Goal: Information Seeking & Learning: Learn about a topic

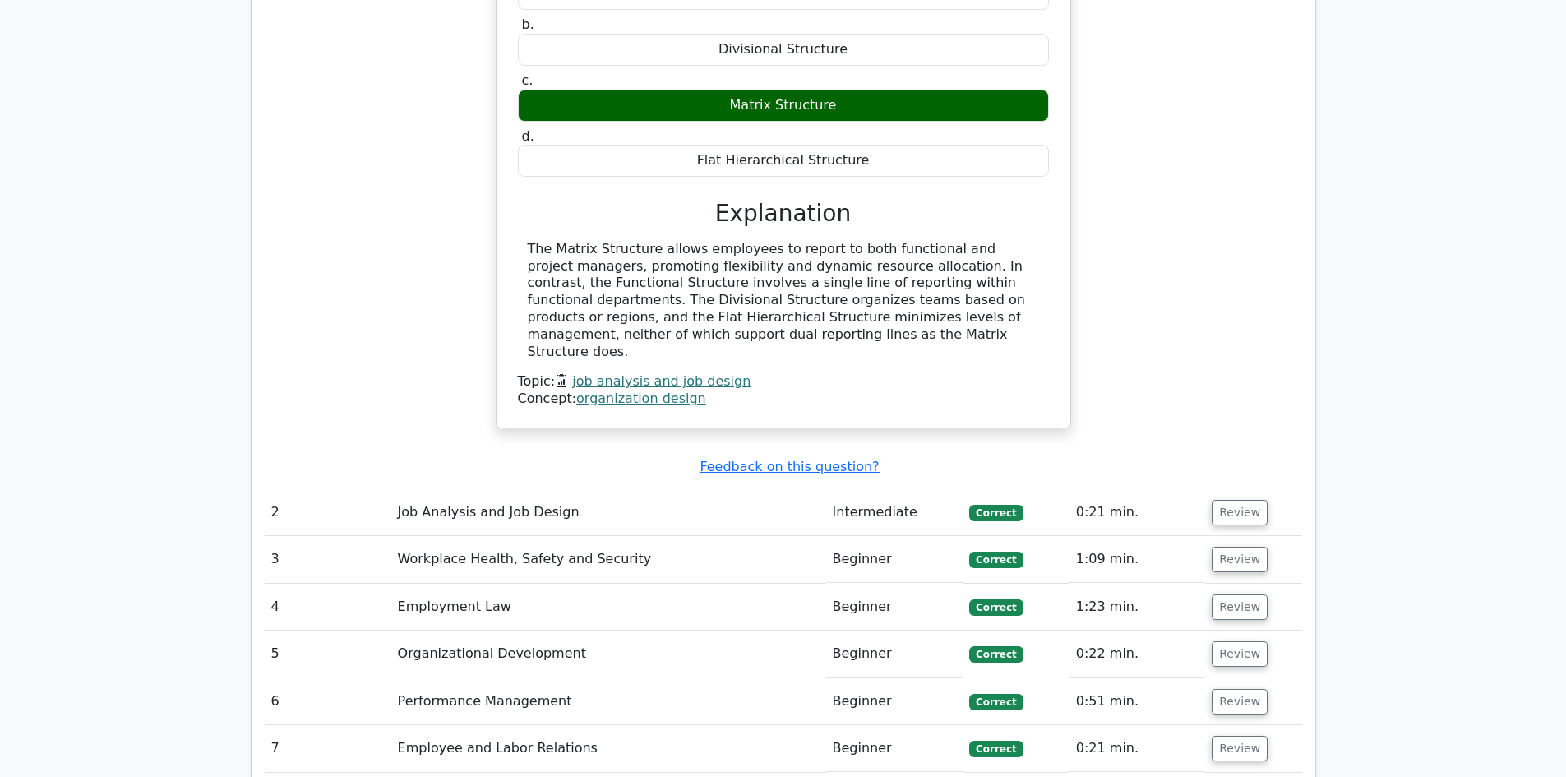
scroll to position [2302, 0]
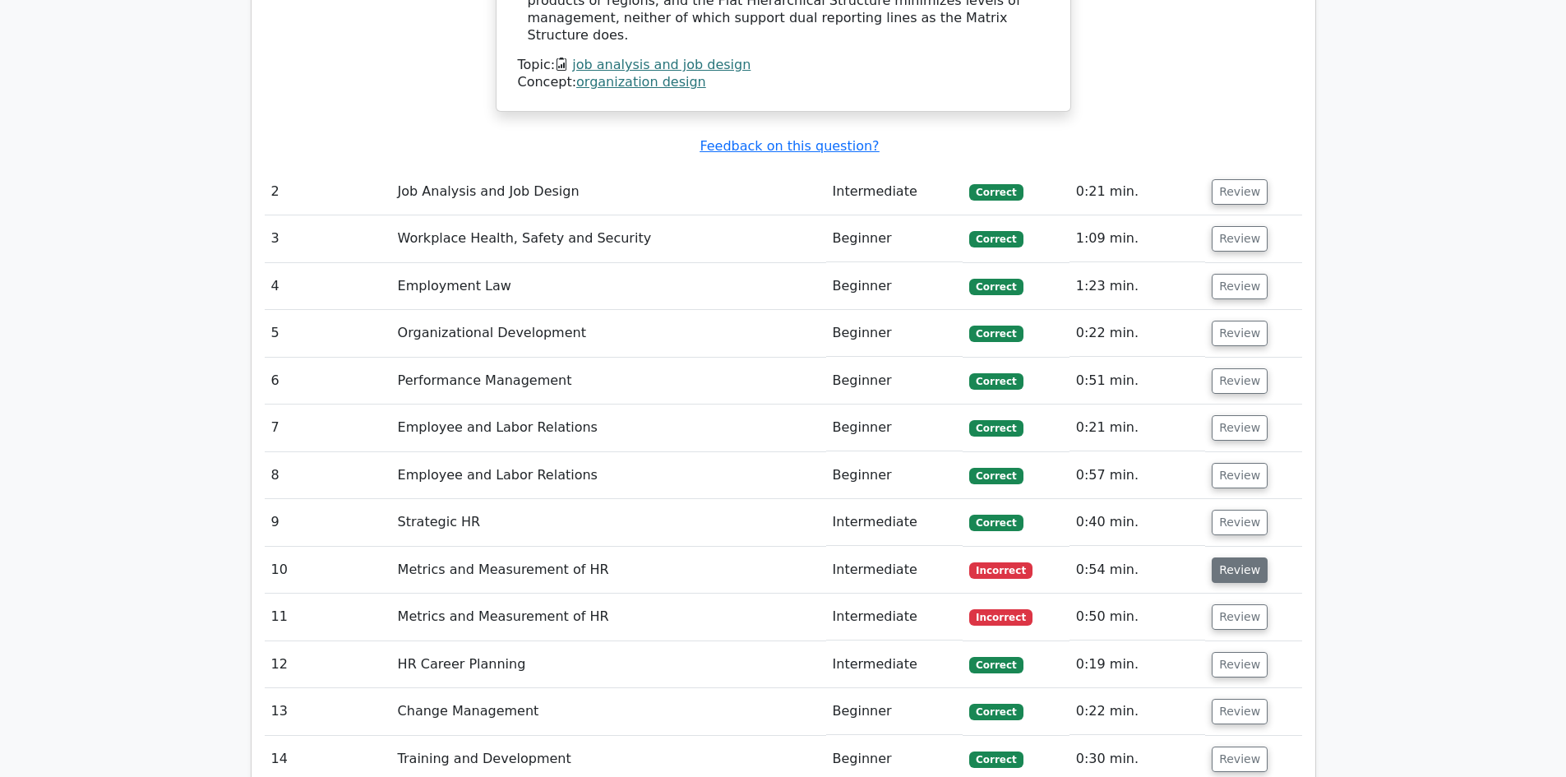
click at [1228, 557] on button "Review" at bounding box center [1240, 569] width 56 height 25
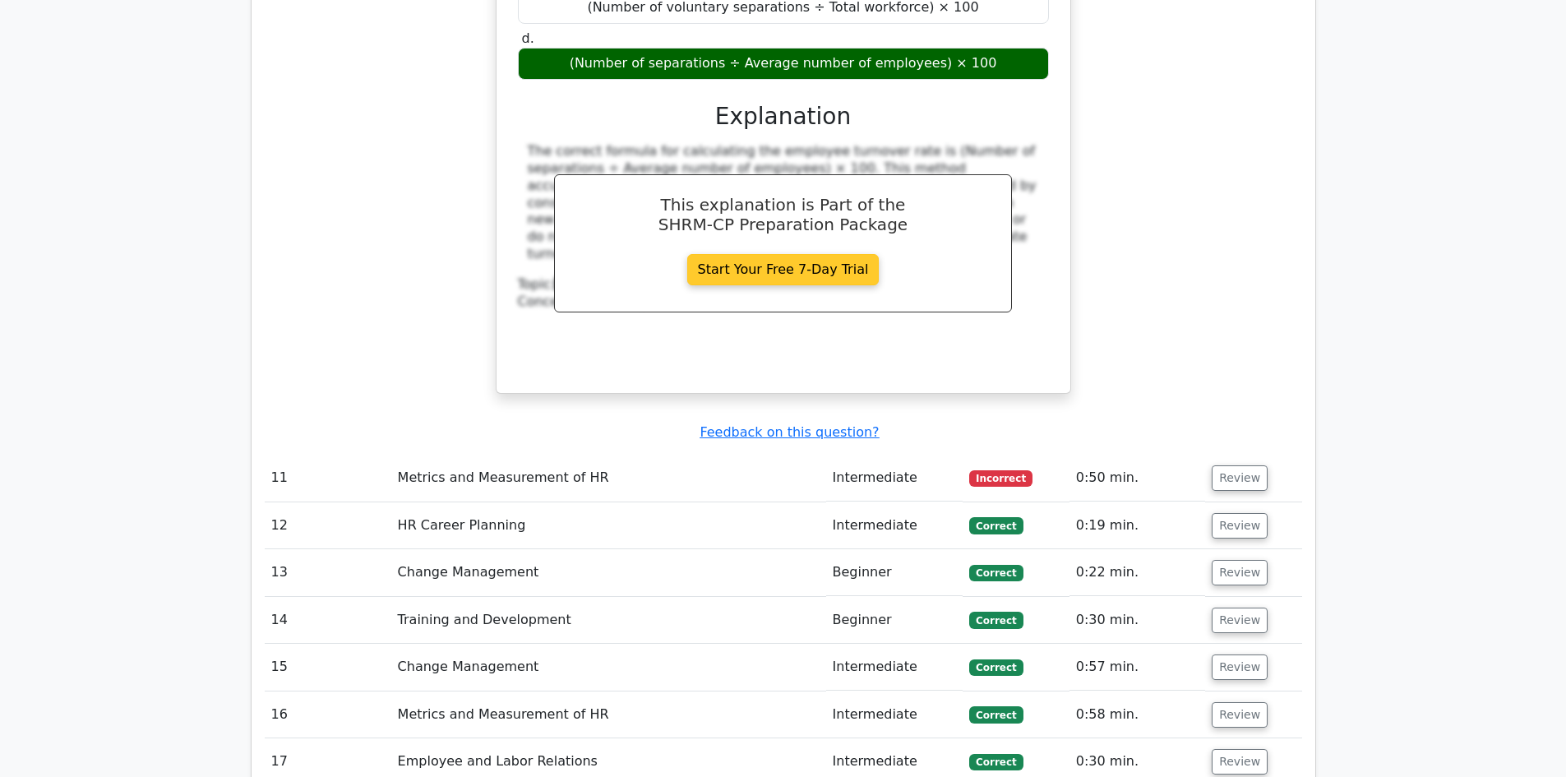
scroll to position [3289, 0]
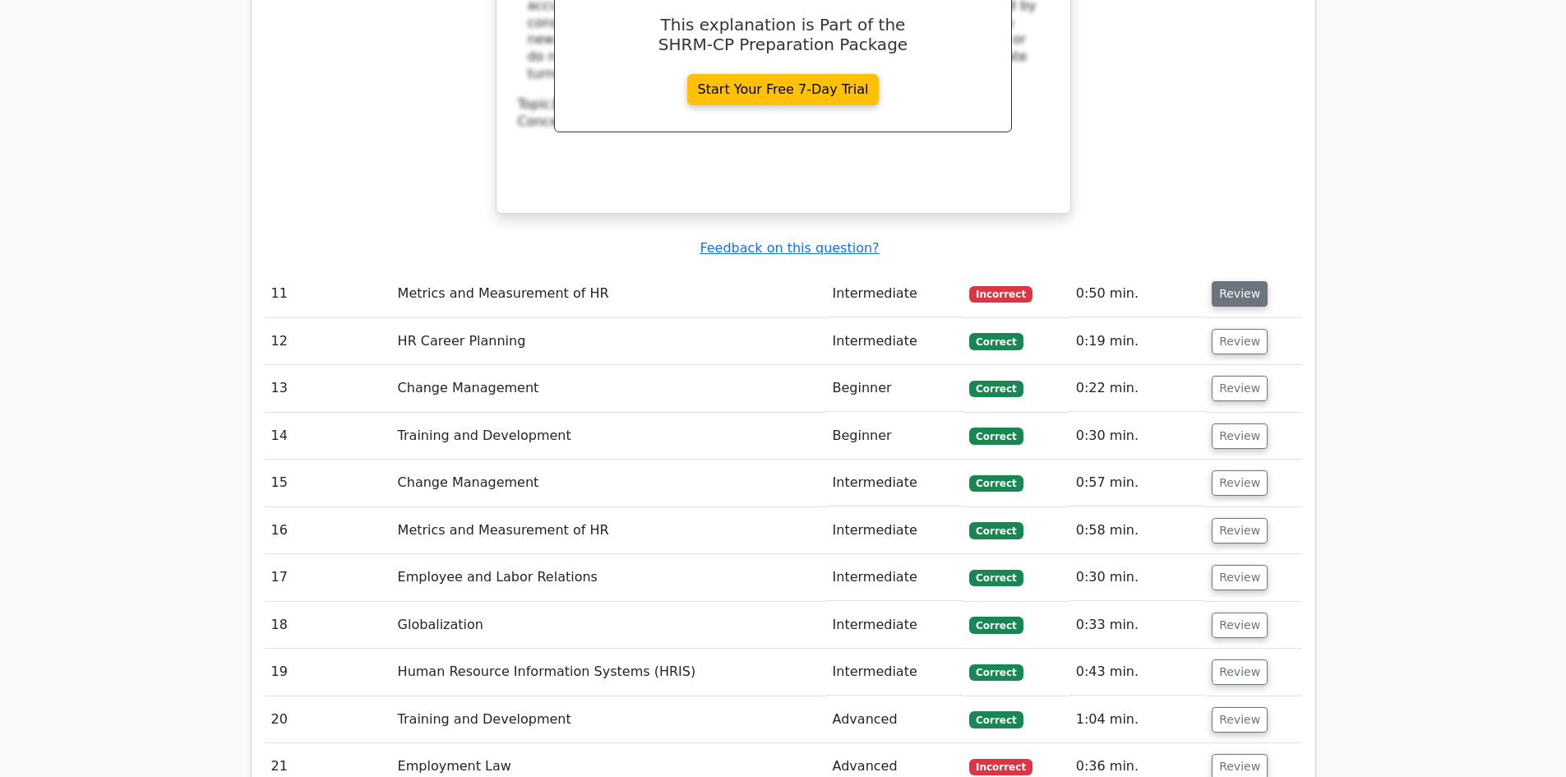
click at [1240, 281] on button "Review" at bounding box center [1240, 293] width 56 height 25
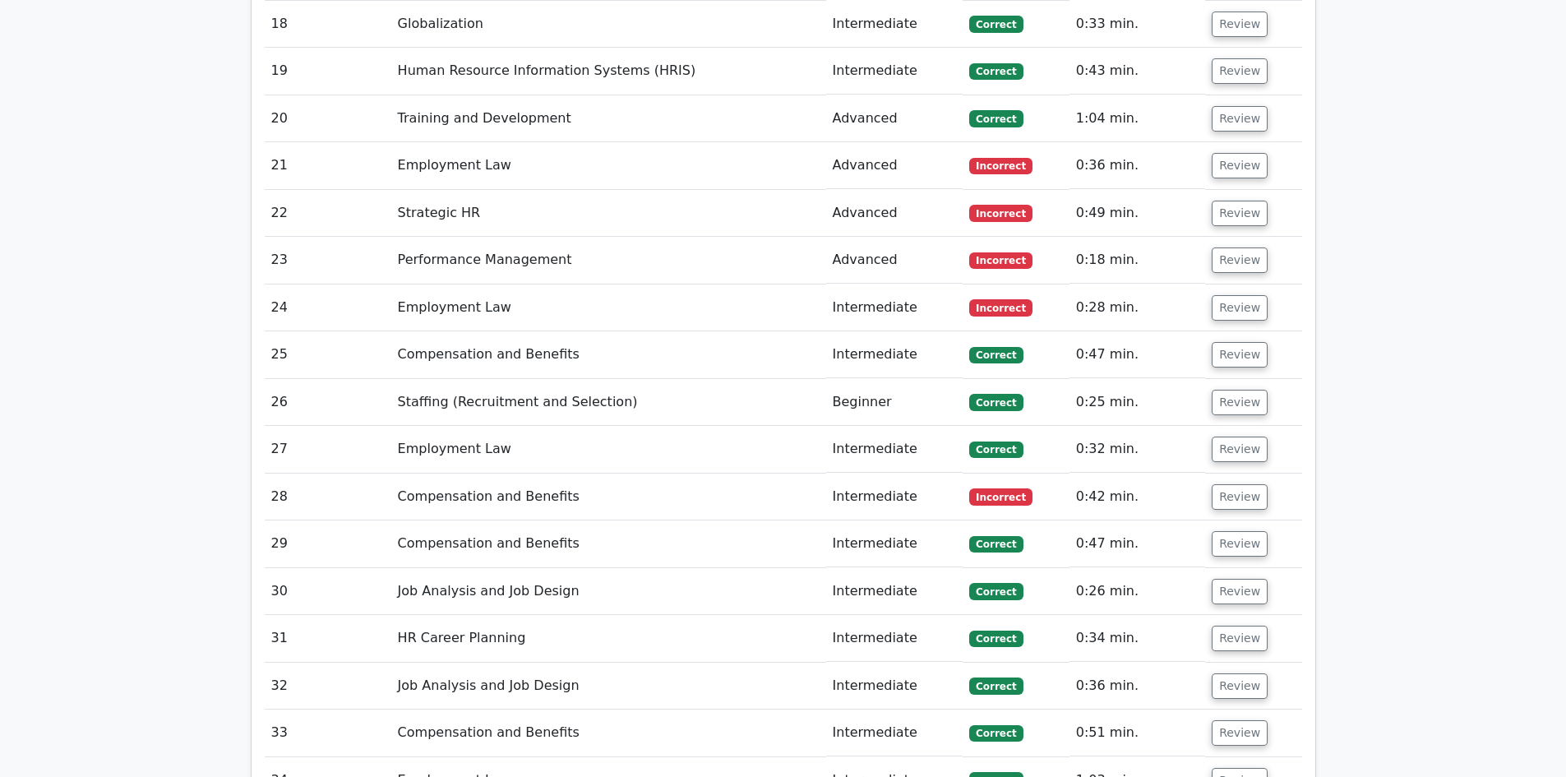
scroll to position [4522, 0]
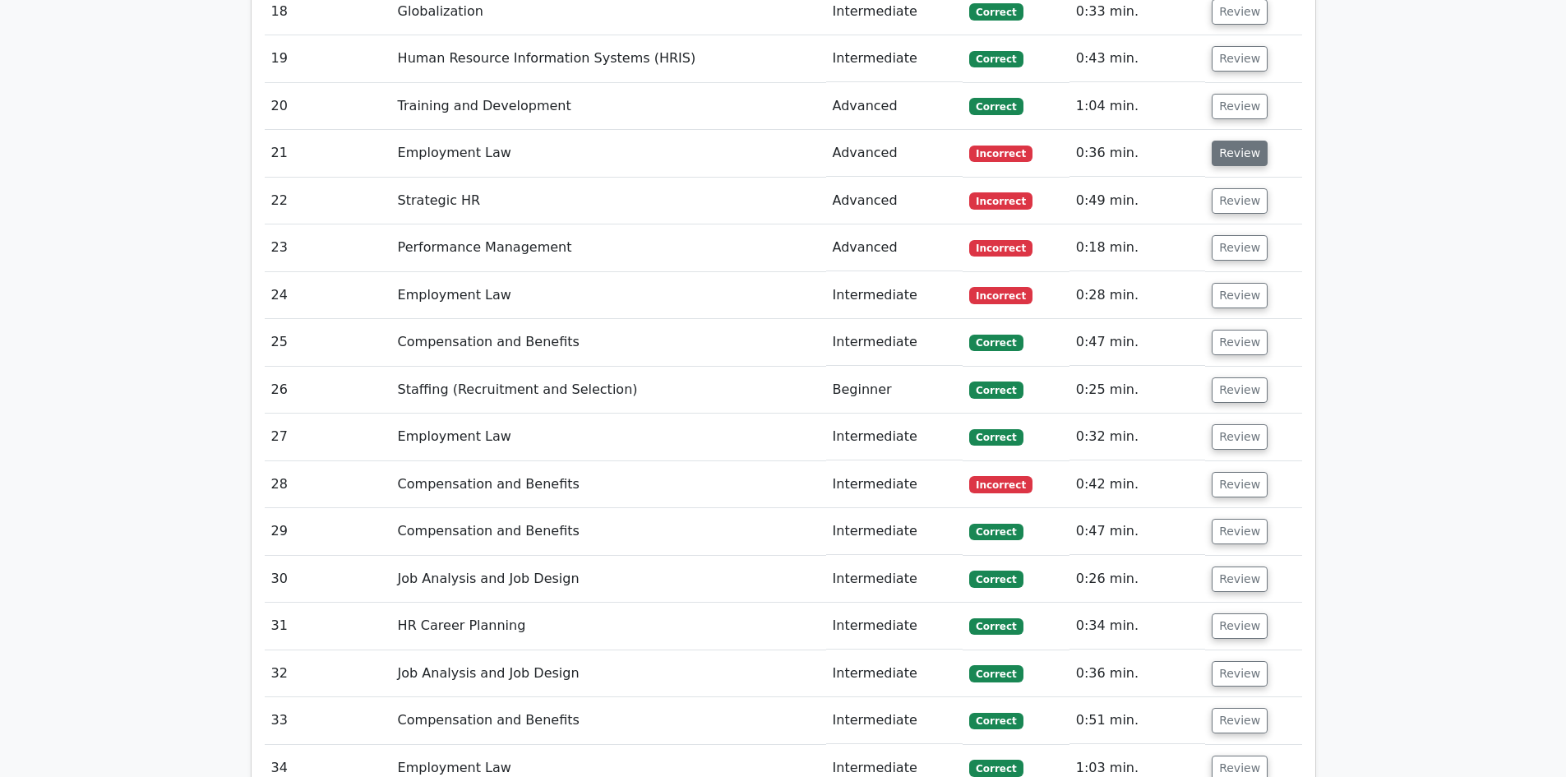
click at [1237, 141] on button "Review" at bounding box center [1240, 153] width 56 height 25
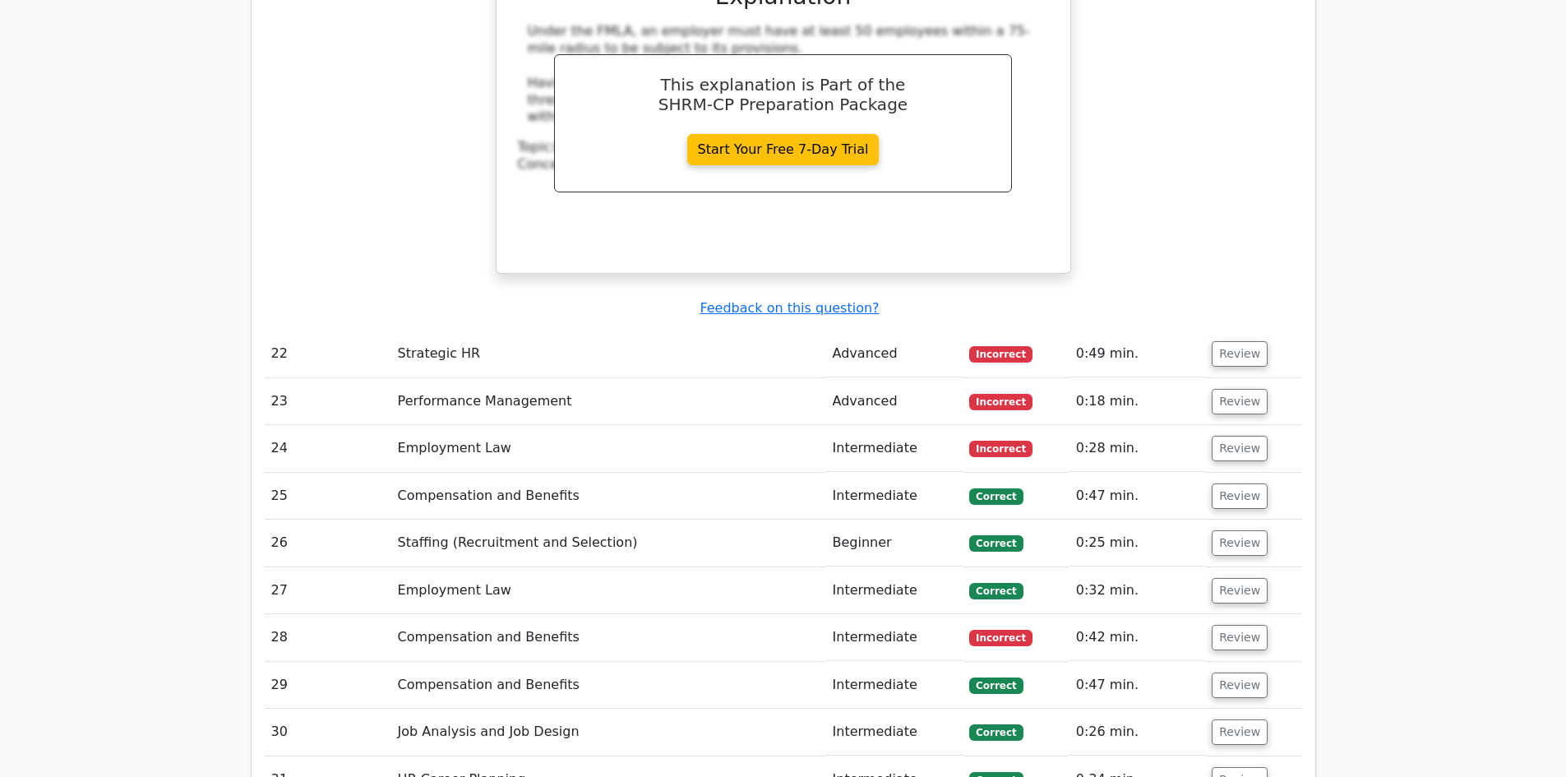
scroll to position [5180, 0]
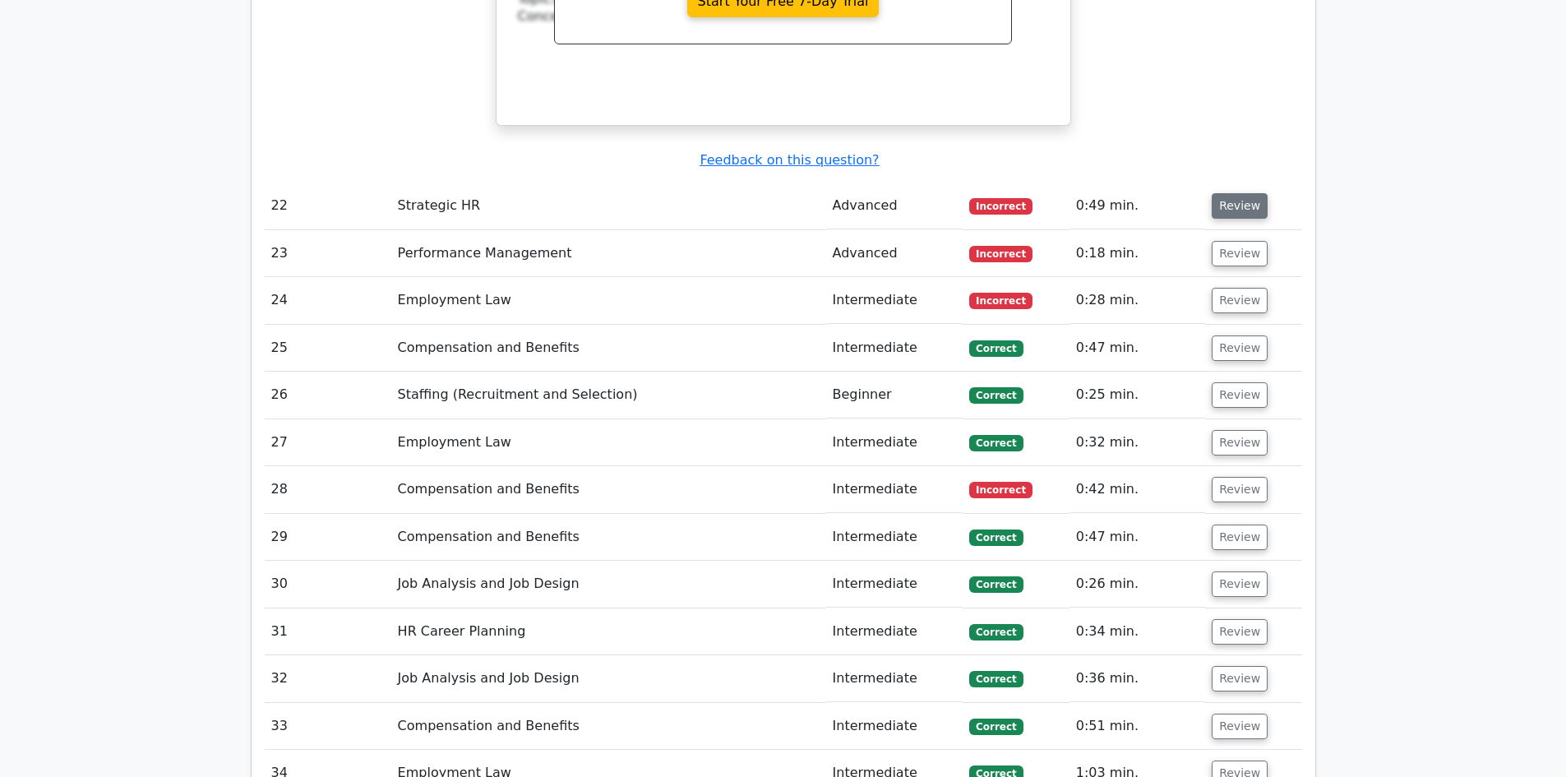
click at [1233, 193] on button "Review" at bounding box center [1240, 205] width 56 height 25
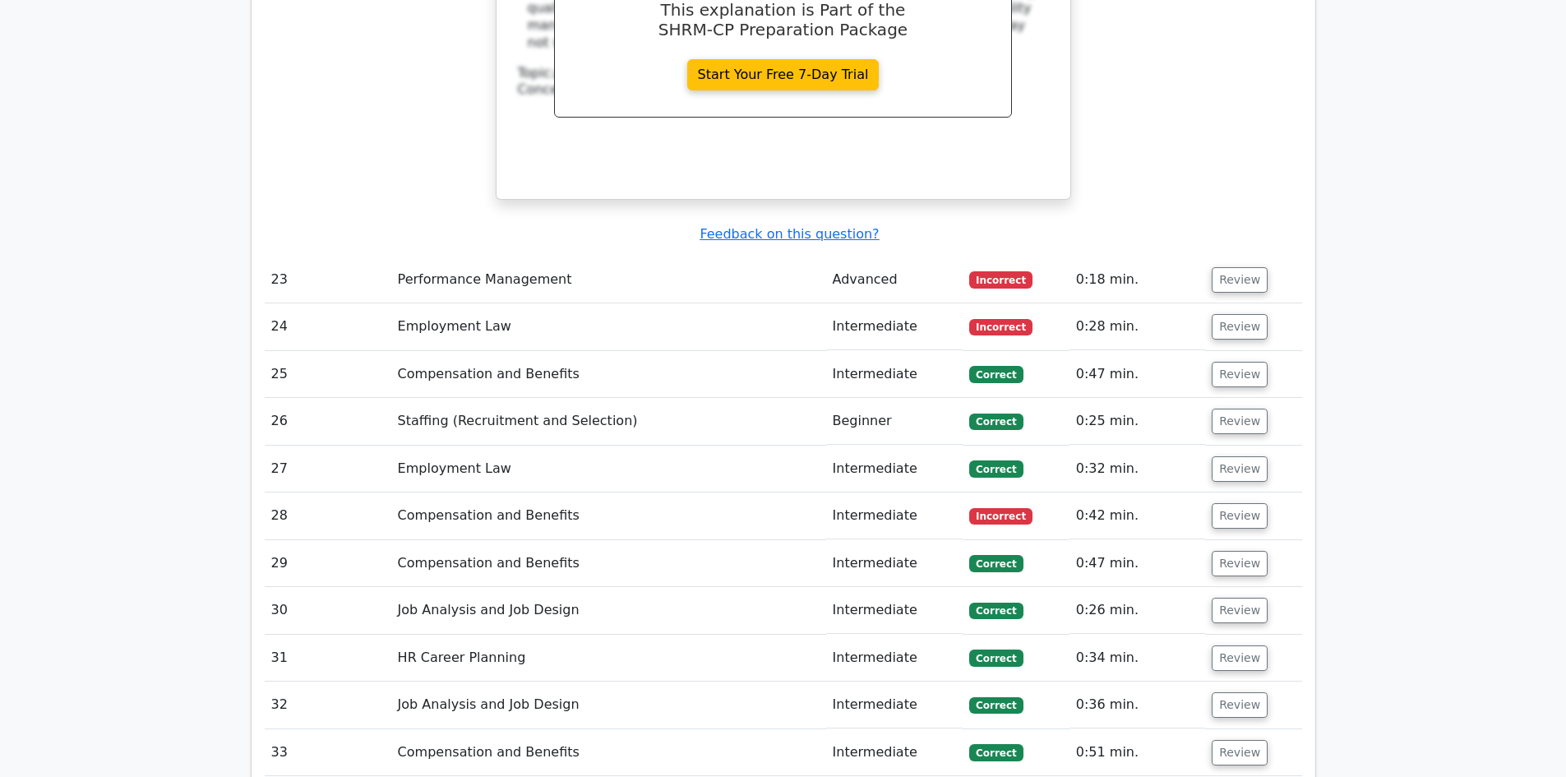
scroll to position [5838, 0]
click at [1237, 266] on button "Review" at bounding box center [1240, 278] width 56 height 25
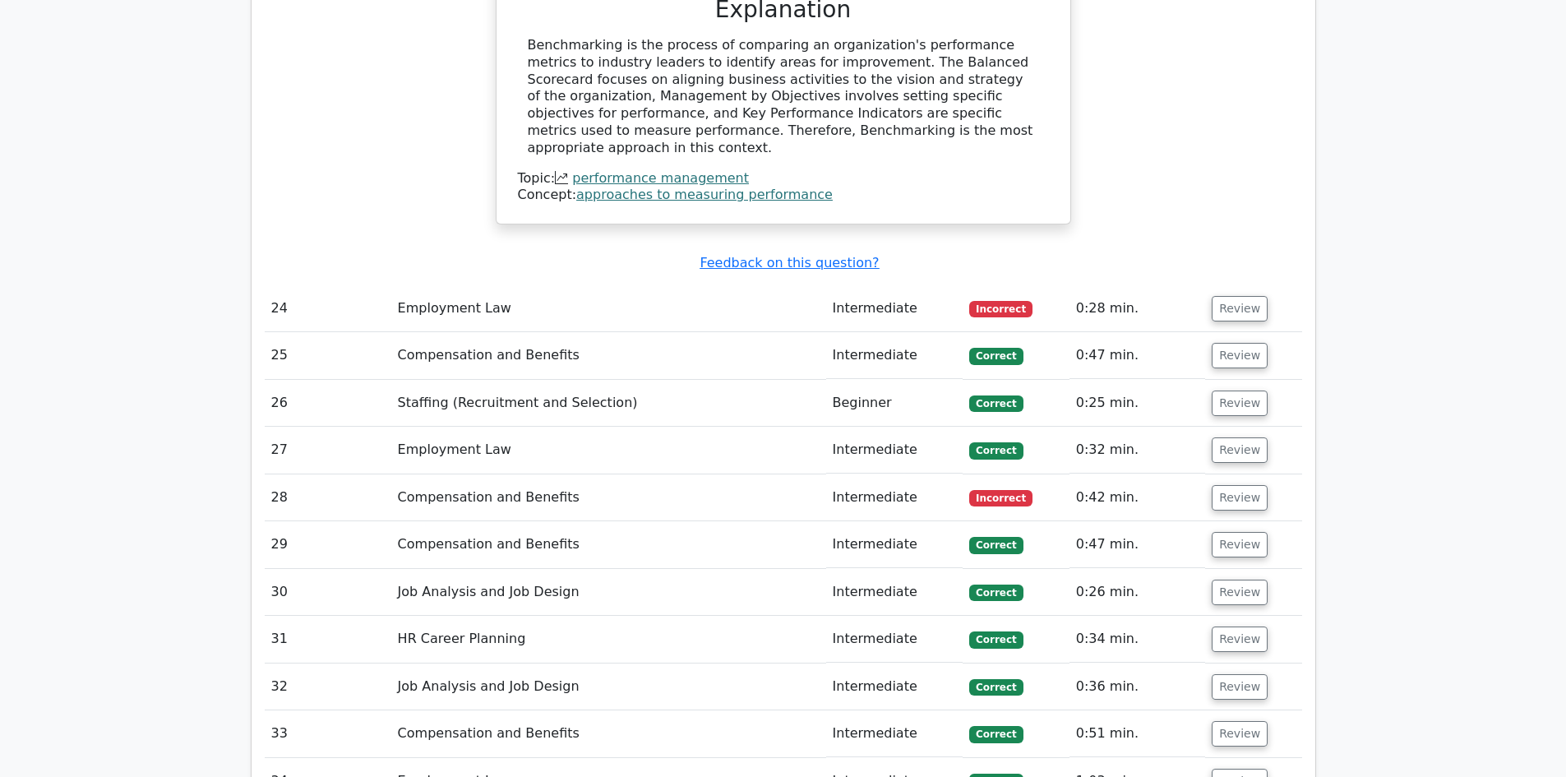
scroll to position [6496, 0]
click at [1246, 484] on button "Review" at bounding box center [1240, 496] width 56 height 25
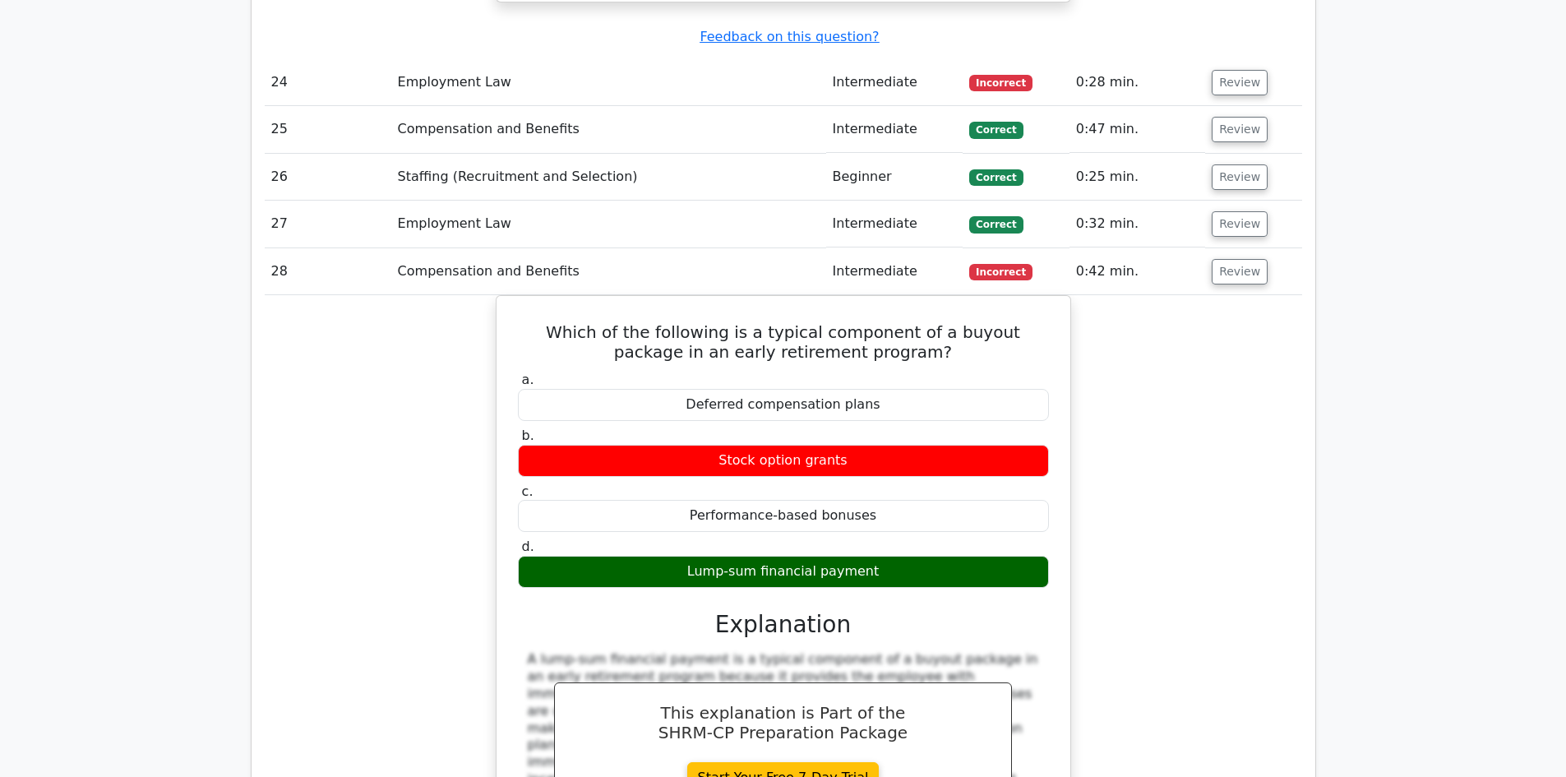
scroll to position [6742, 0]
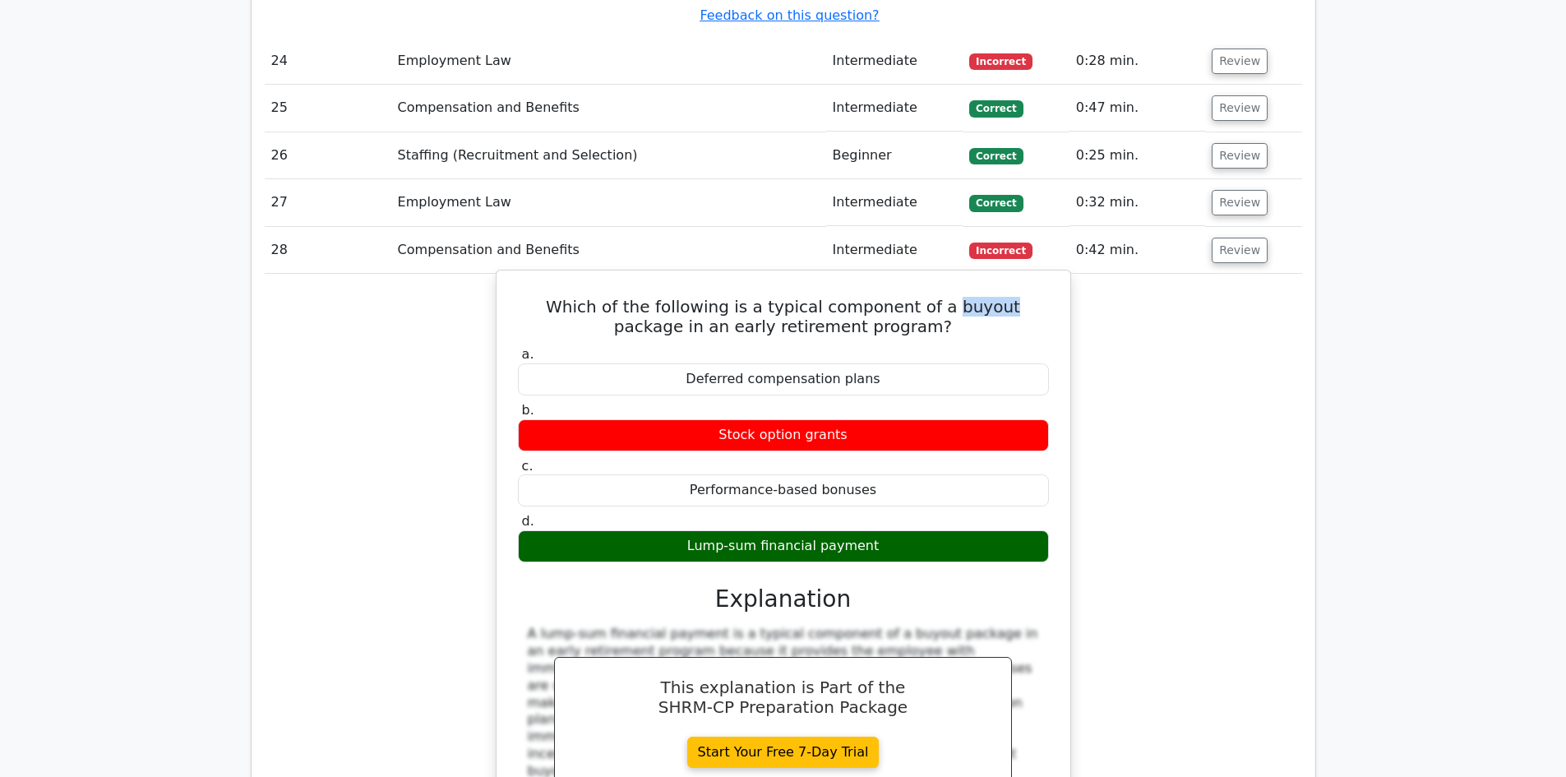
drag, startPoint x: 906, startPoint y: 178, endPoint x: 958, endPoint y: 187, distance: 52.7
click at [958, 297] on h5 "Which of the following is a typical component of a buyout package in an early r…" at bounding box center [783, 316] width 534 height 39
copy h5 "buyout"
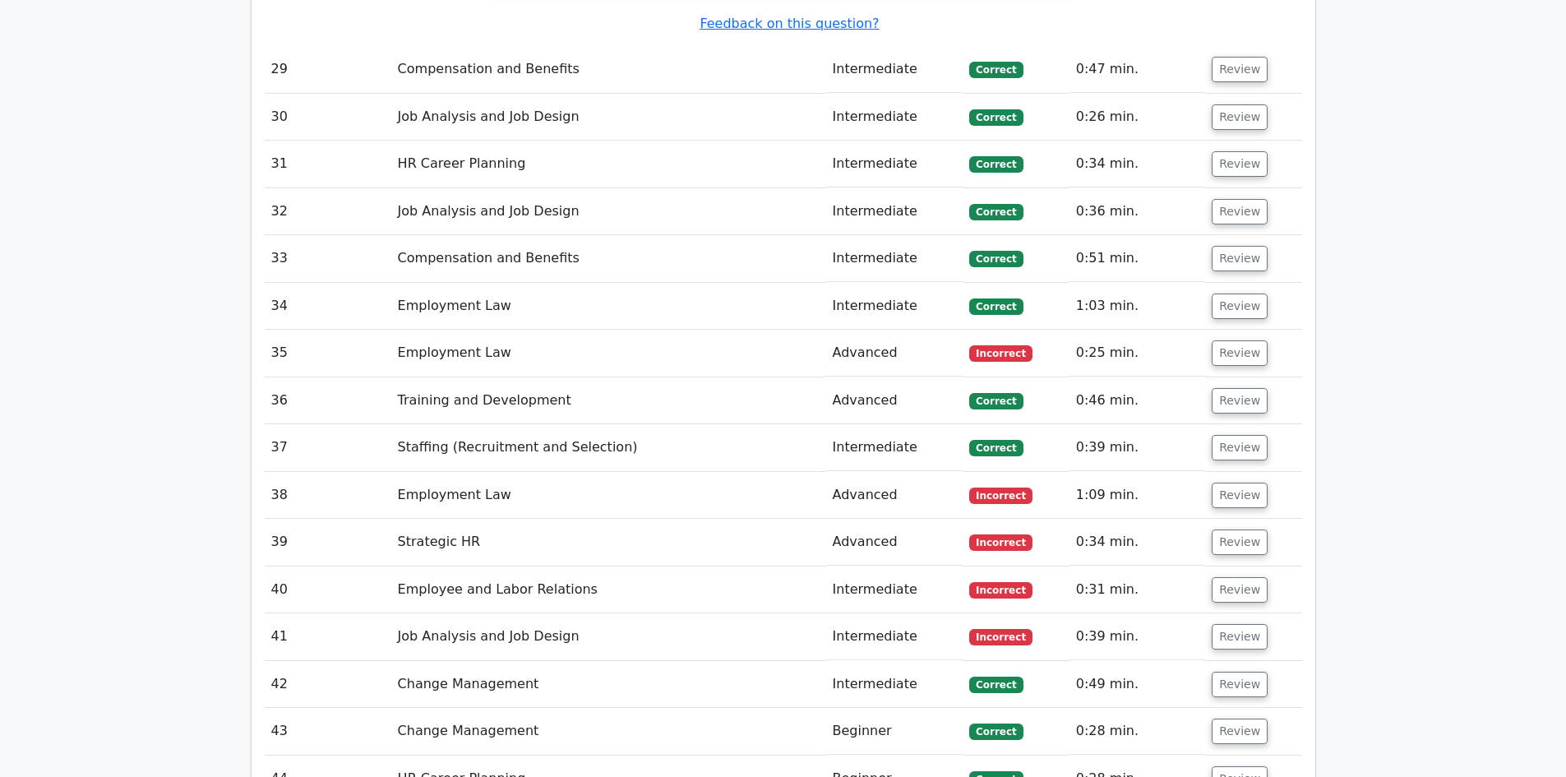
scroll to position [7647, 0]
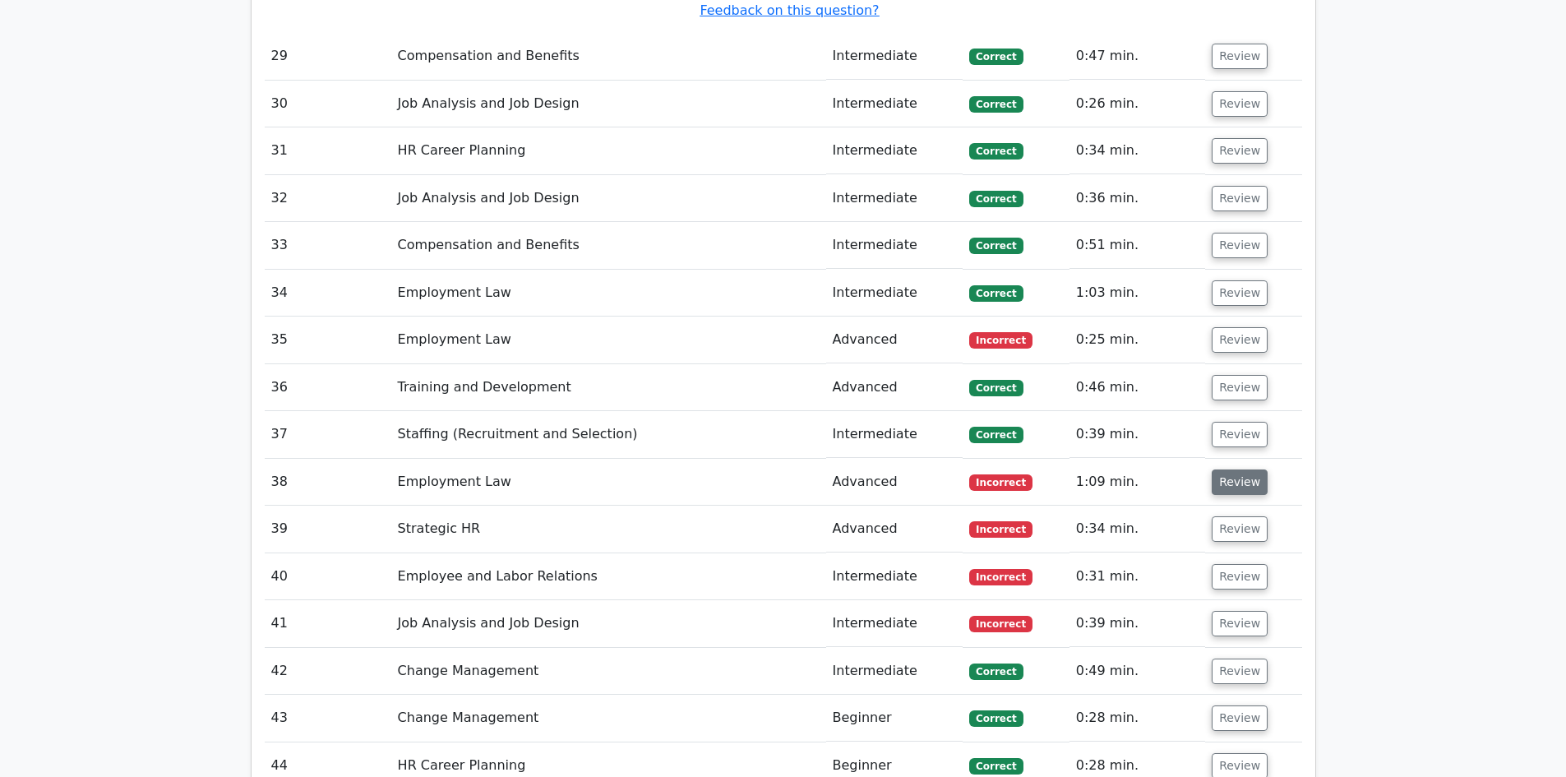
click at [1233, 470] on button "Review" at bounding box center [1240, 482] width 56 height 25
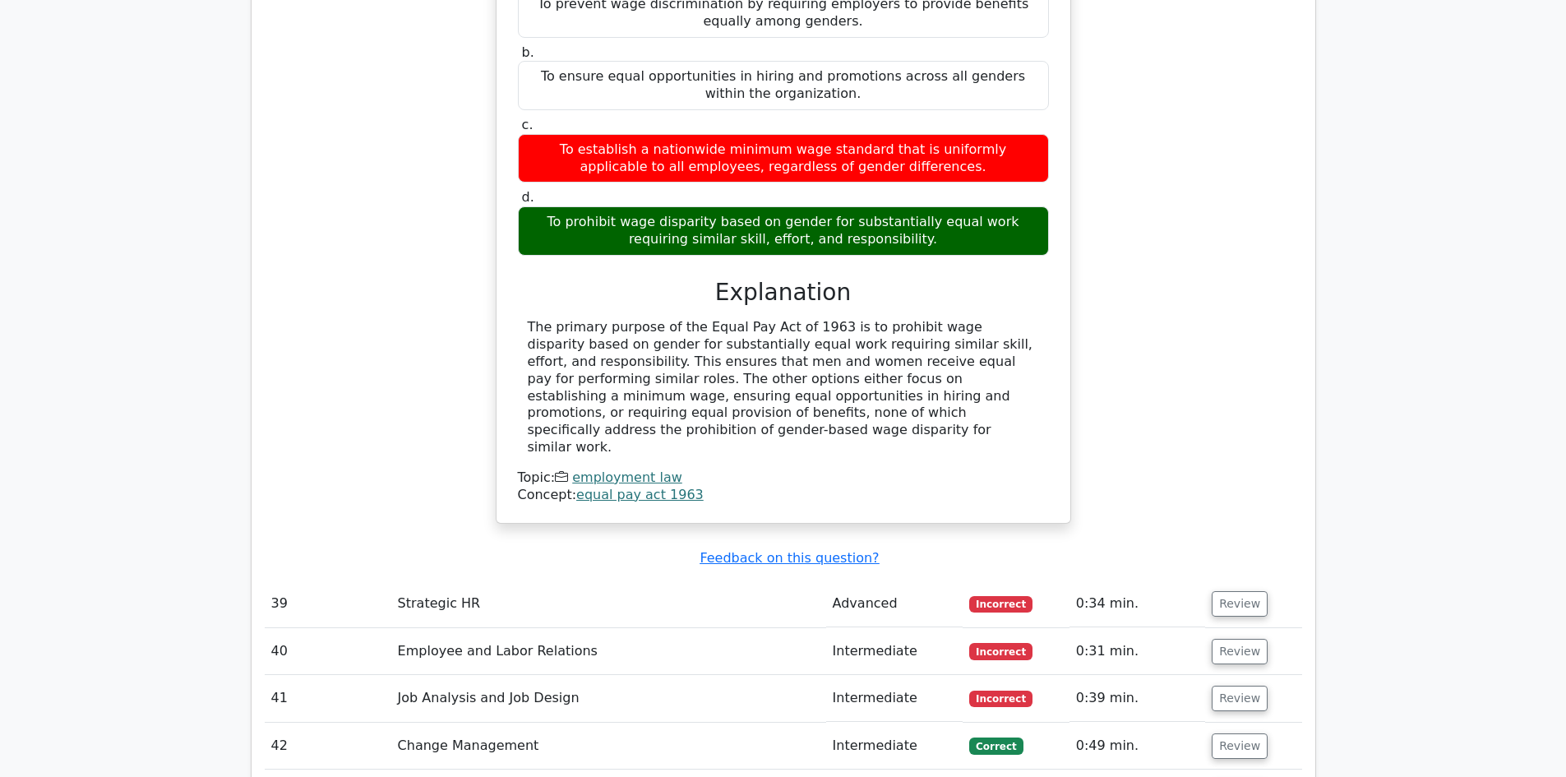
scroll to position [8305, 0]
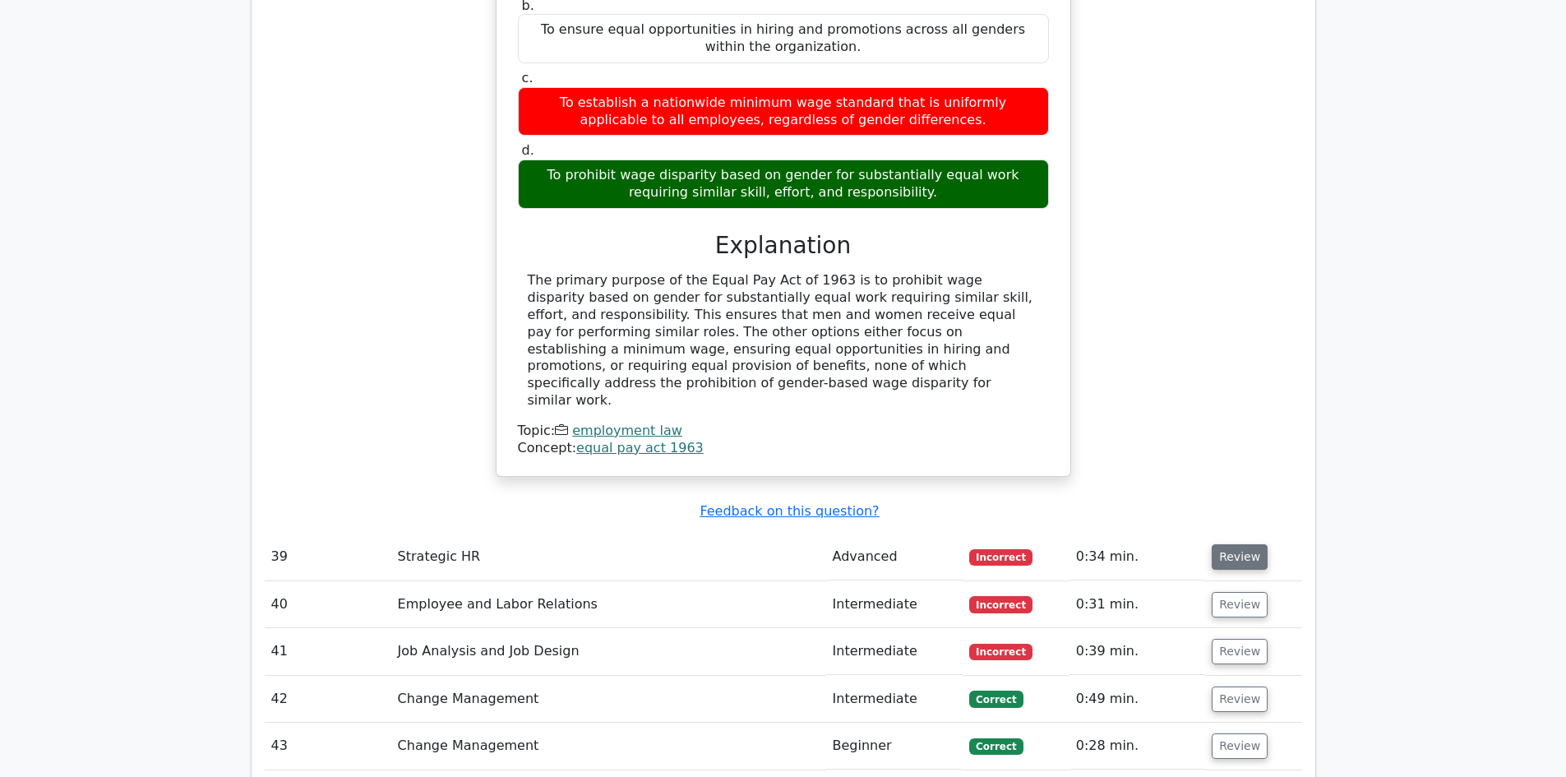
click at [1229, 544] on button "Review" at bounding box center [1240, 556] width 56 height 25
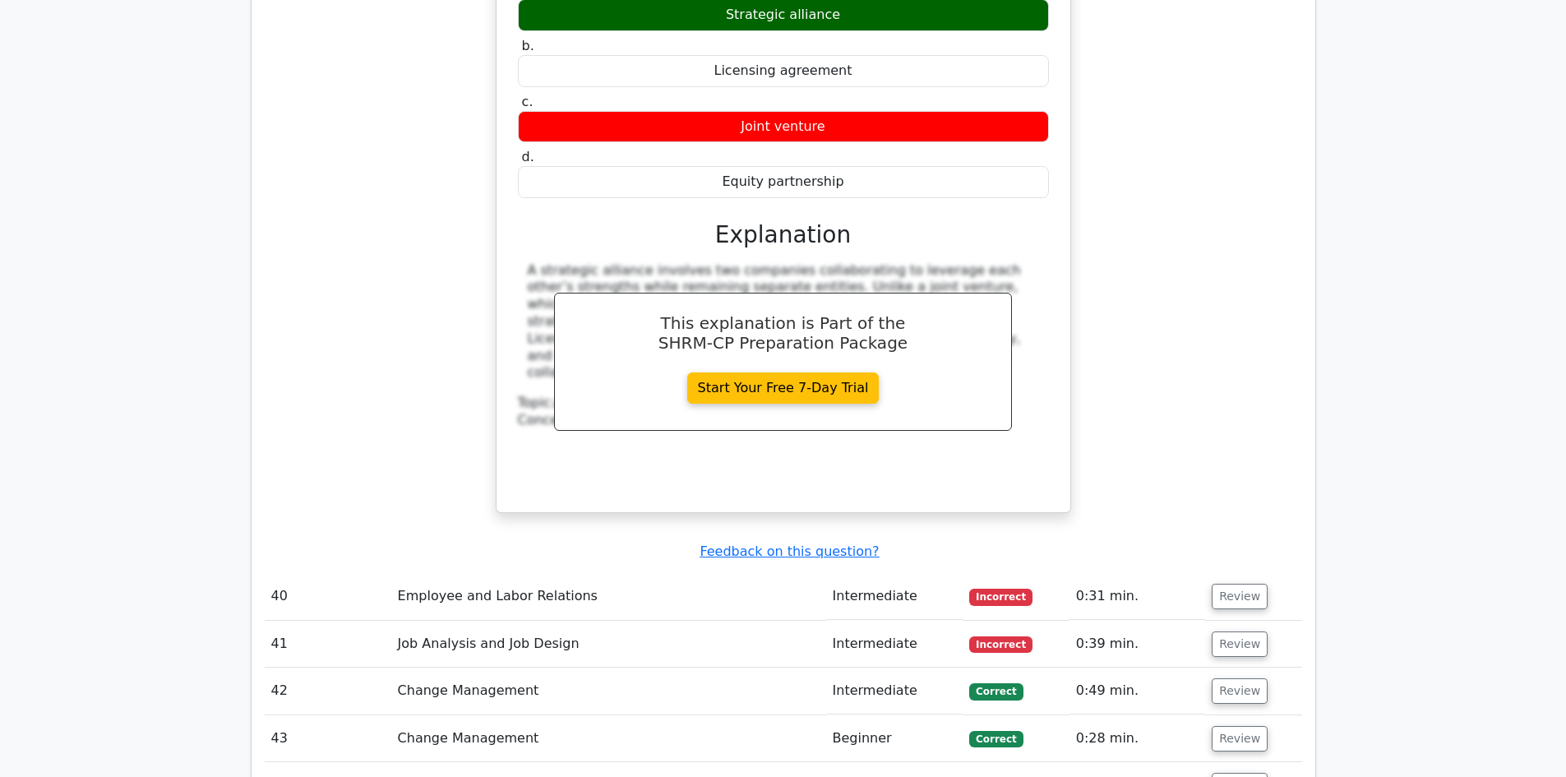
scroll to position [9045, 0]
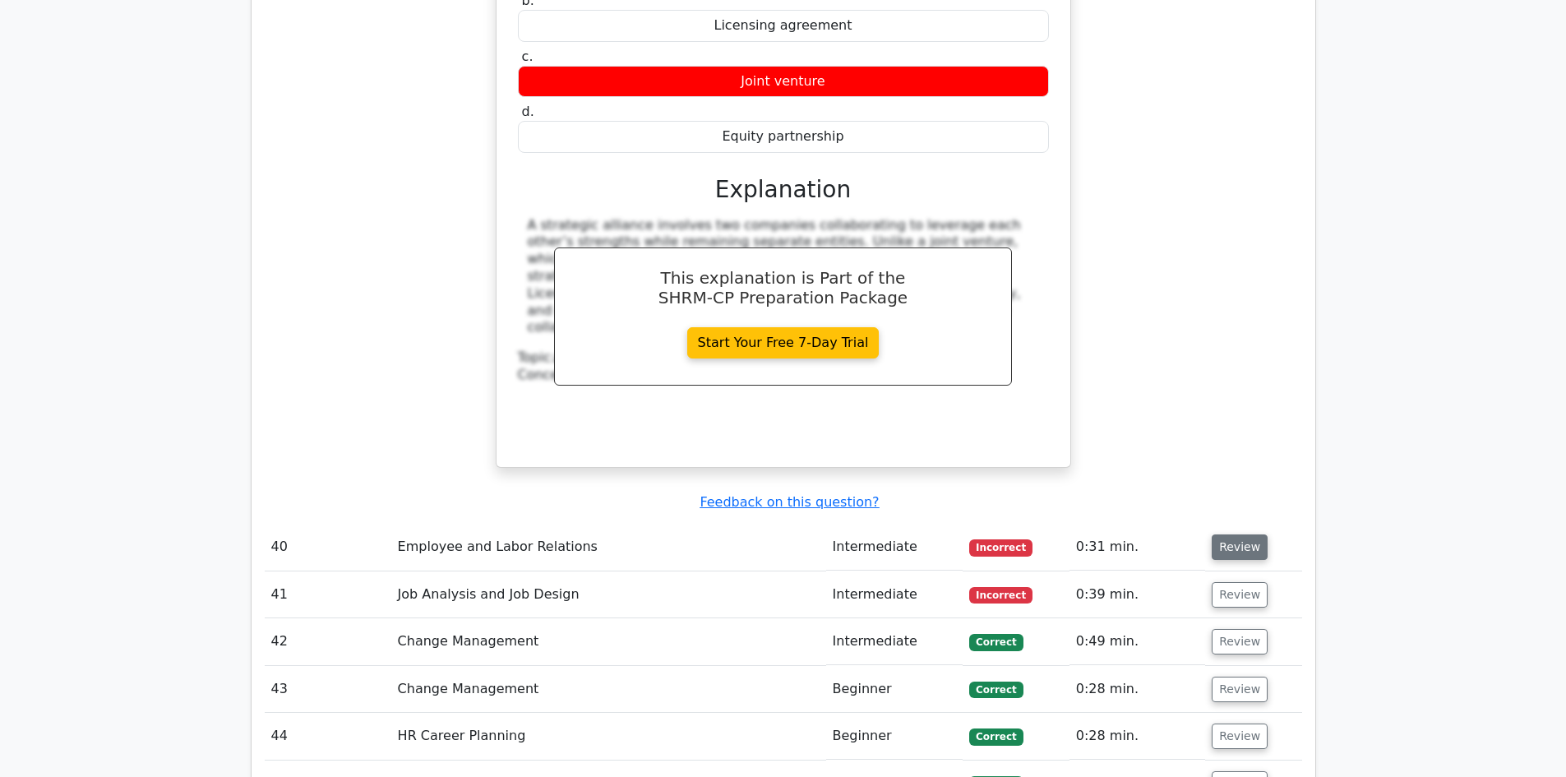
click at [1242, 534] on button "Review" at bounding box center [1240, 546] width 56 height 25
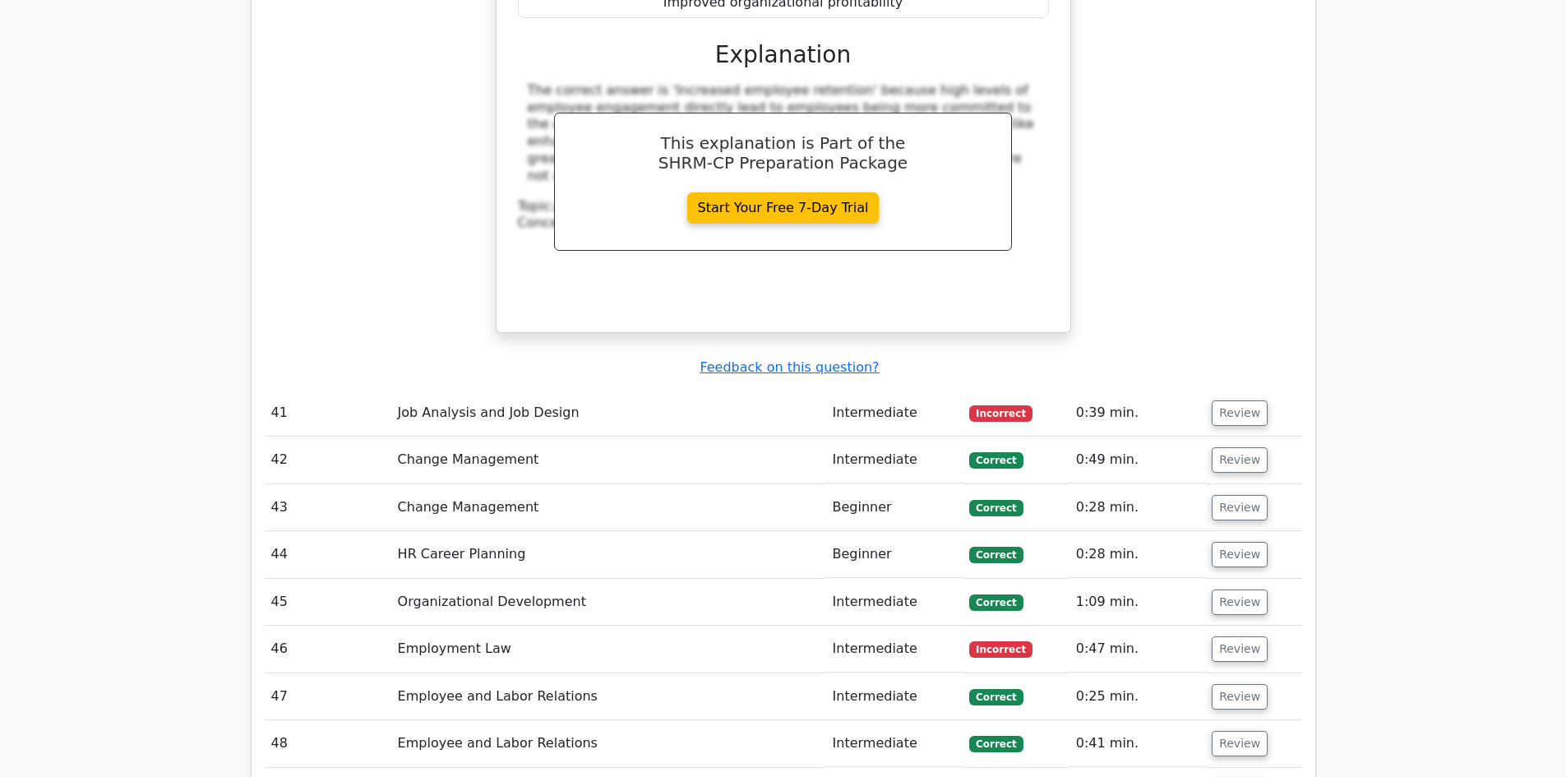
scroll to position [9949, 0]
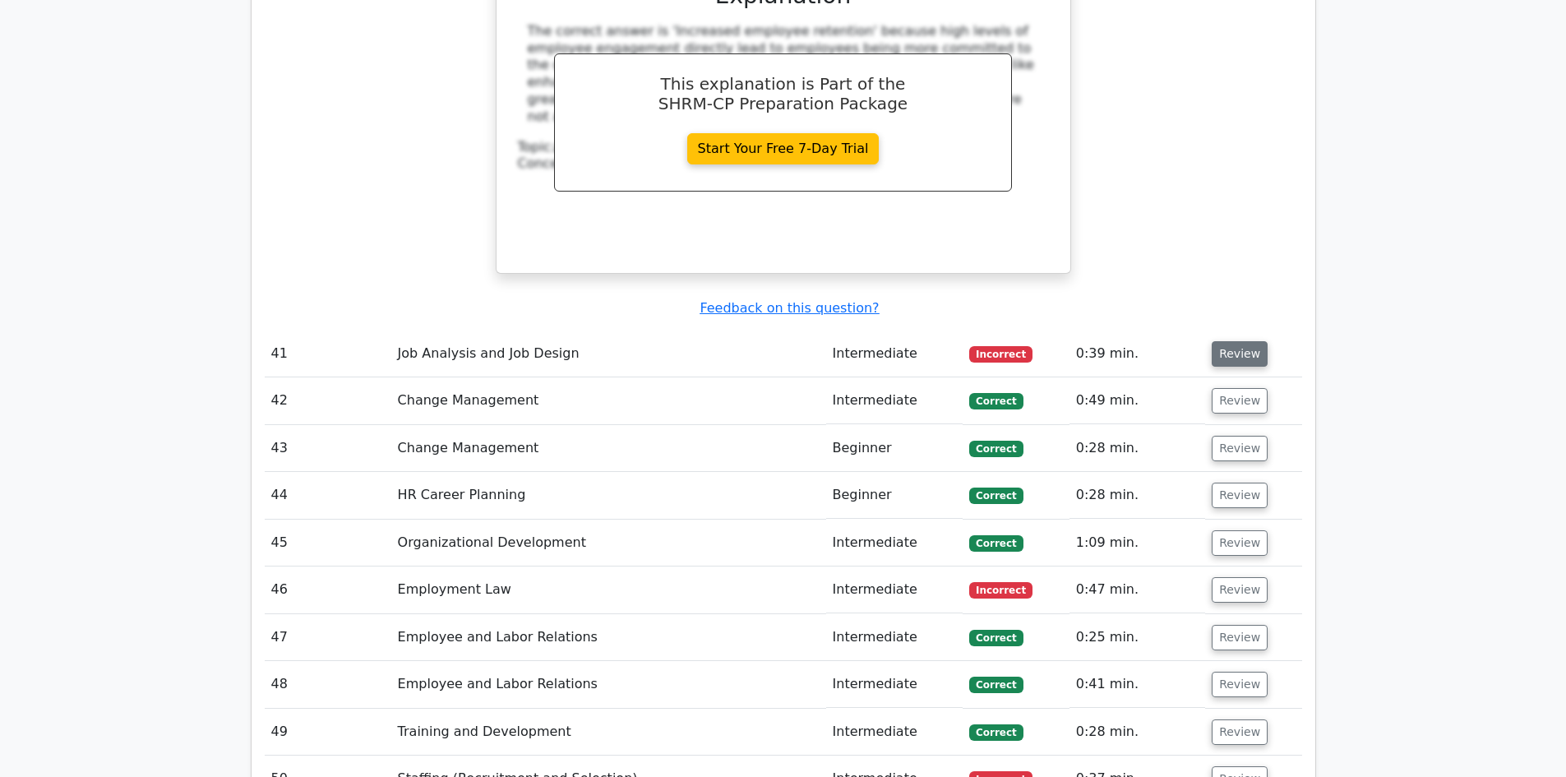
click at [1247, 341] on button "Review" at bounding box center [1240, 353] width 56 height 25
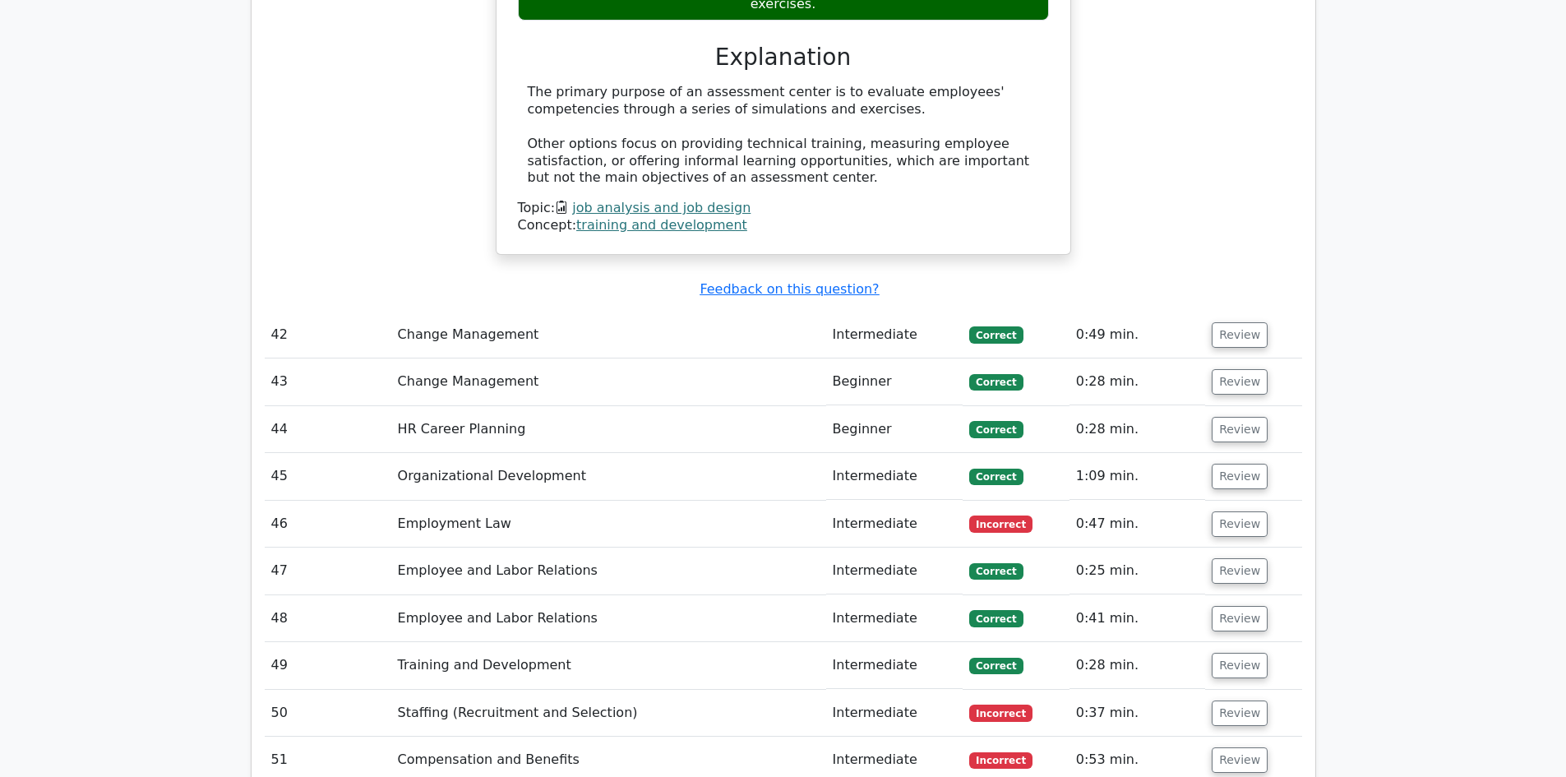
scroll to position [10689, 0]
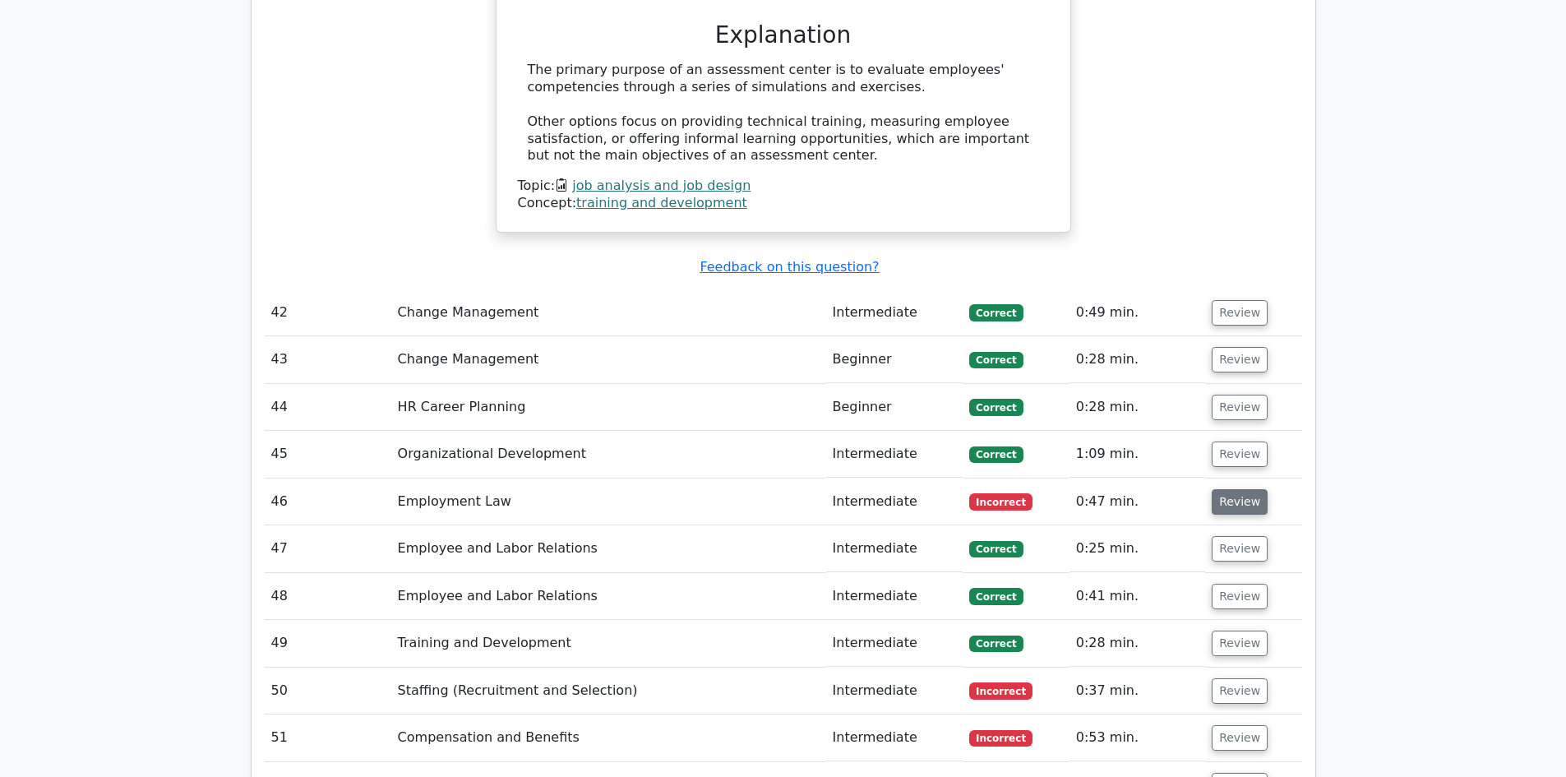
click at [1228, 489] on button "Review" at bounding box center [1240, 501] width 56 height 25
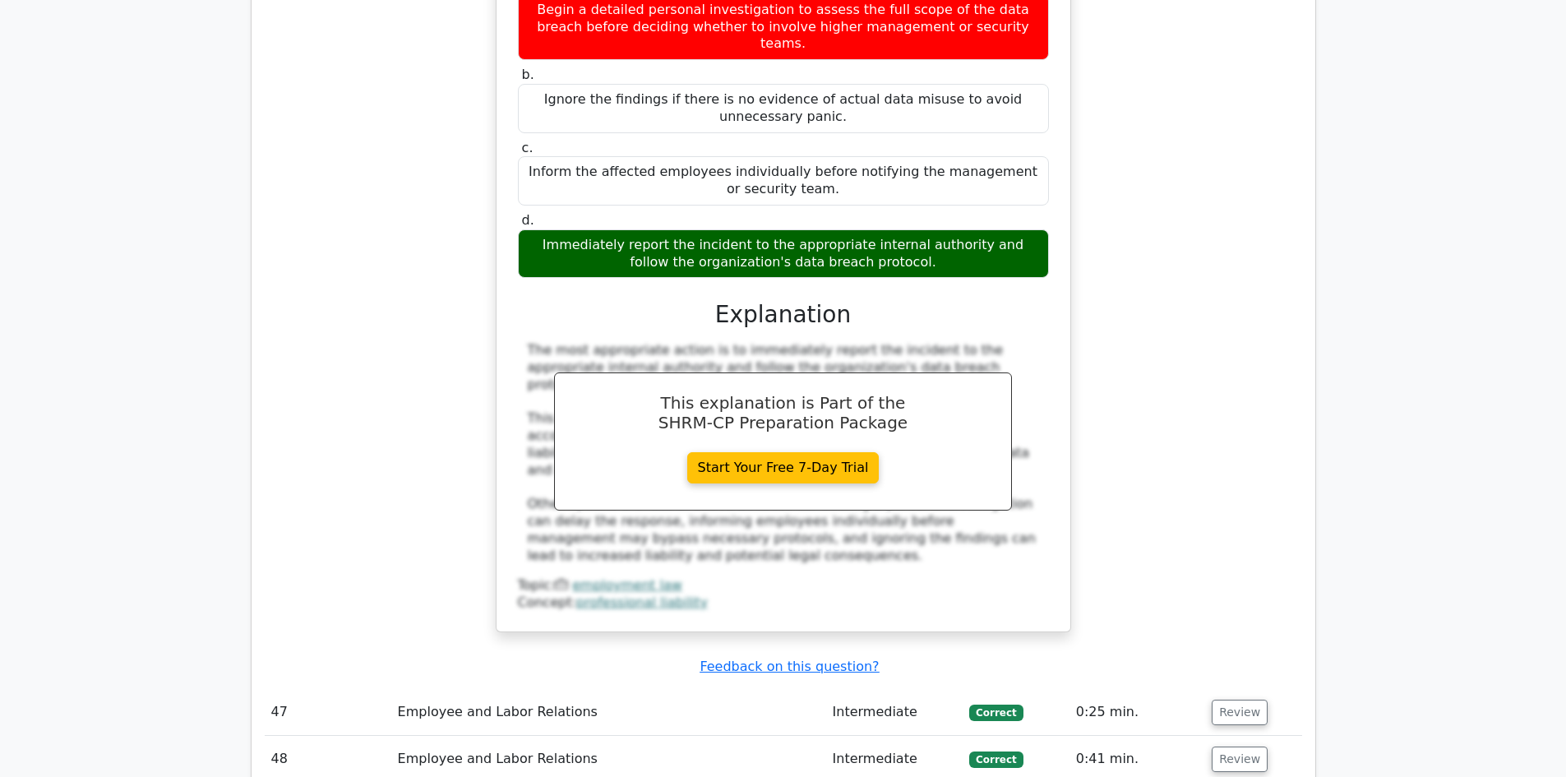
scroll to position [11594, 0]
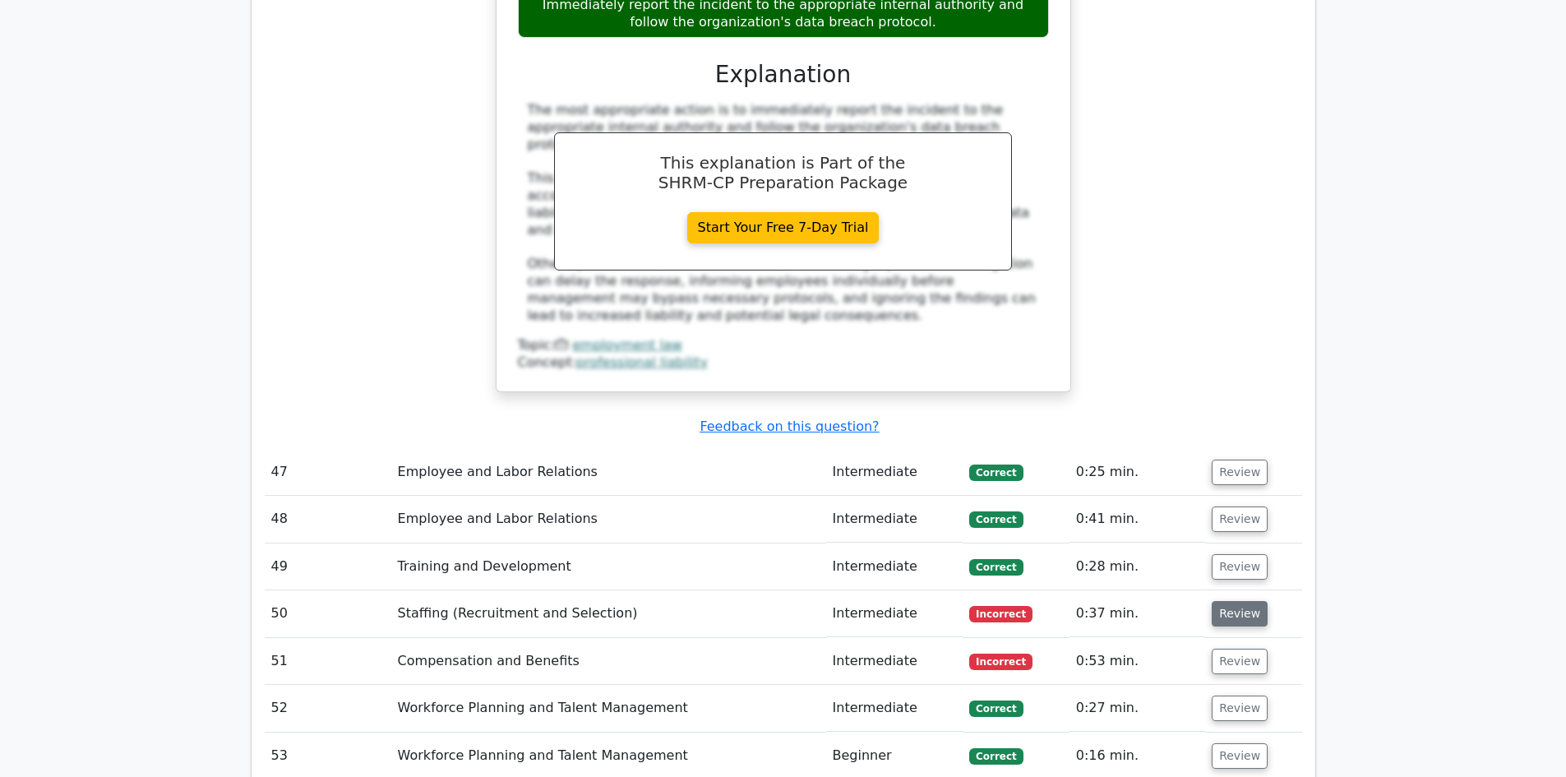
click at [1233, 601] on button "Review" at bounding box center [1240, 613] width 56 height 25
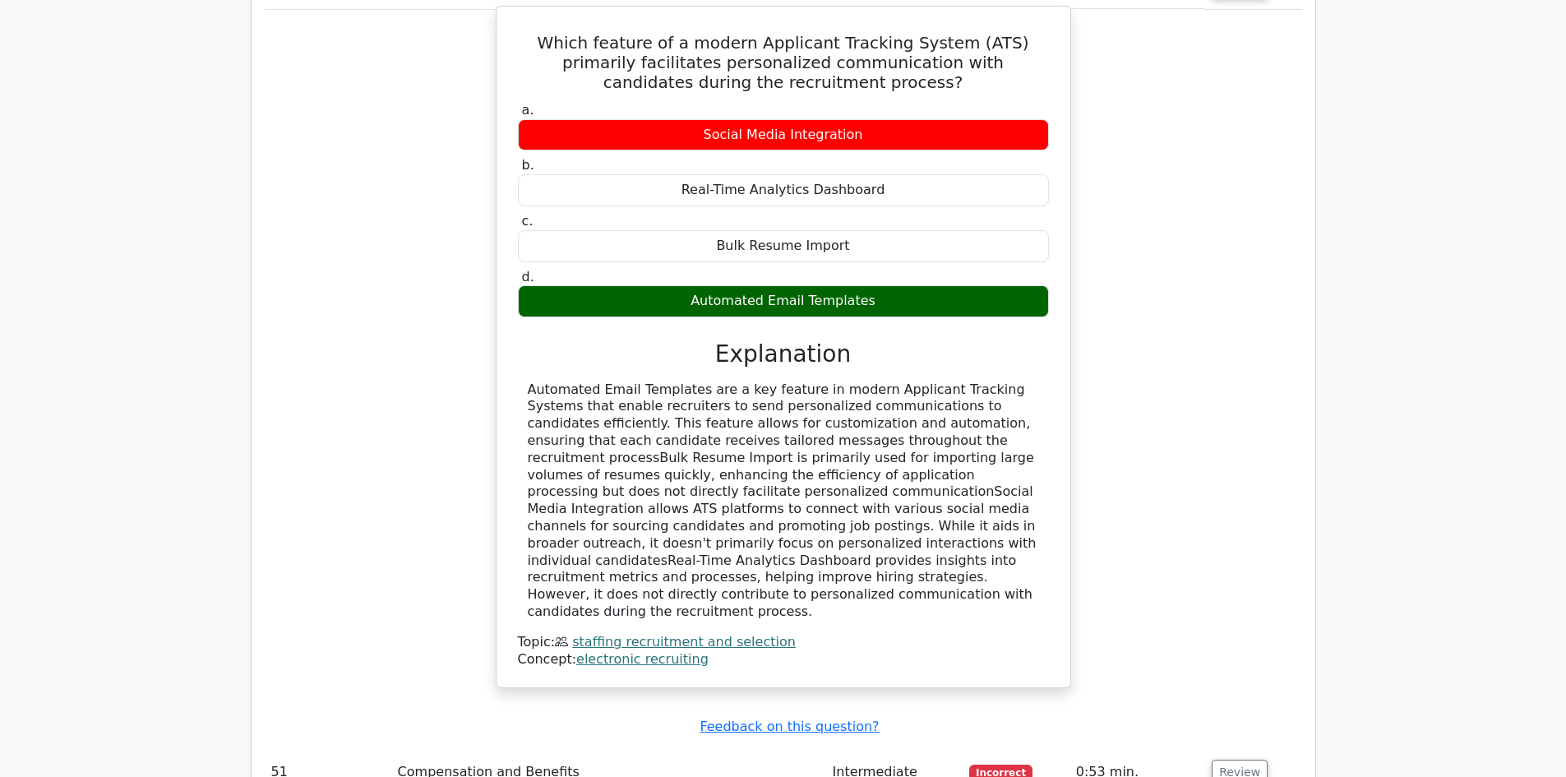
scroll to position [12252, 0]
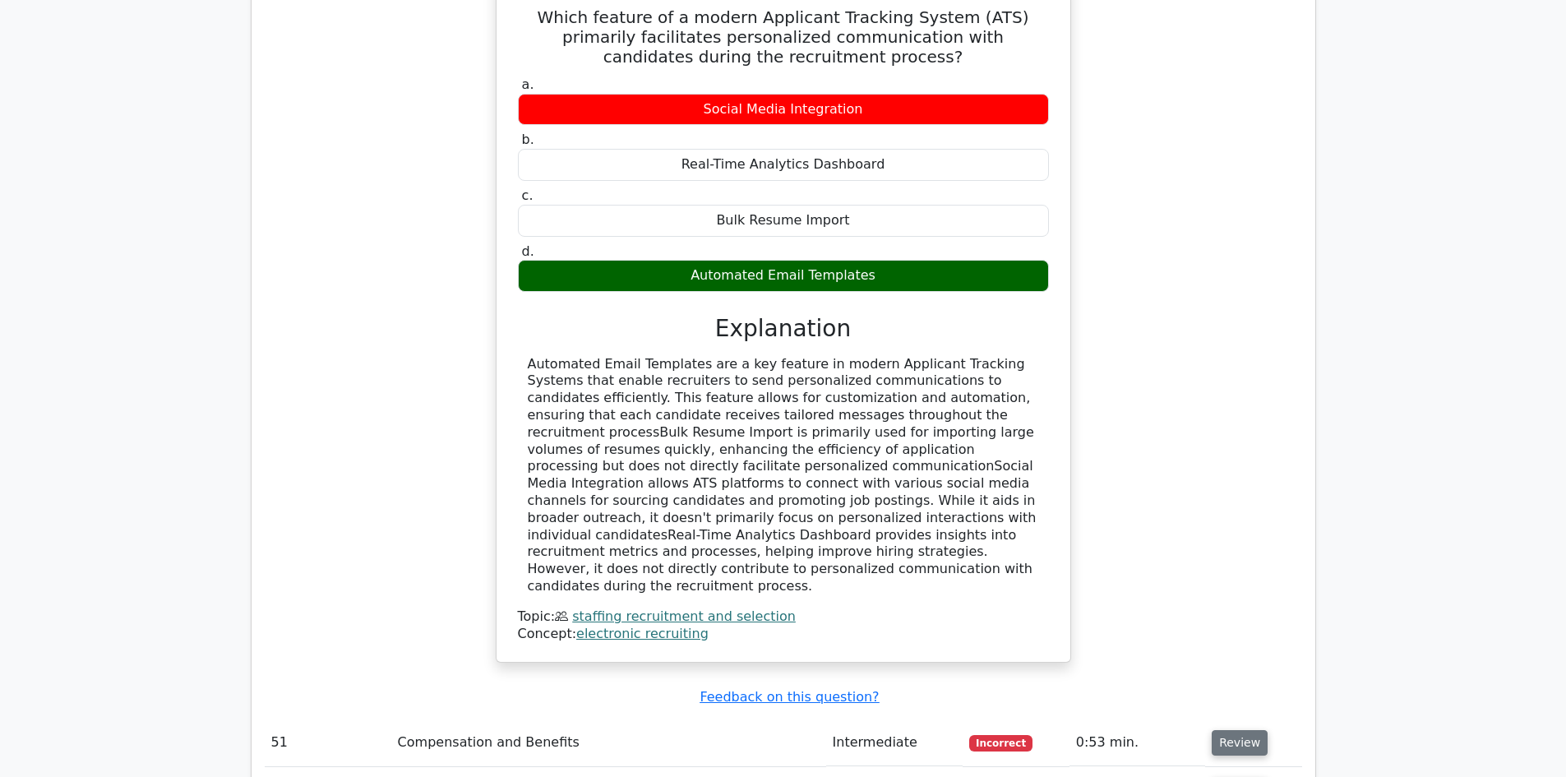
click at [1238, 730] on button "Review" at bounding box center [1240, 742] width 56 height 25
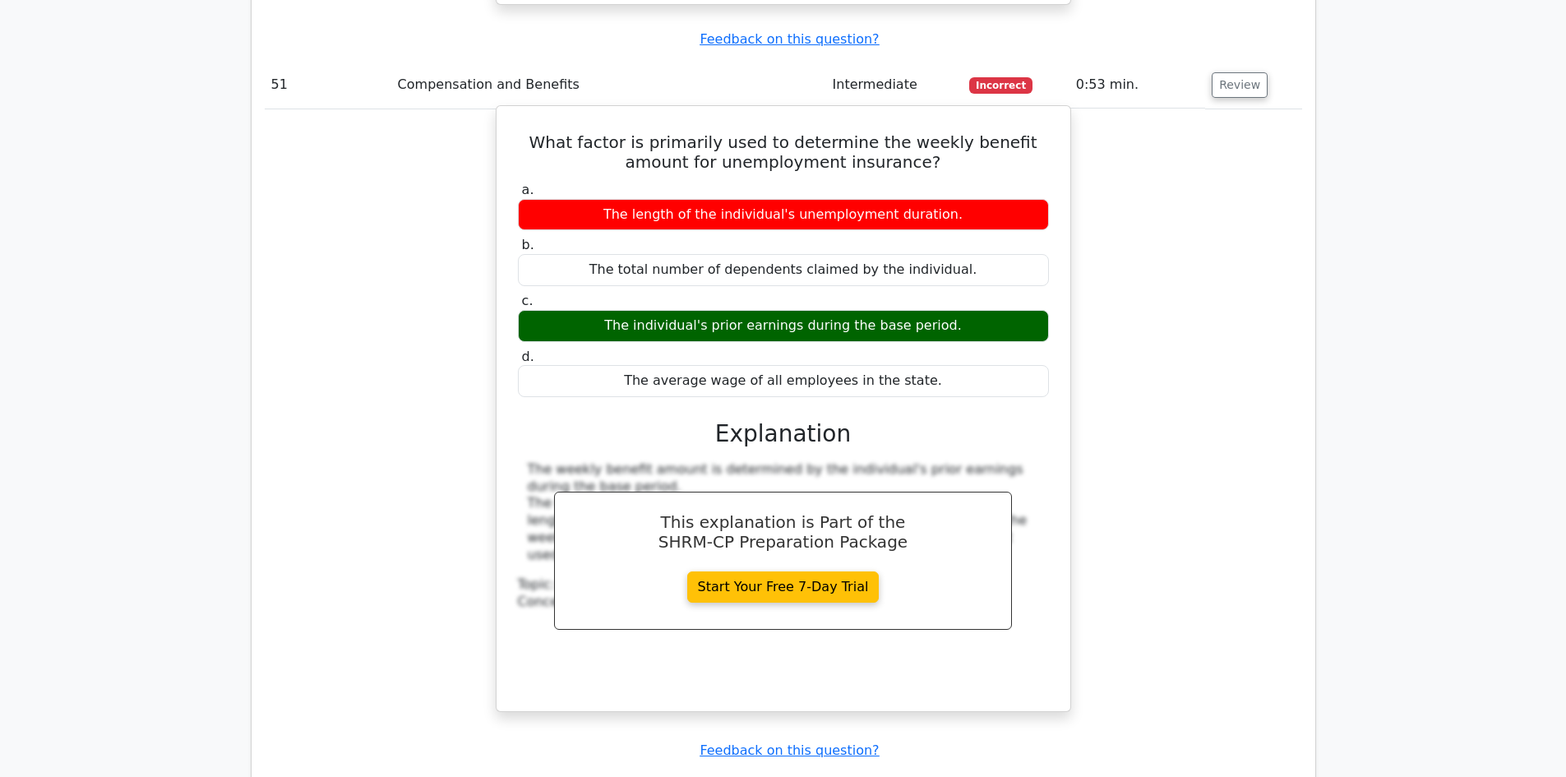
scroll to position [13321, 0]
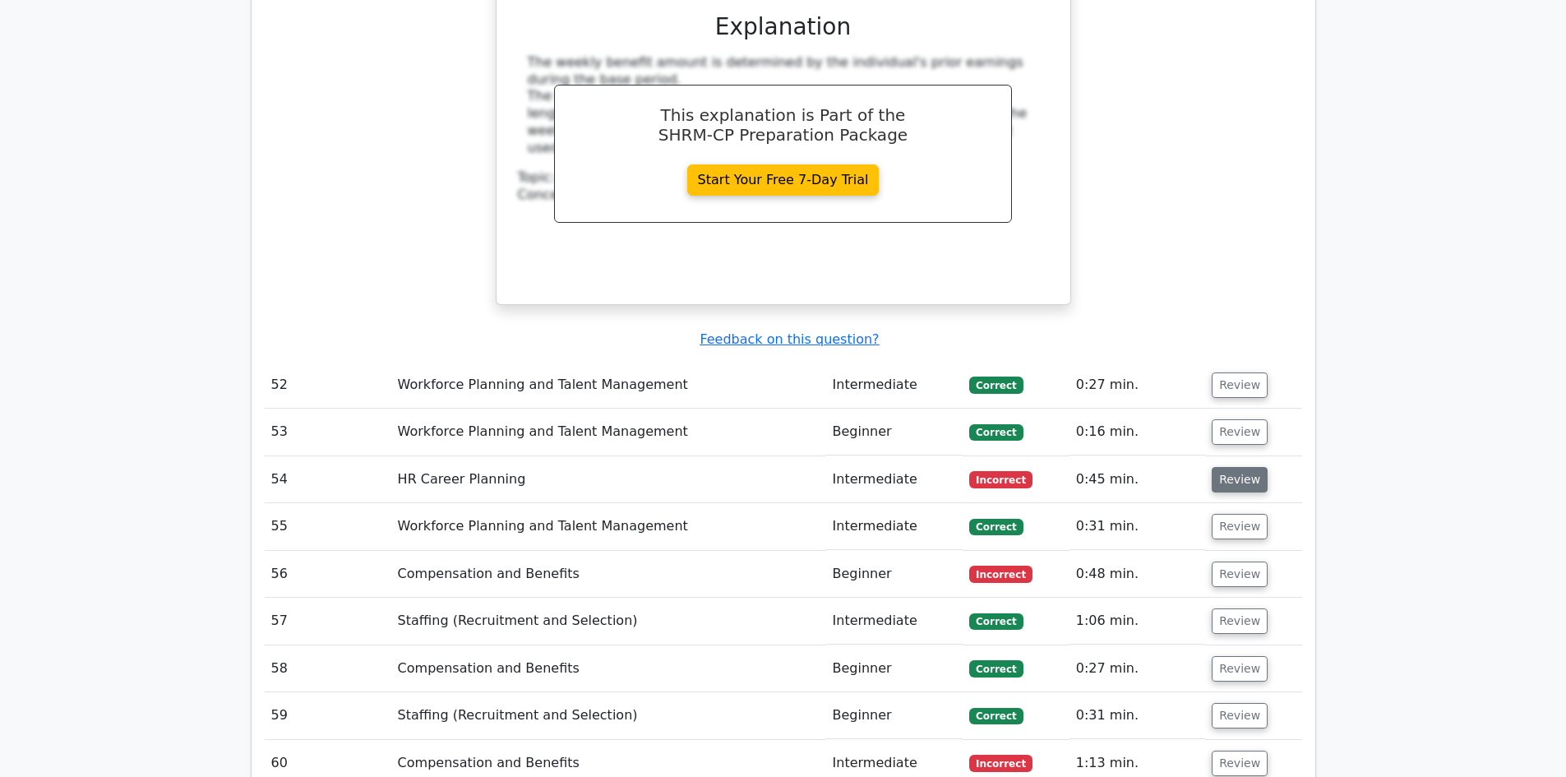
click at [1237, 467] on button "Review" at bounding box center [1240, 479] width 56 height 25
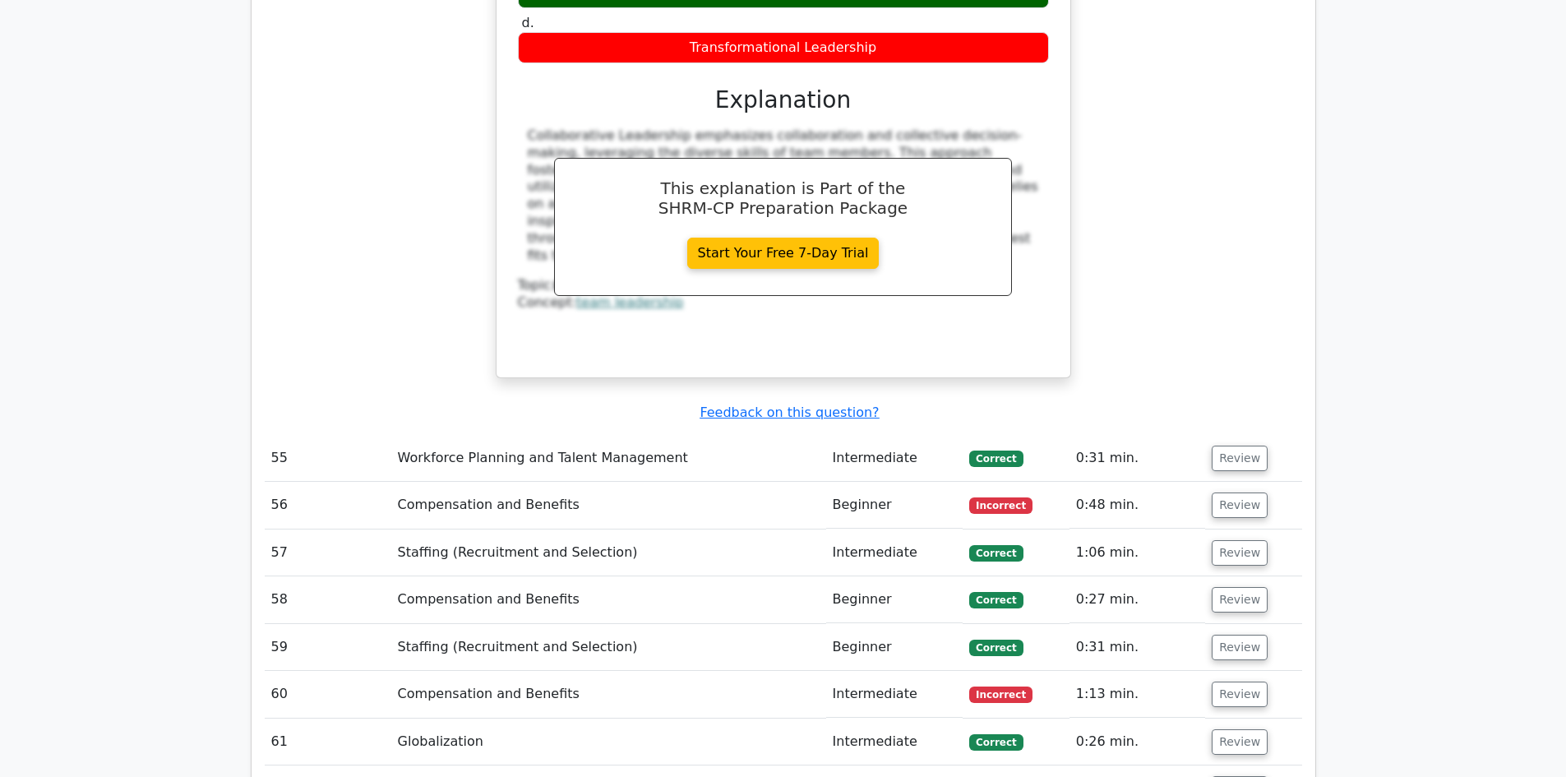
scroll to position [14225, 0]
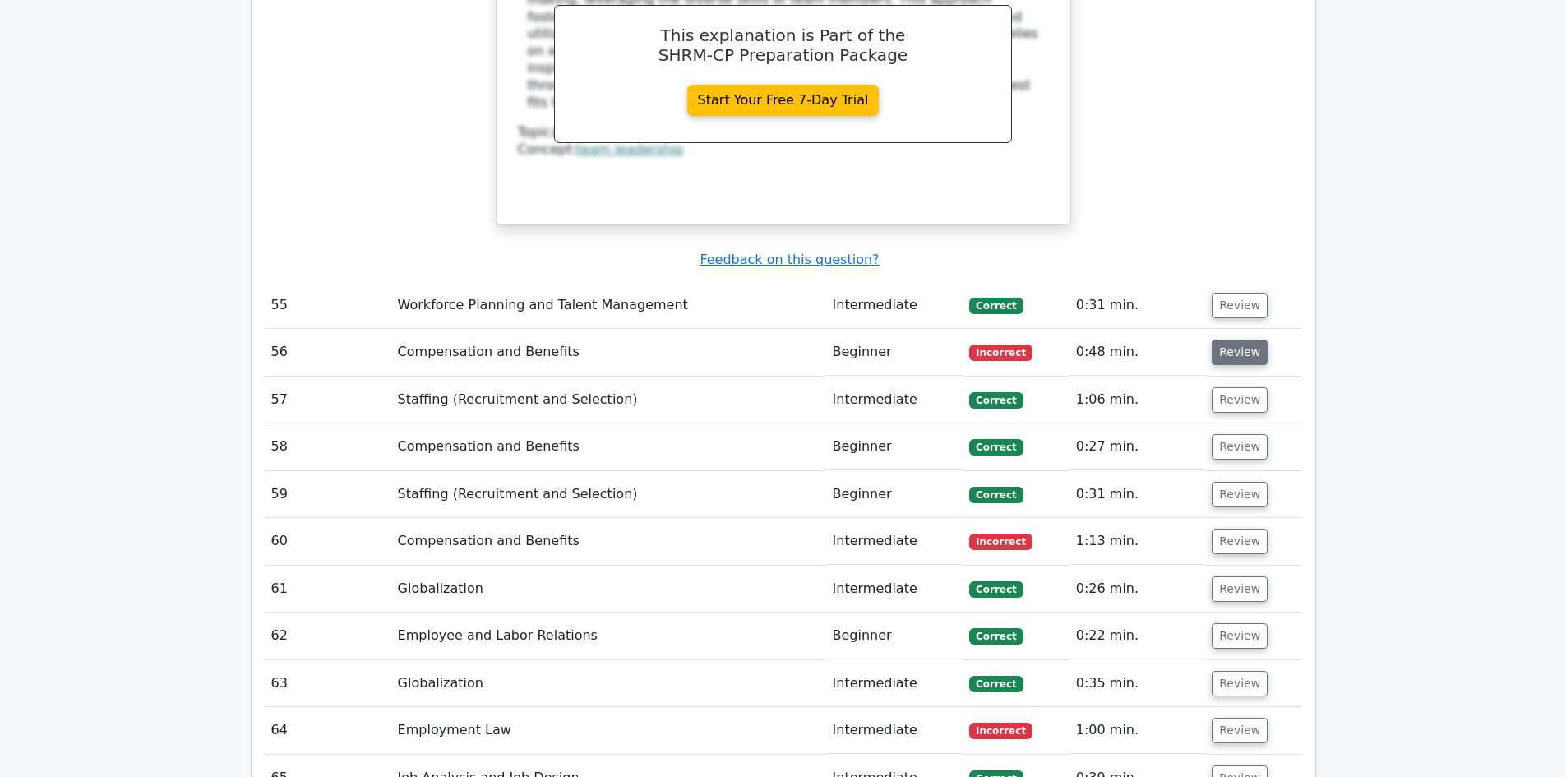
click at [1226, 340] on button "Review" at bounding box center [1240, 352] width 56 height 25
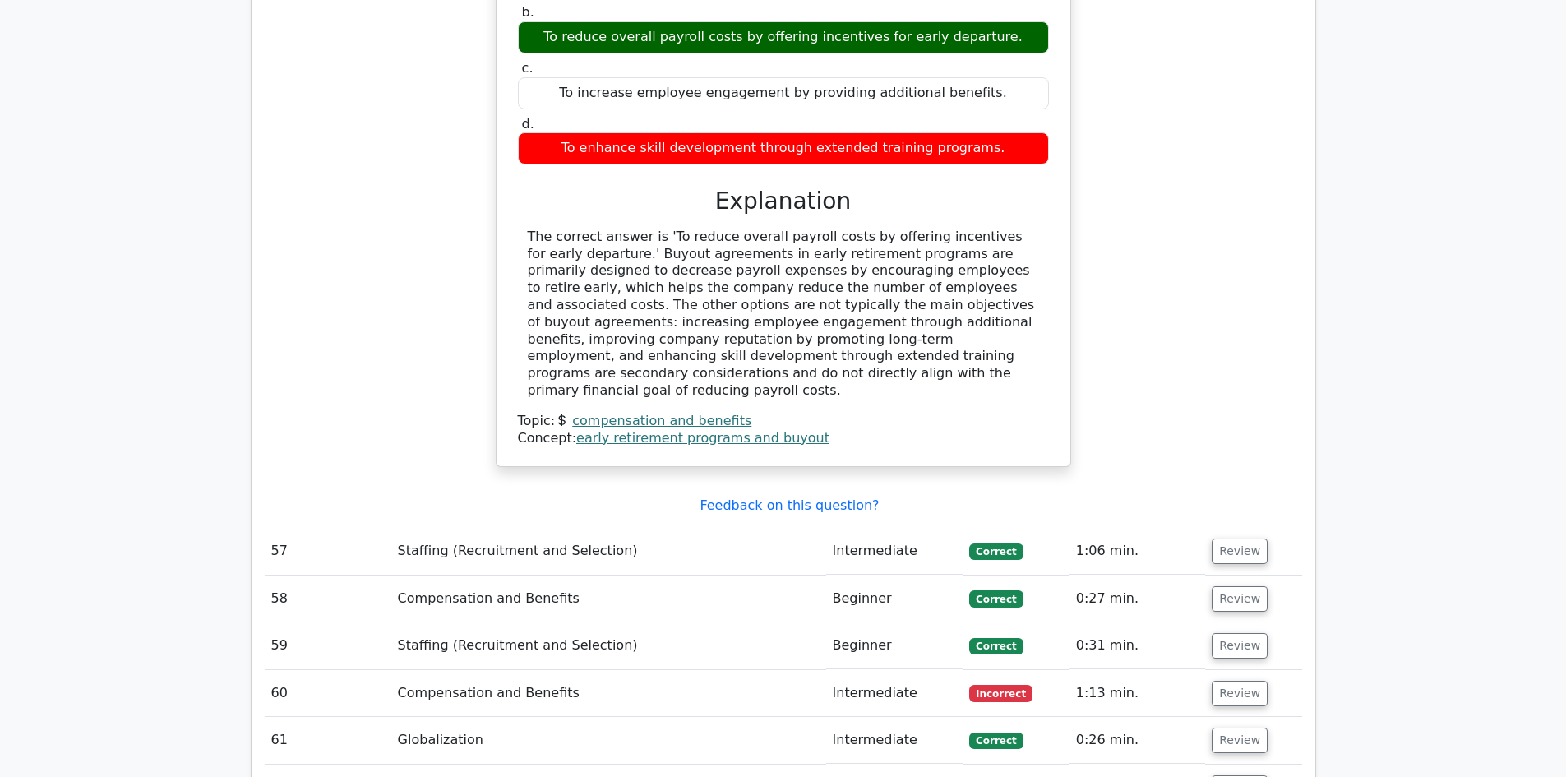
scroll to position [14883, 0]
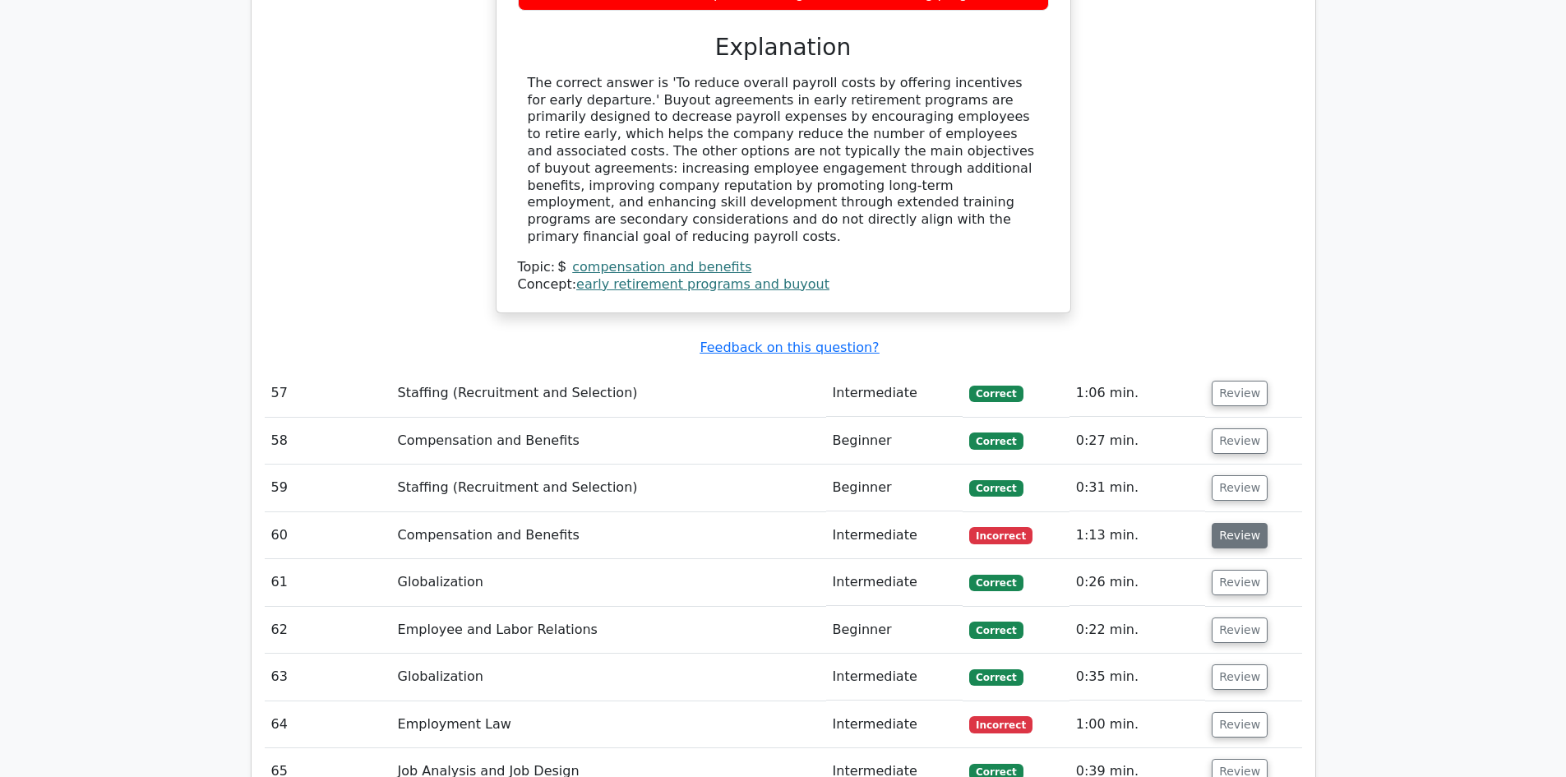
click at [1237, 523] on button "Review" at bounding box center [1240, 535] width 56 height 25
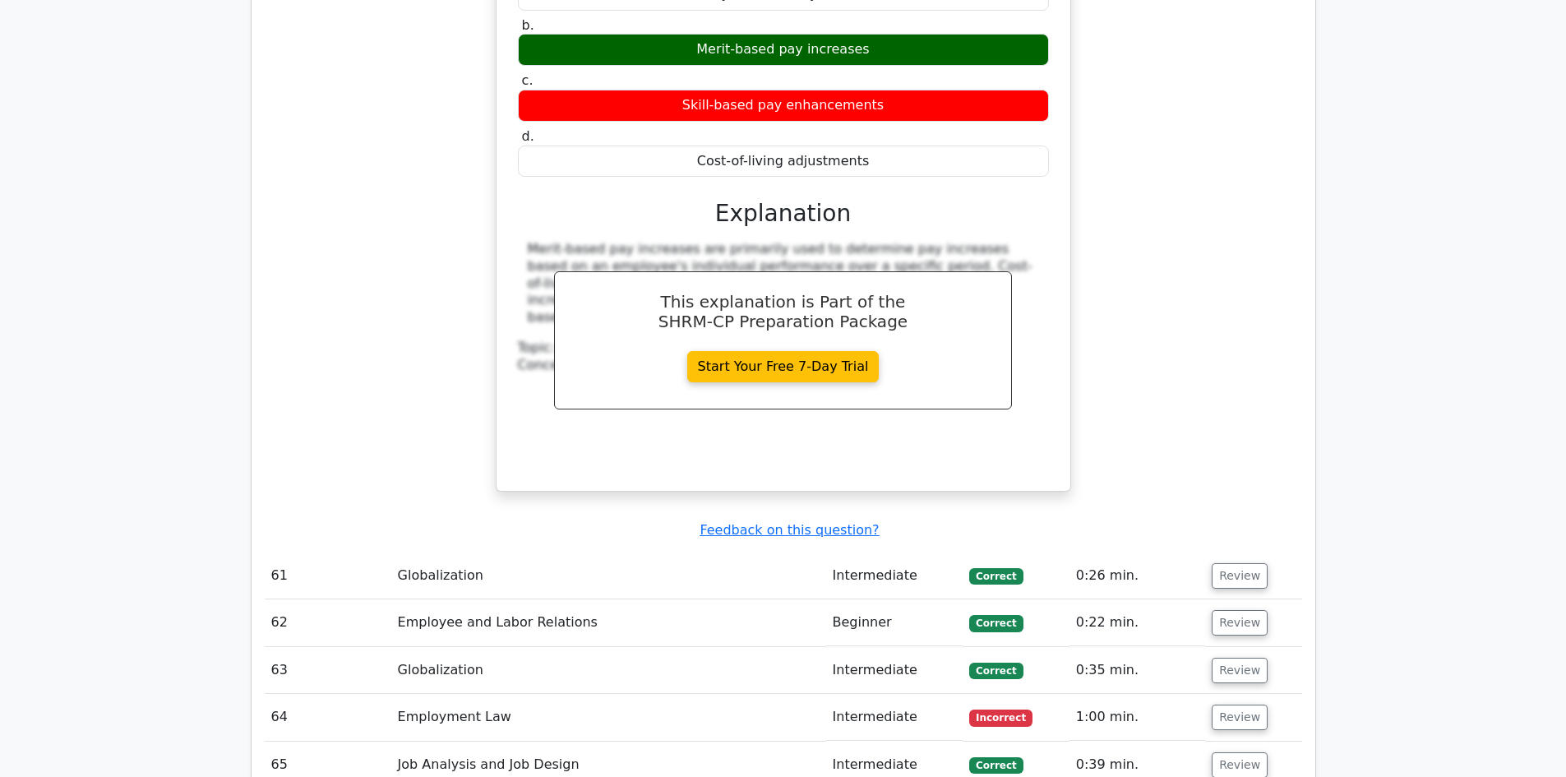
scroll to position [15705, 0]
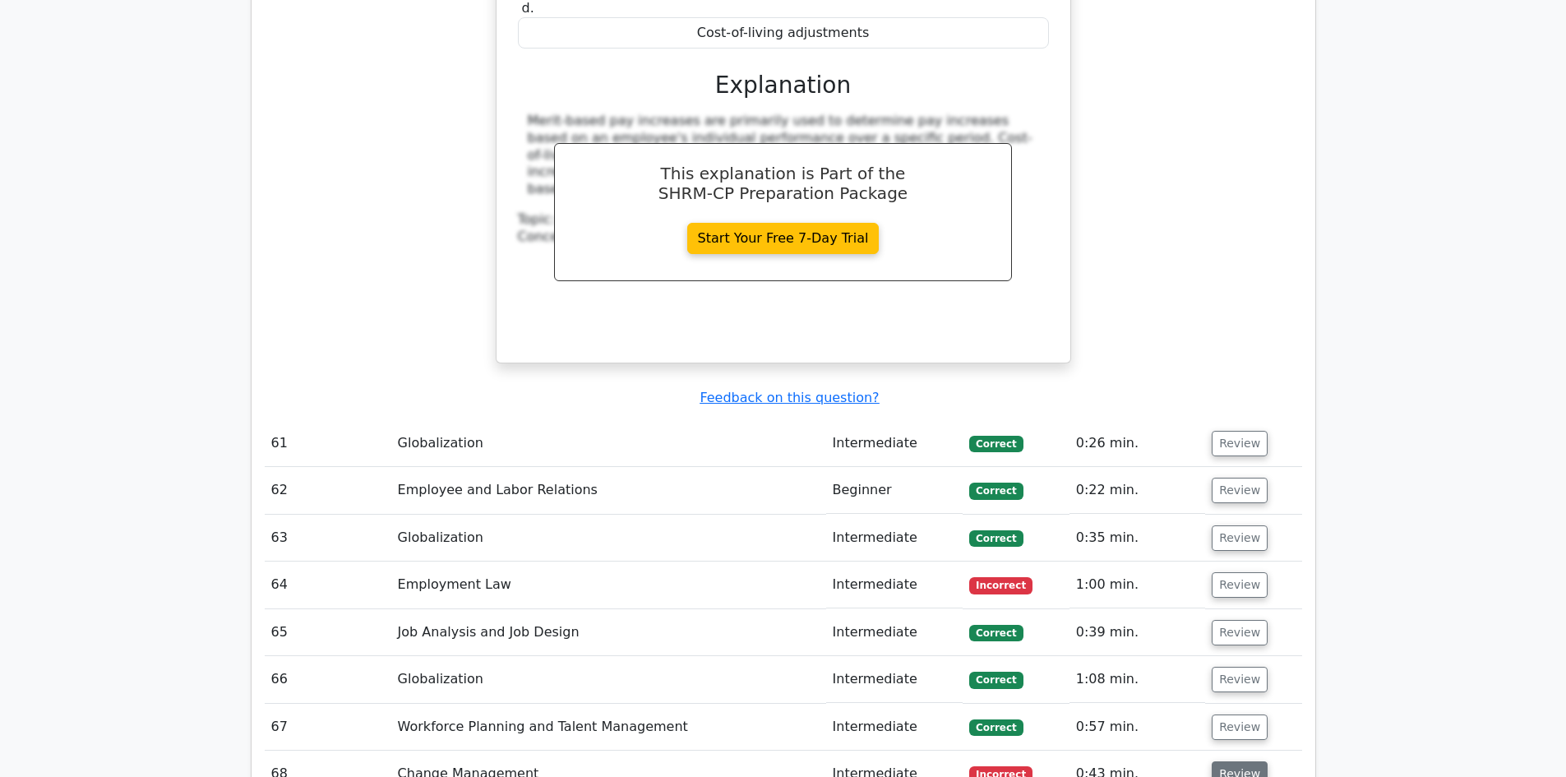
click at [1233, 761] on button "Review" at bounding box center [1240, 773] width 56 height 25
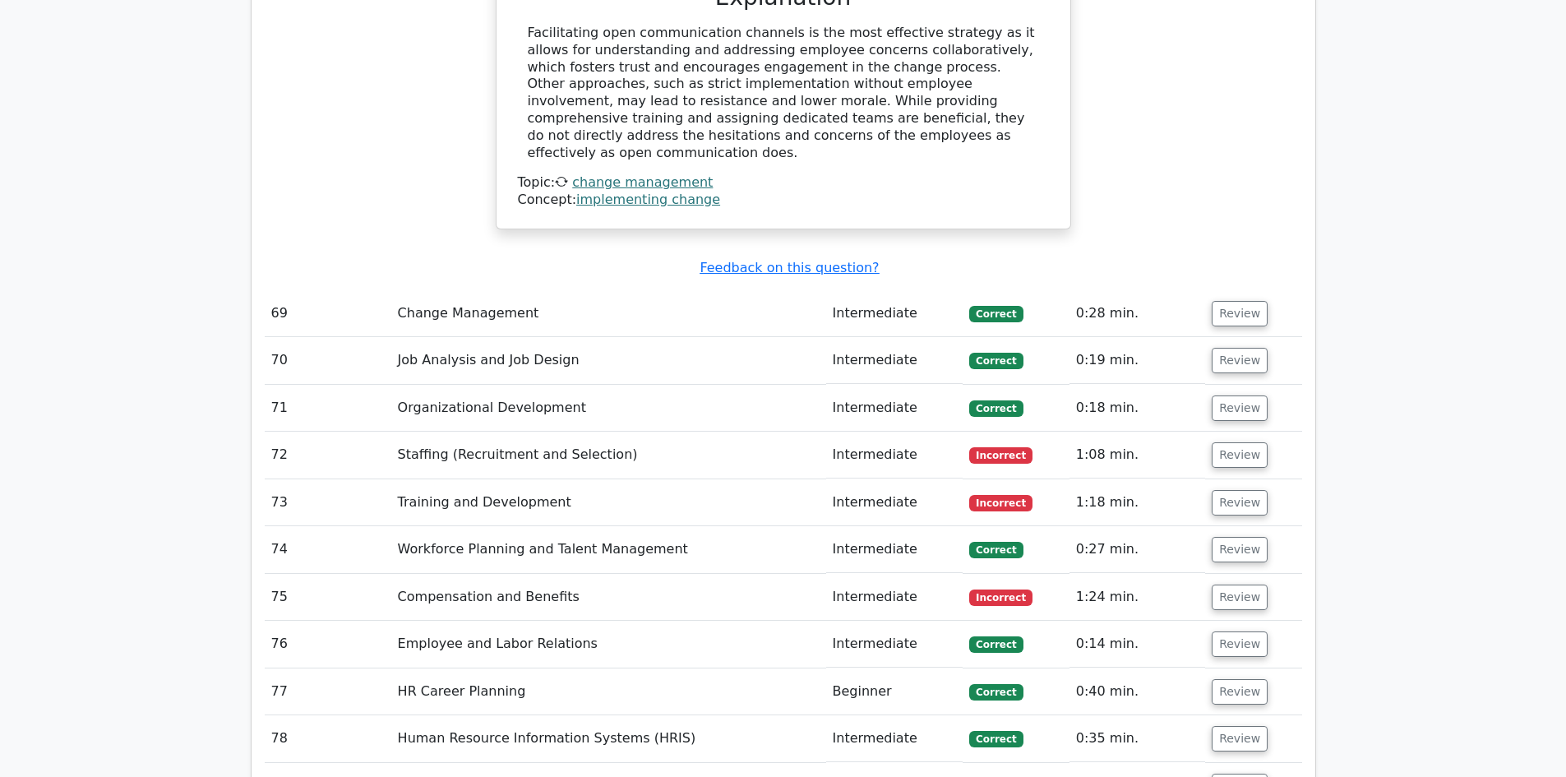
scroll to position [17021, 0]
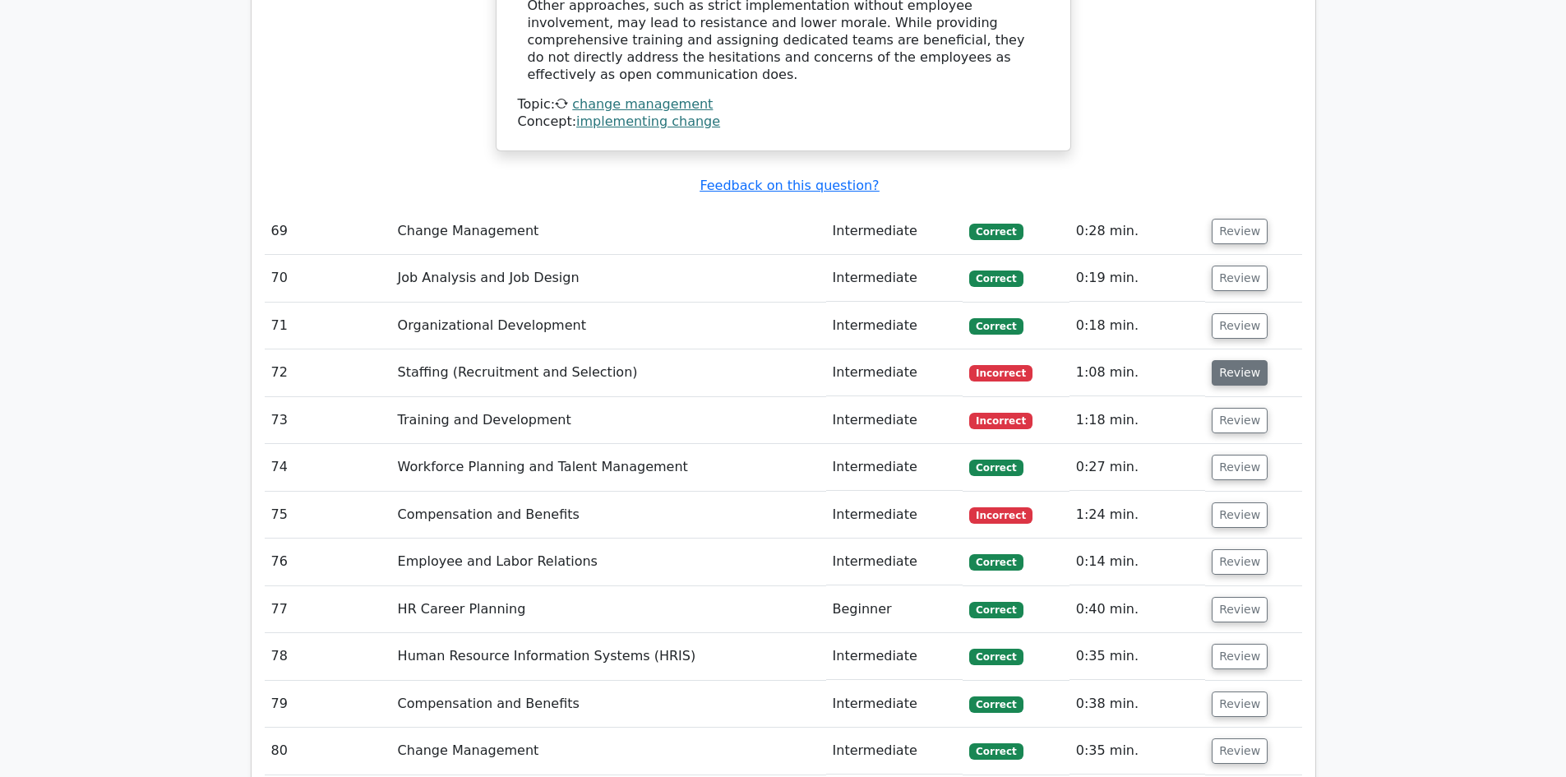
click at [1242, 360] on button "Review" at bounding box center [1240, 372] width 56 height 25
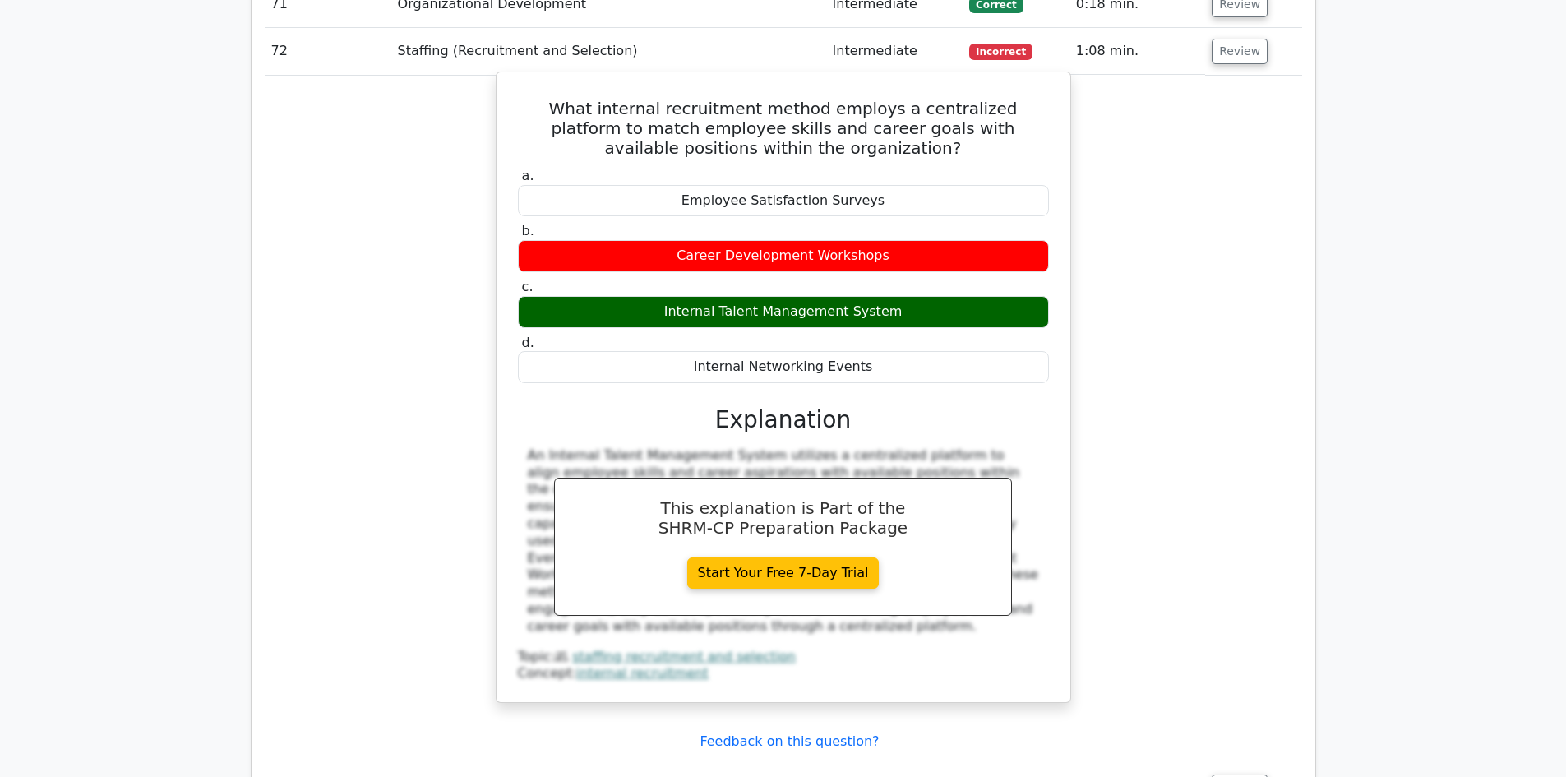
scroll to position [17514, 0]
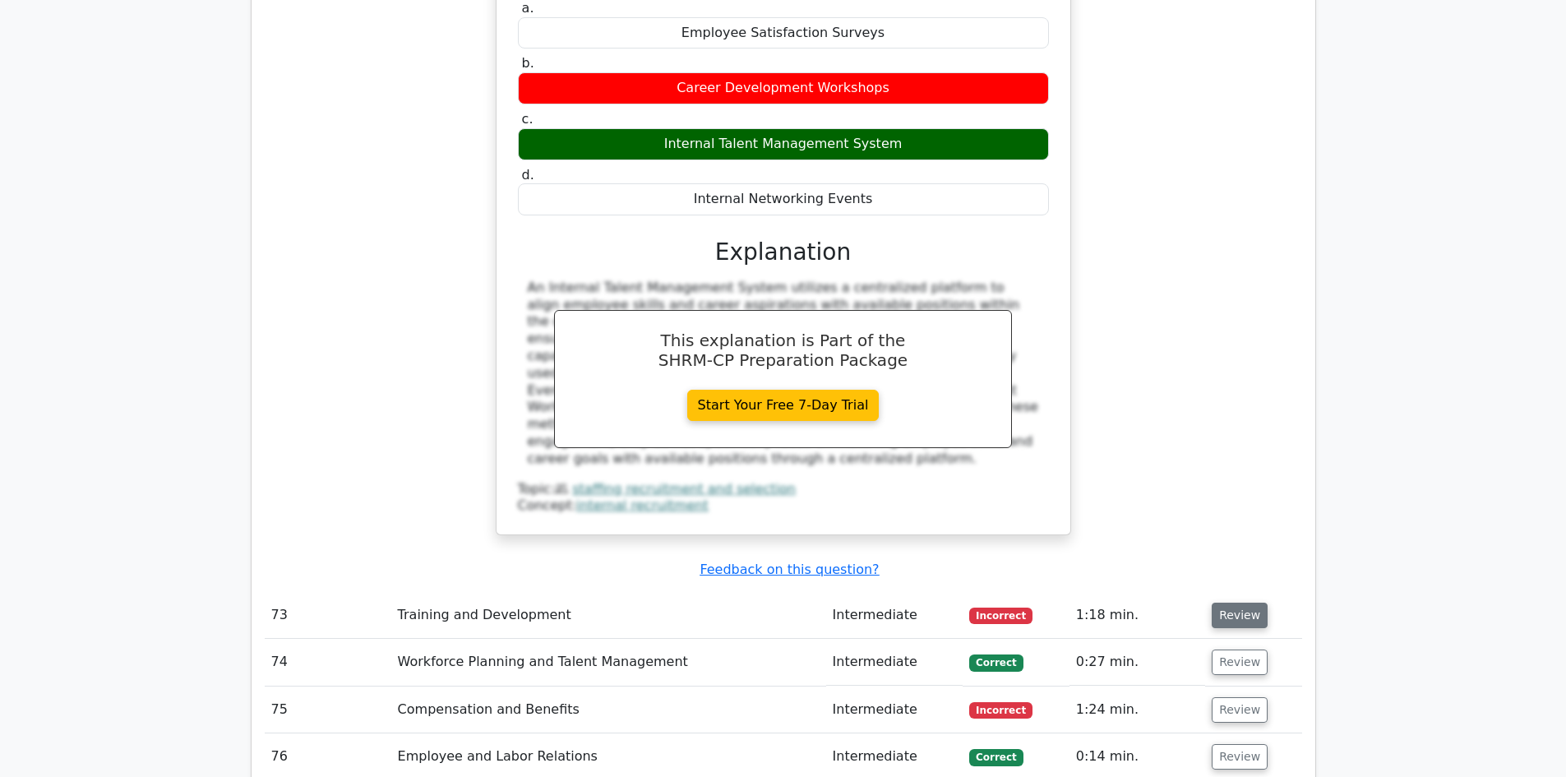
click at [1246, 603] on button "Review" at bounding box center [1240, 615] width 56 height 25
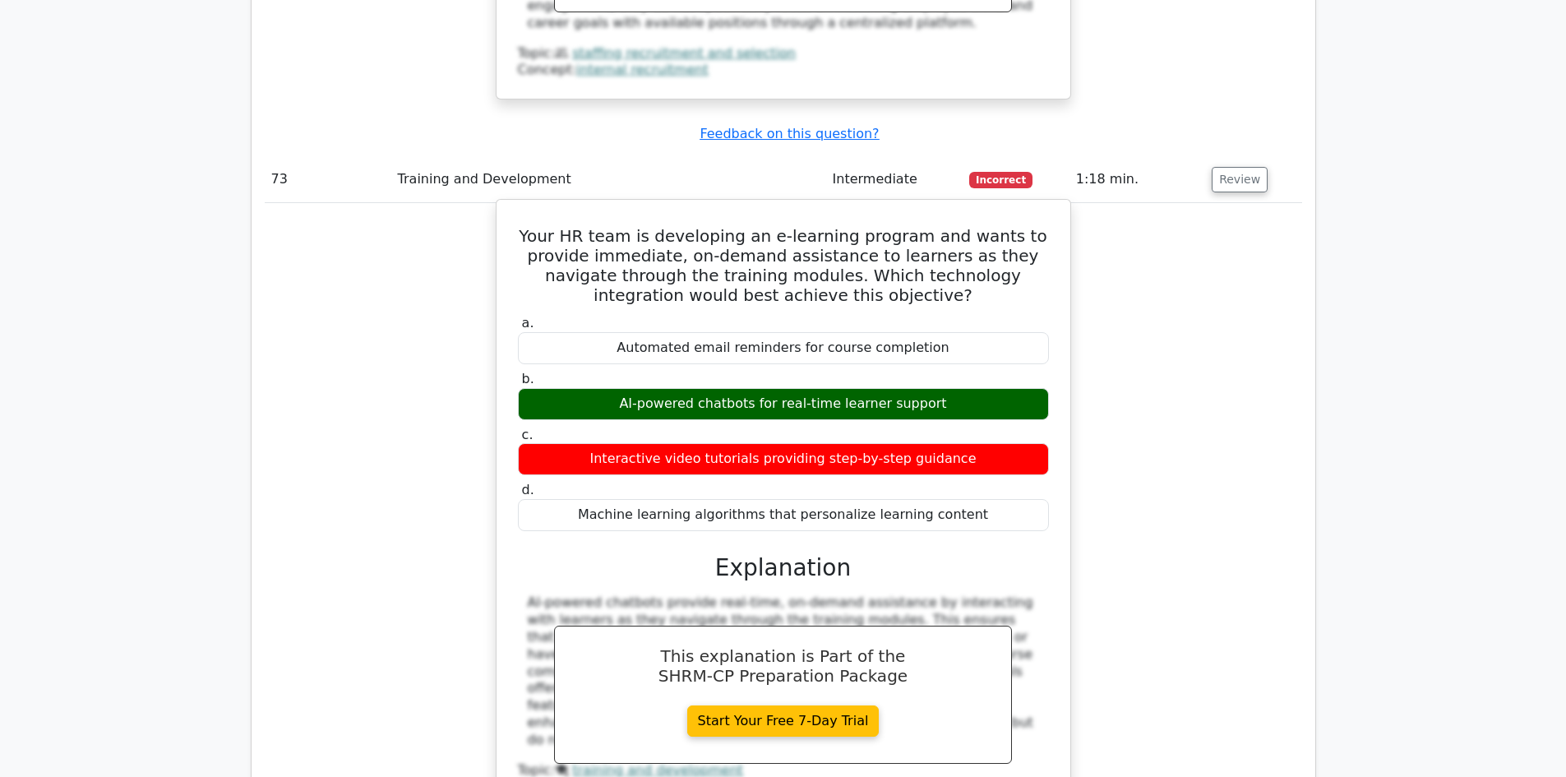
scroll to position [18172, 0]
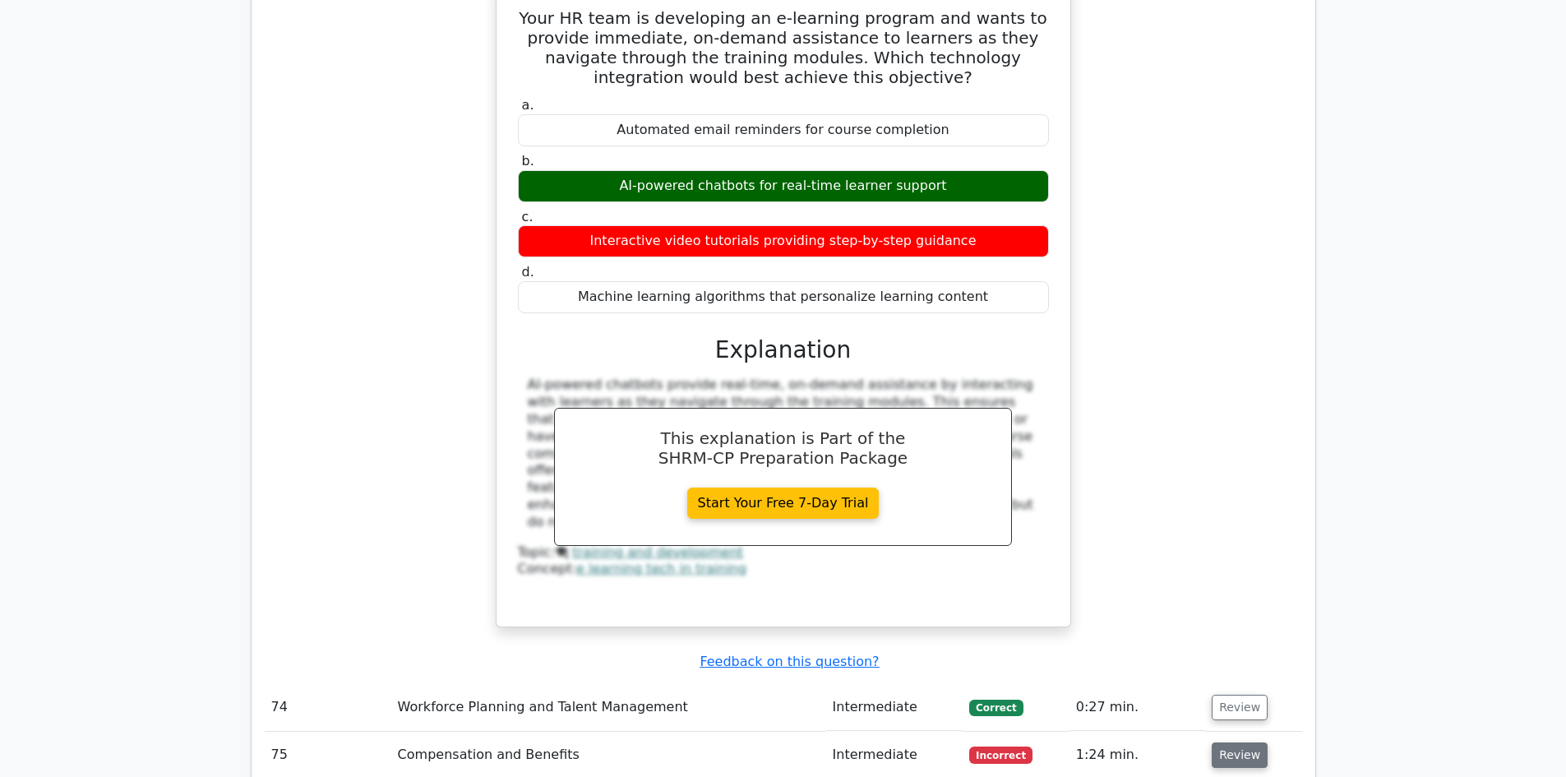
click at [1224, 742] on button "Review" at bounding box center [1240, 754] width 56 height 25
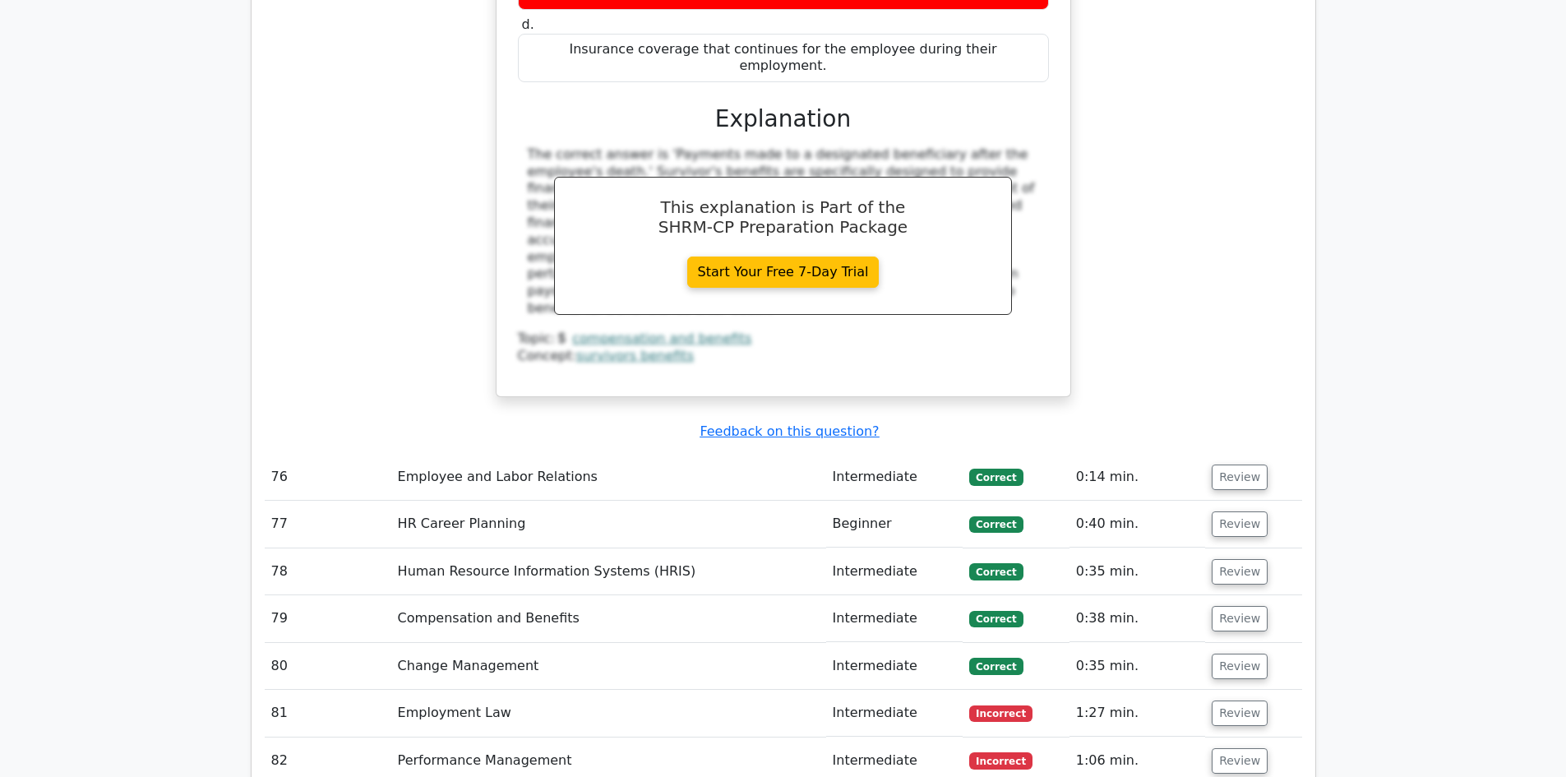
scroll to position [19323, 0]
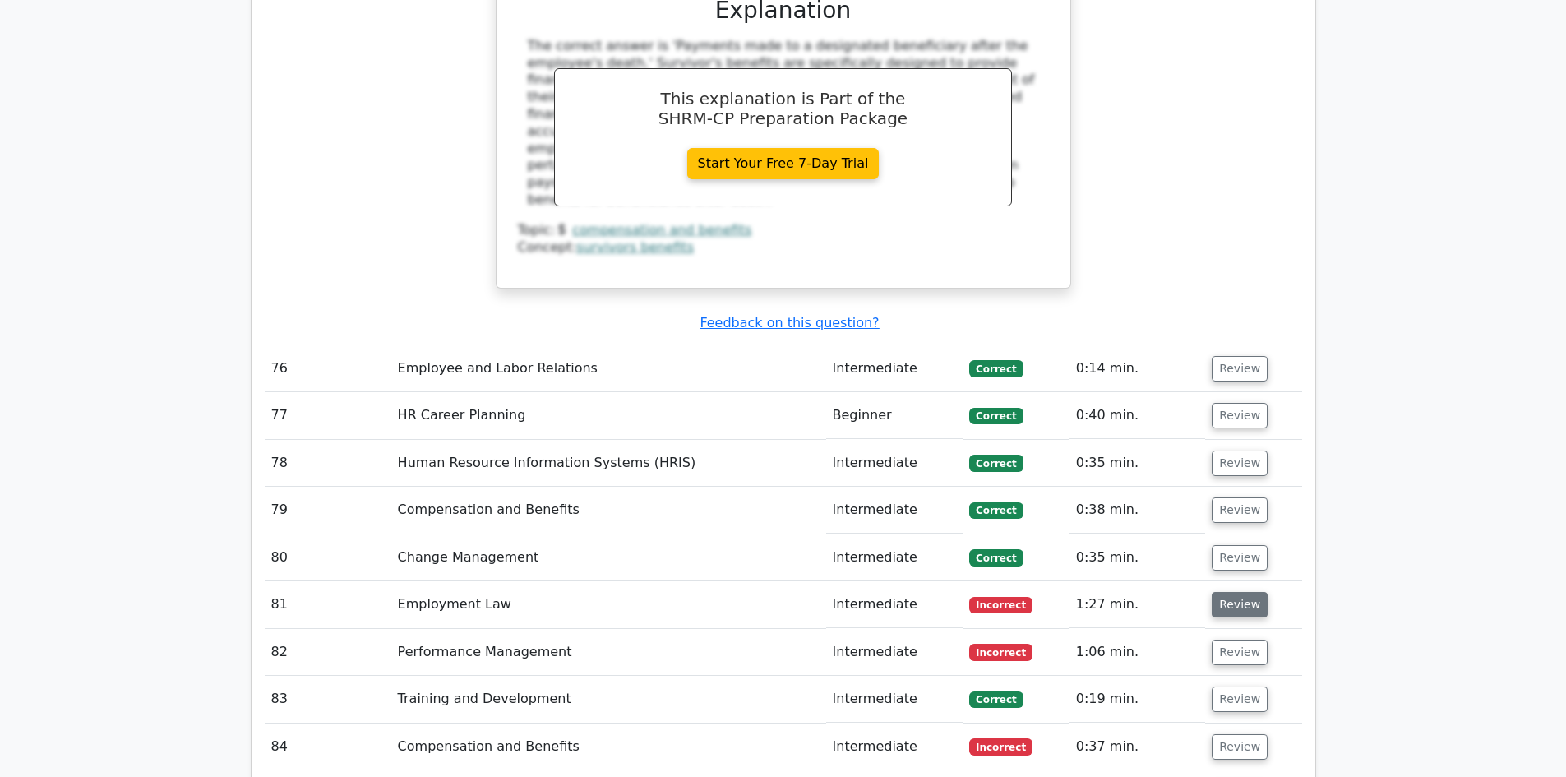
click at [1251, 592] on button "Review" at bounding box center [1240, 604] width 56 height 25
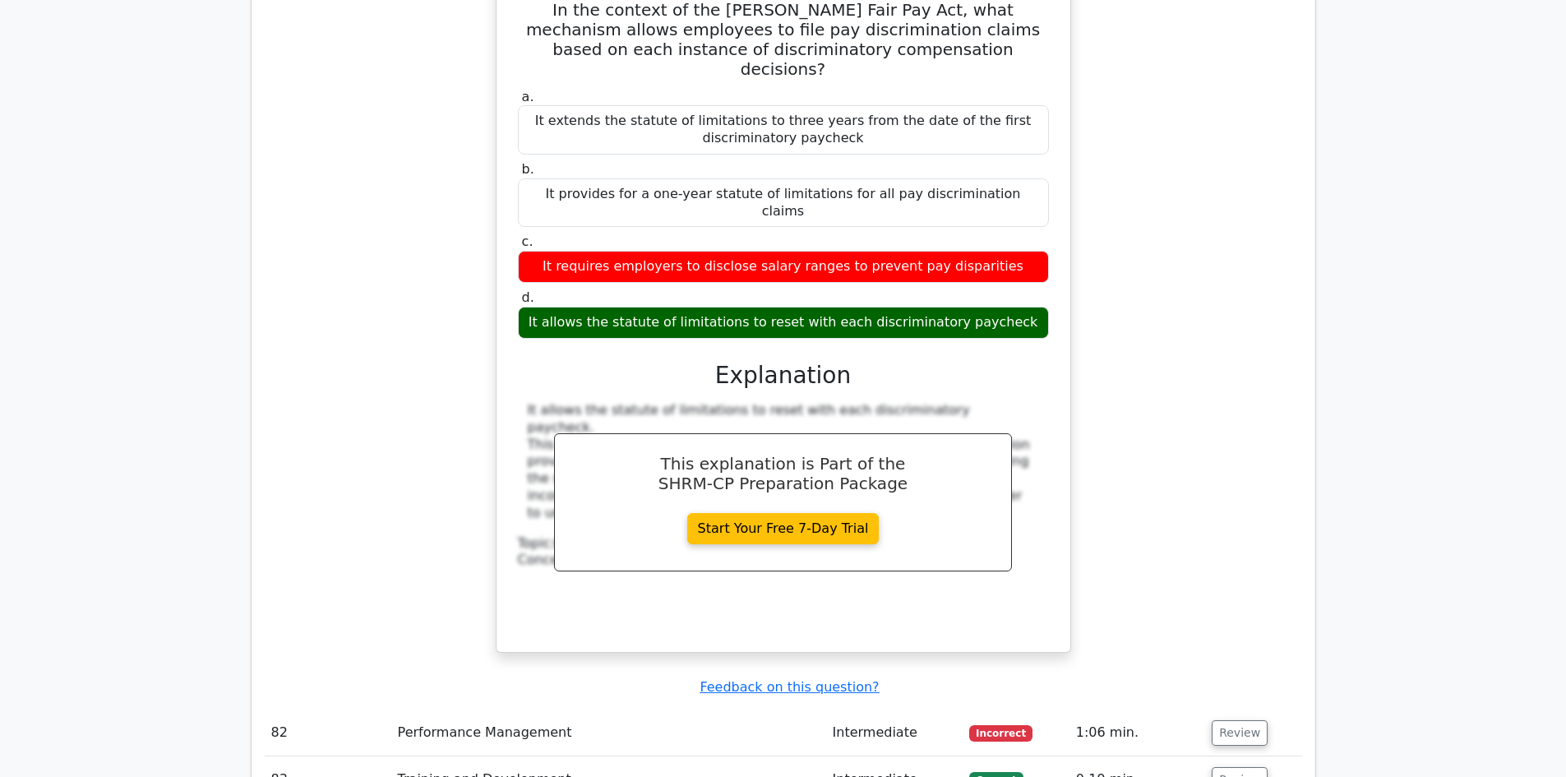
scroll to position [19981, 0]
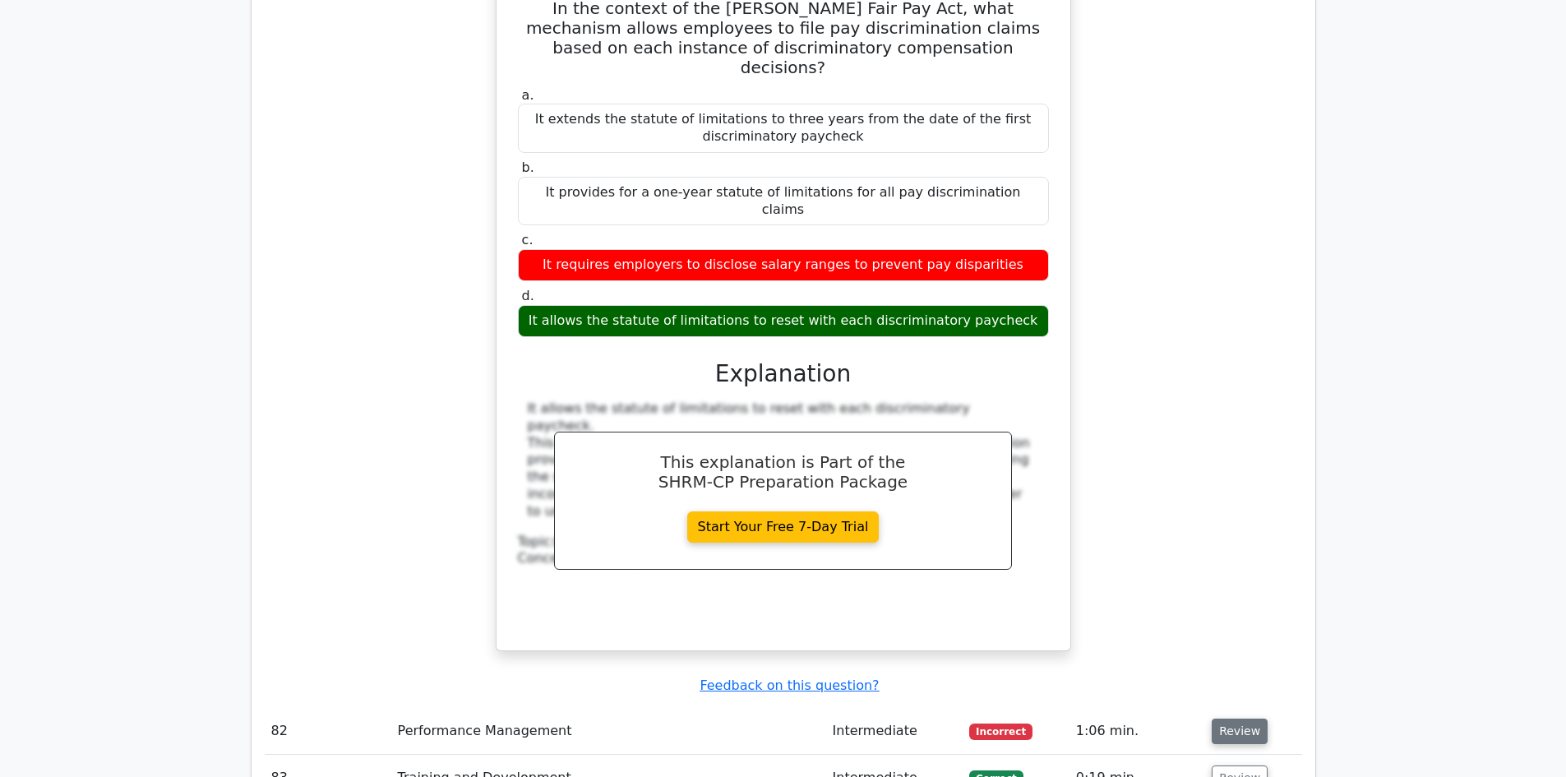
click at [1239, 719] on button "Review" at bounding box center [1240, 731] width 56 height 25
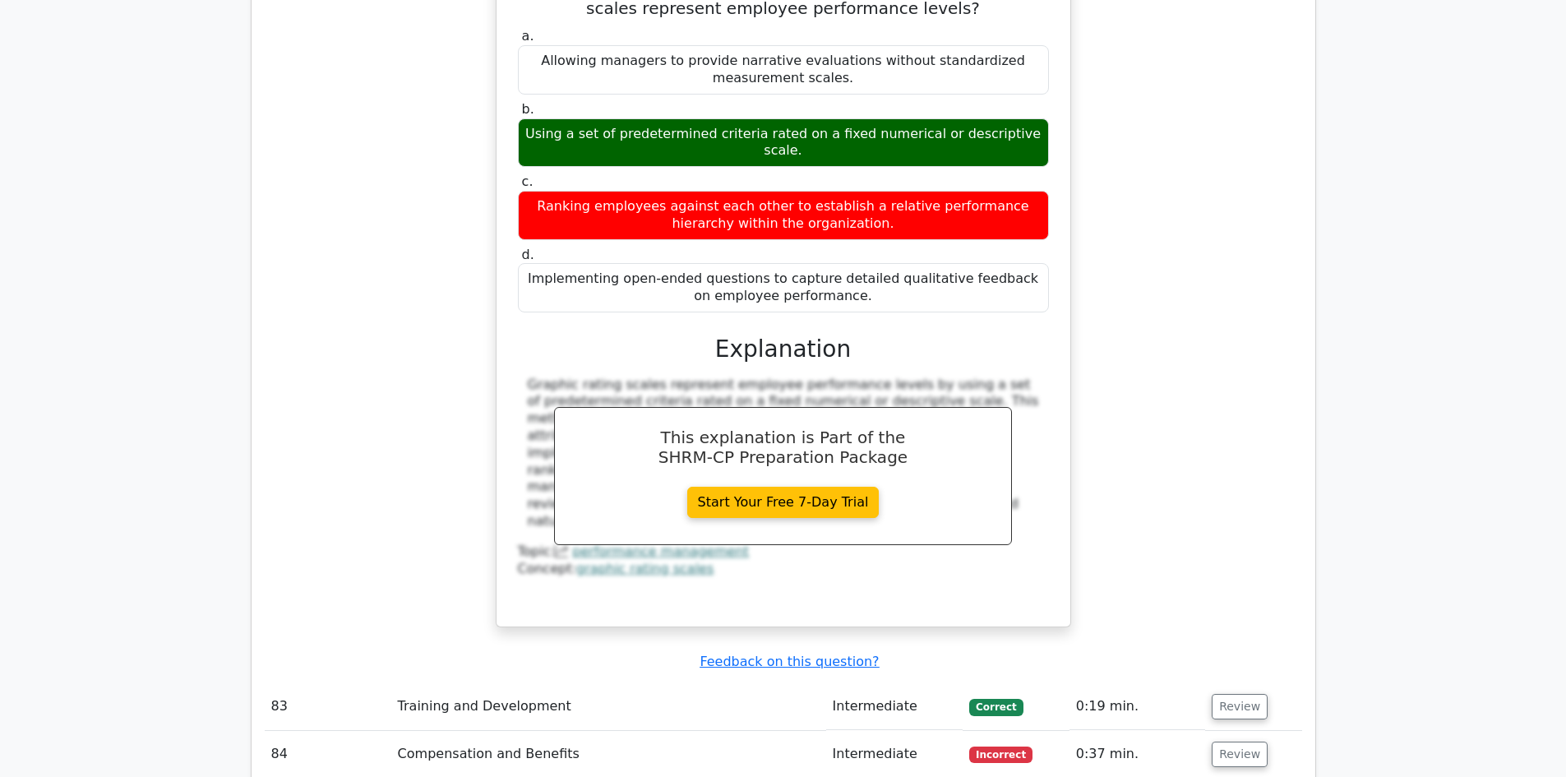
scroll to position [20885, 0]
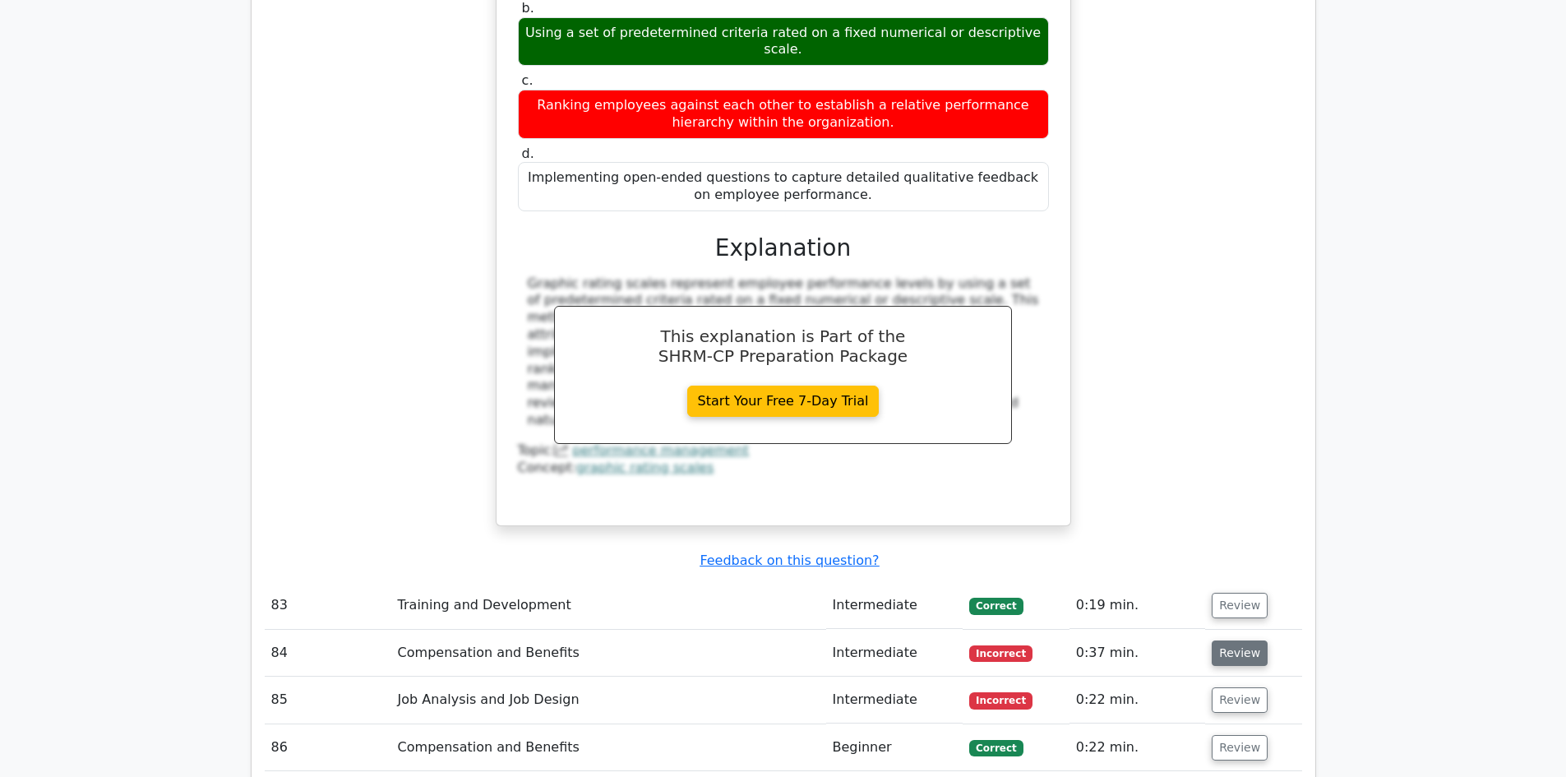
click at [1242, 641] on button "Review" at bounding box center [1240, 653] width 56 height 25
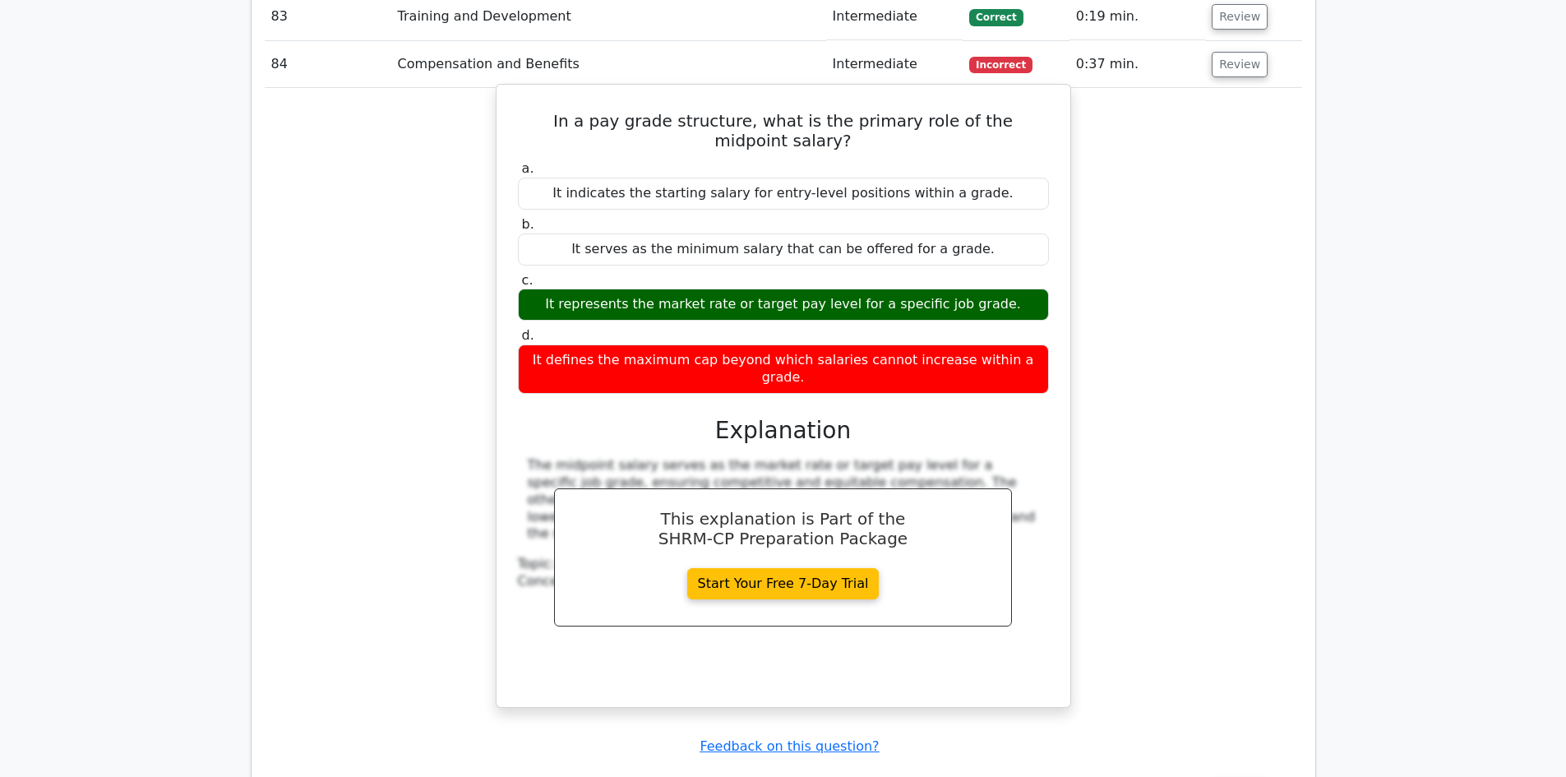
scroll to position [21708, 0]
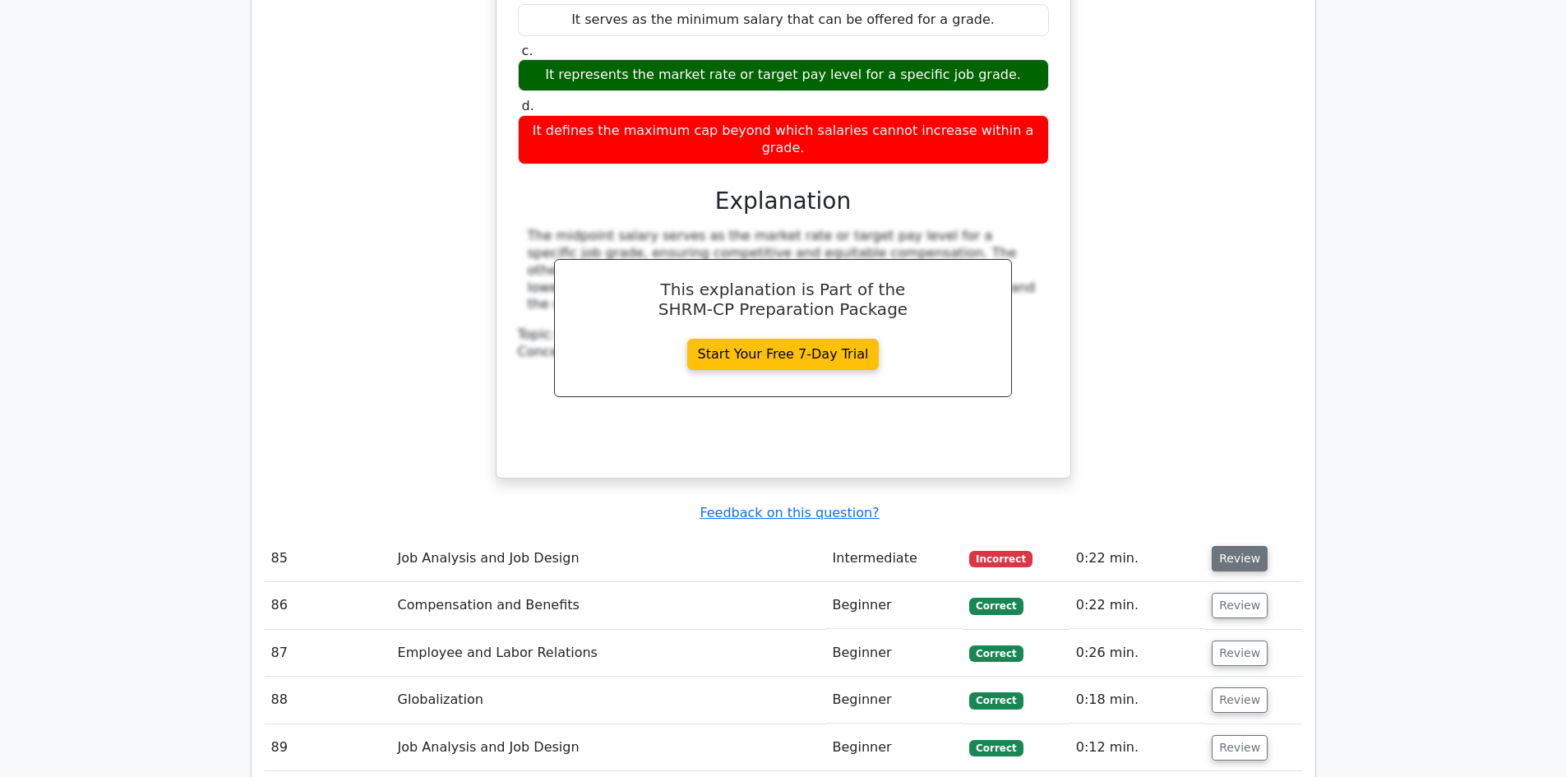
click at [1233, 546] on button "Review" at bounding box center [1240, 558] width 56 height 25
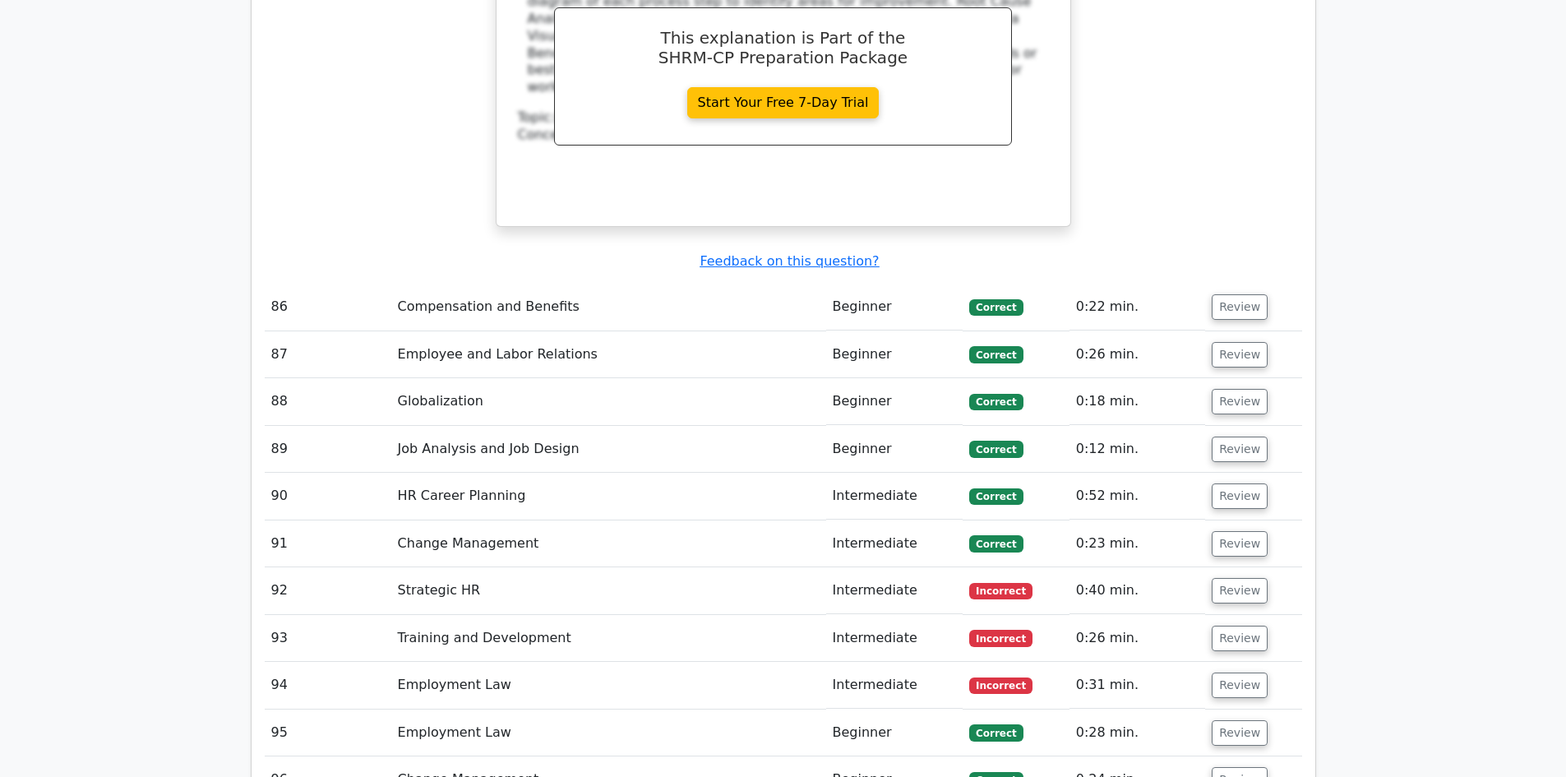
scroll to position [22694, 0]
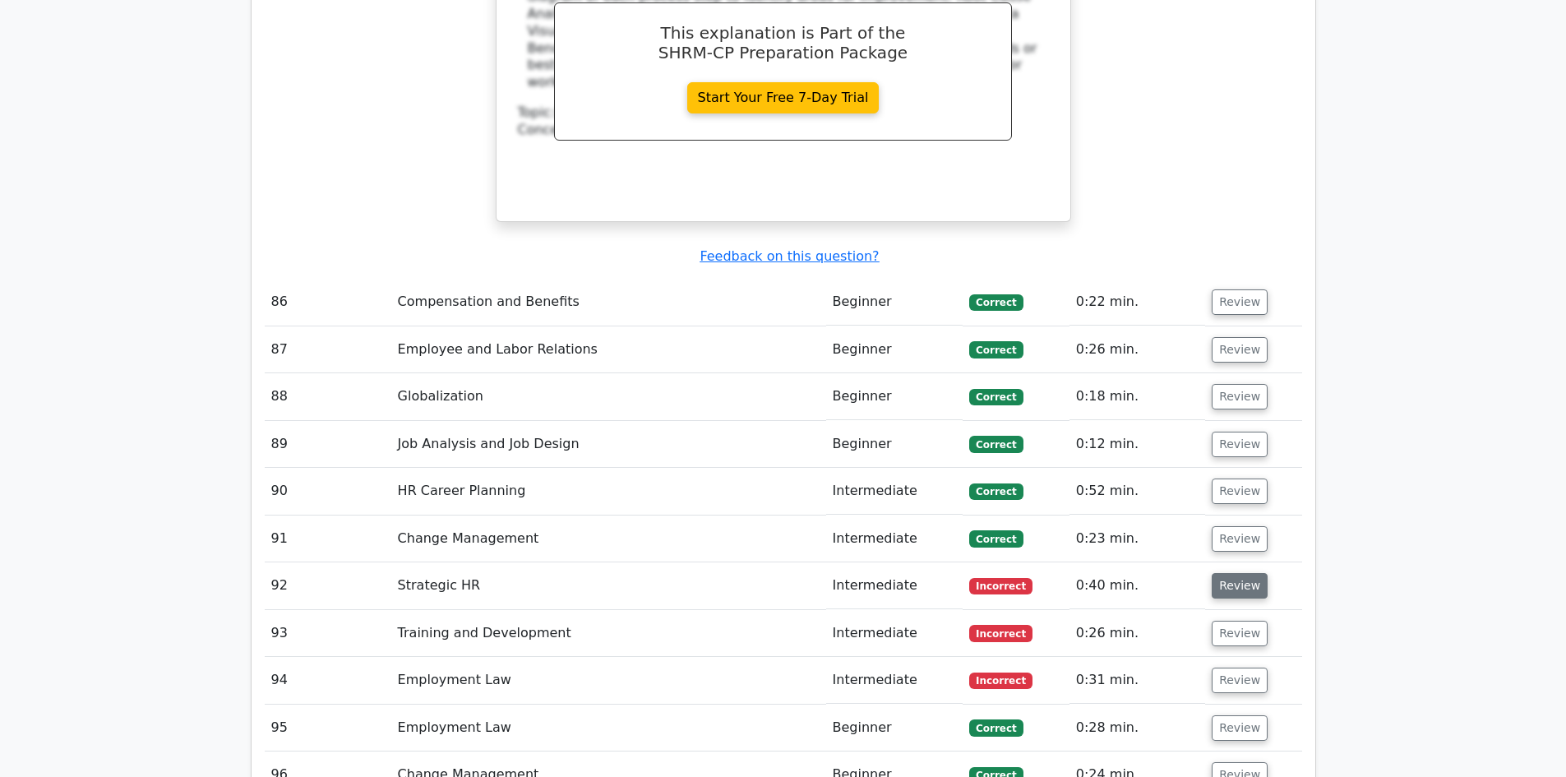
click at [1238, 573] on button "Review" at bounding box center [1240, 585] width 56 height 25
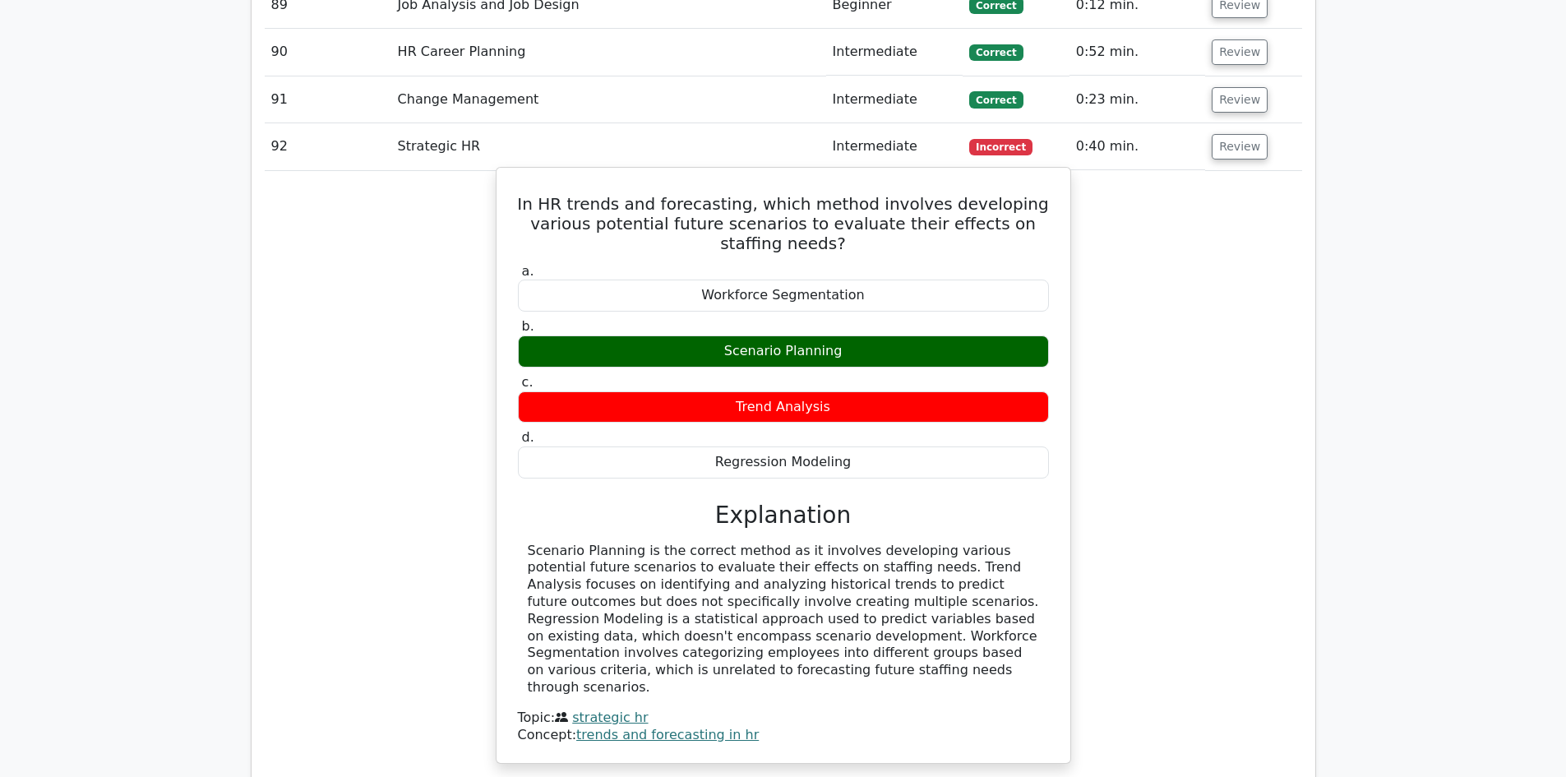
scroll to position [23352, 0]
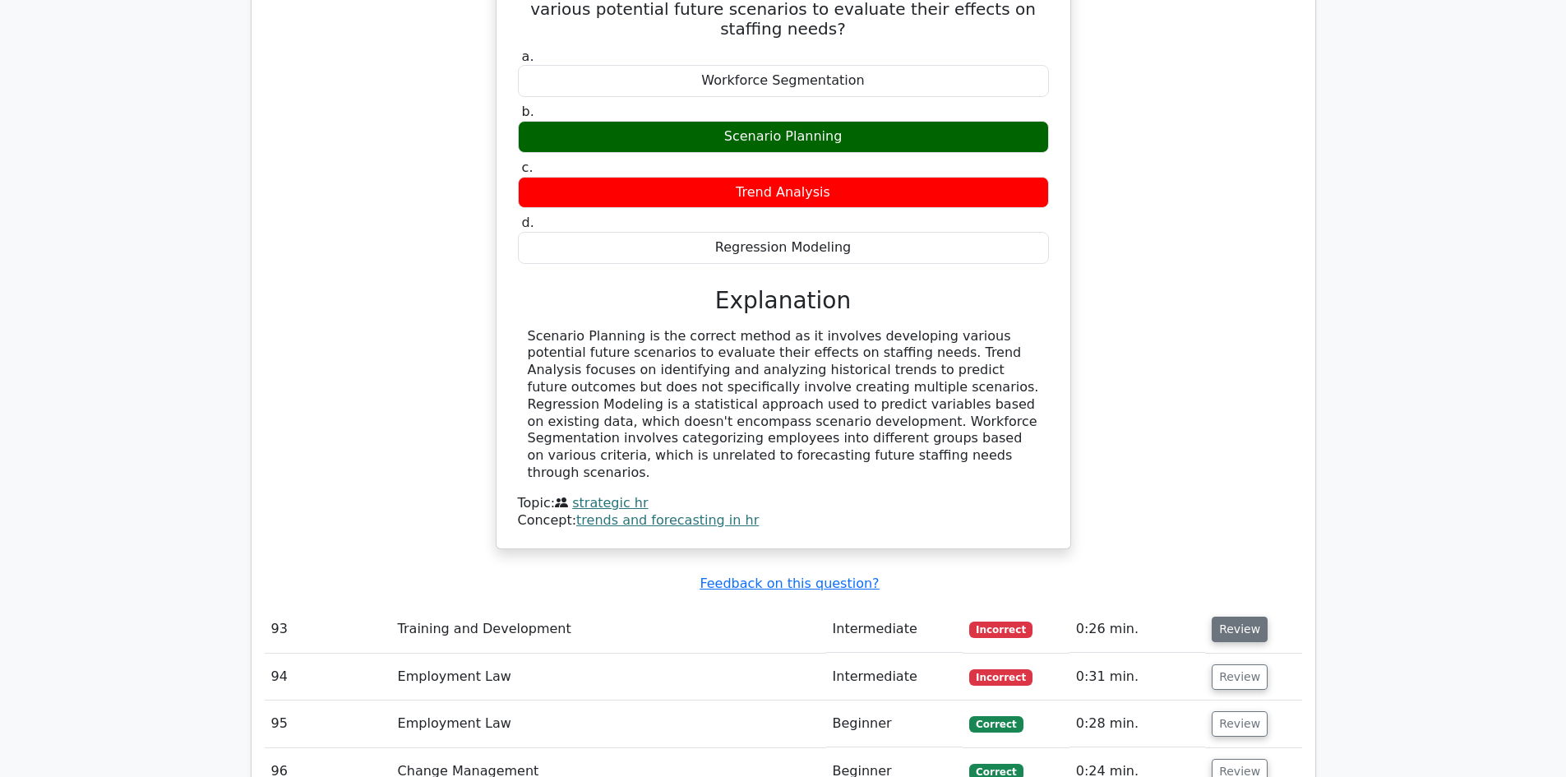
click at [1226, 617] on button "Review" at bounding box center [1240, 629] width 56 height 25
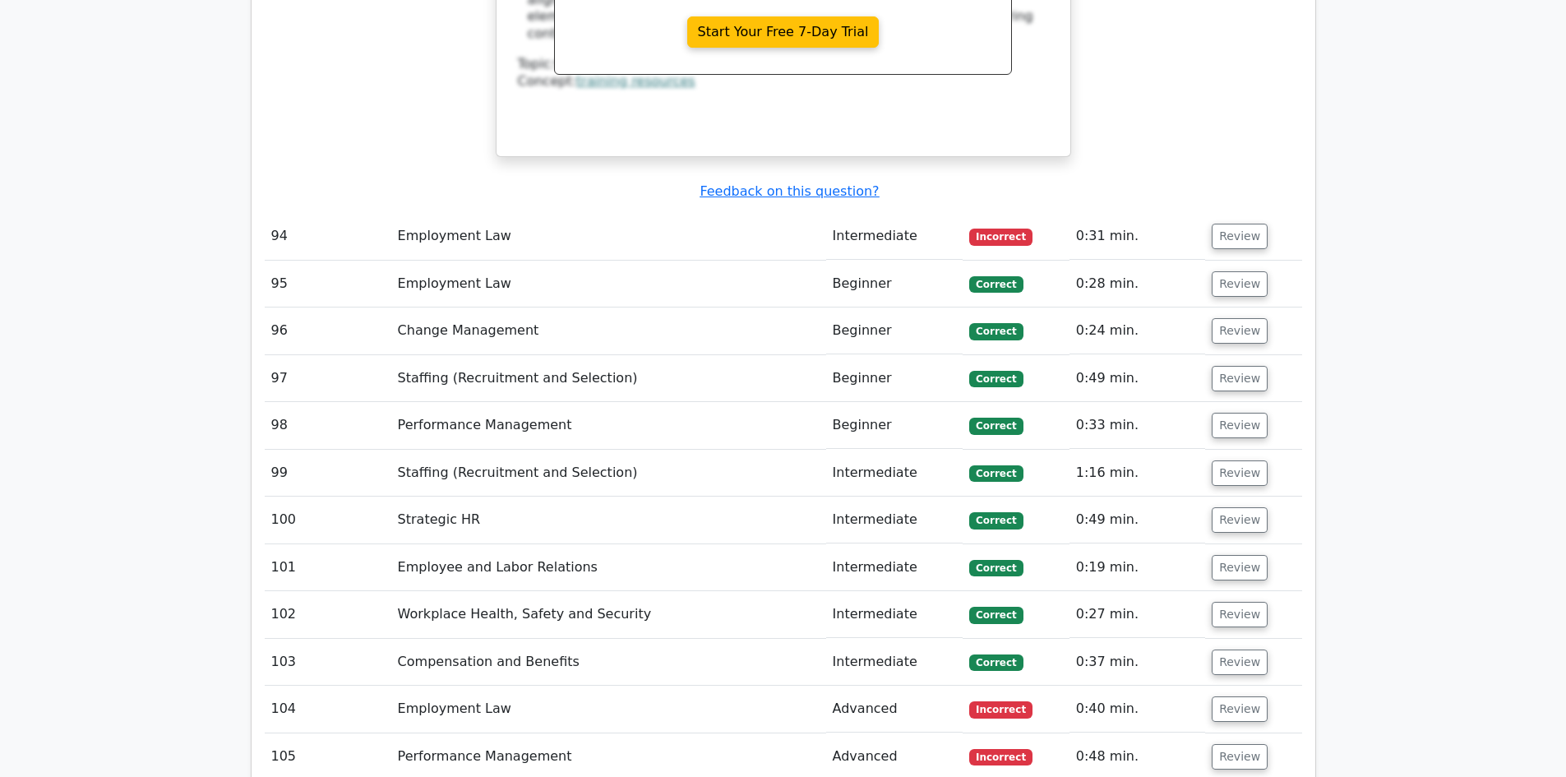
scroll to position [24503, 0]
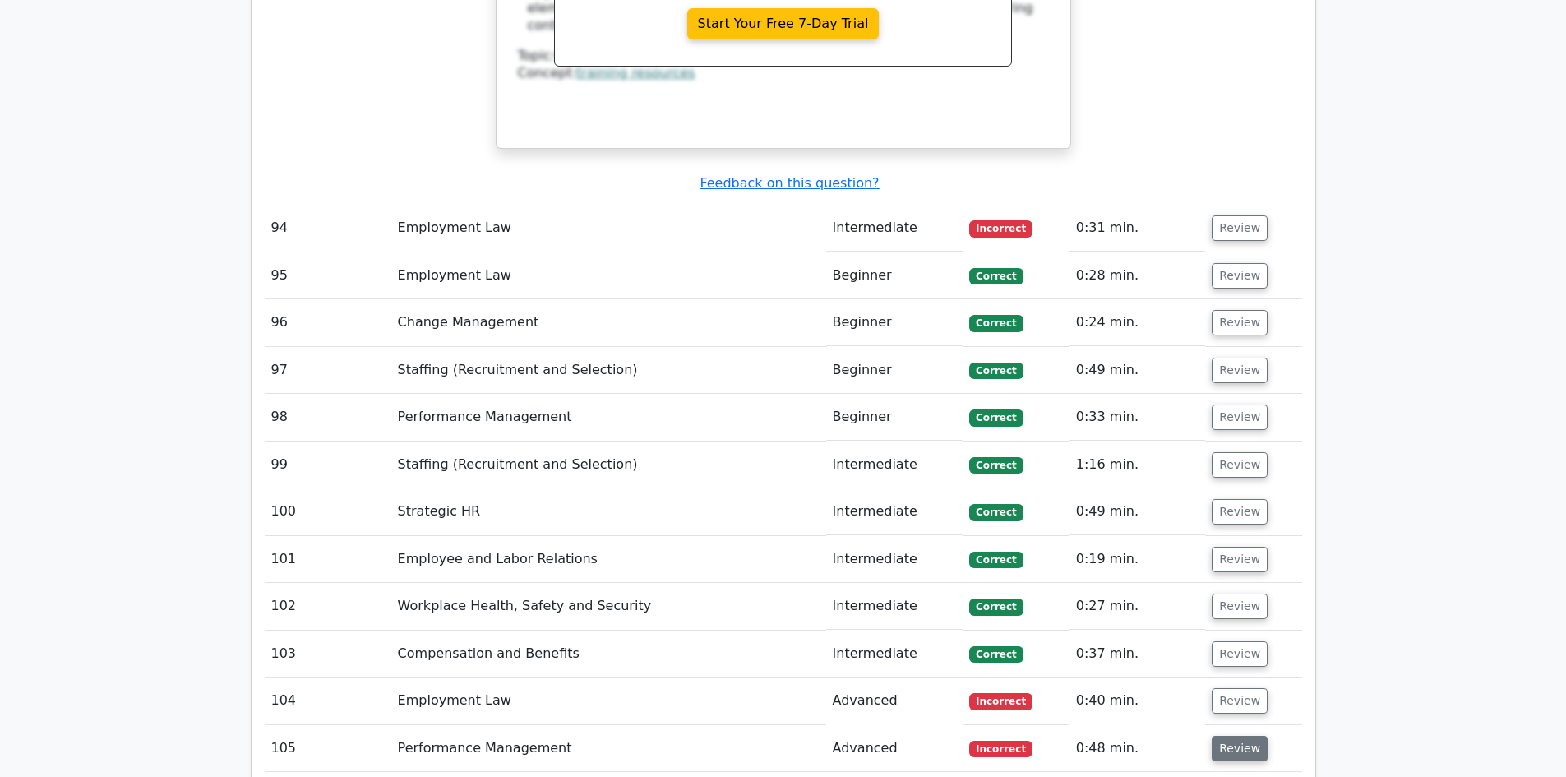
click at [1251, 736] on button "Review" at bounding box center [1240, 748] width 56 height 25
click at [1233, 736] on button "Review" at bounding box center [1240, 748] width 56 height 25
click at [1224, 736] on button "Review" at bounding box center [1240, 748] width 56 height 25
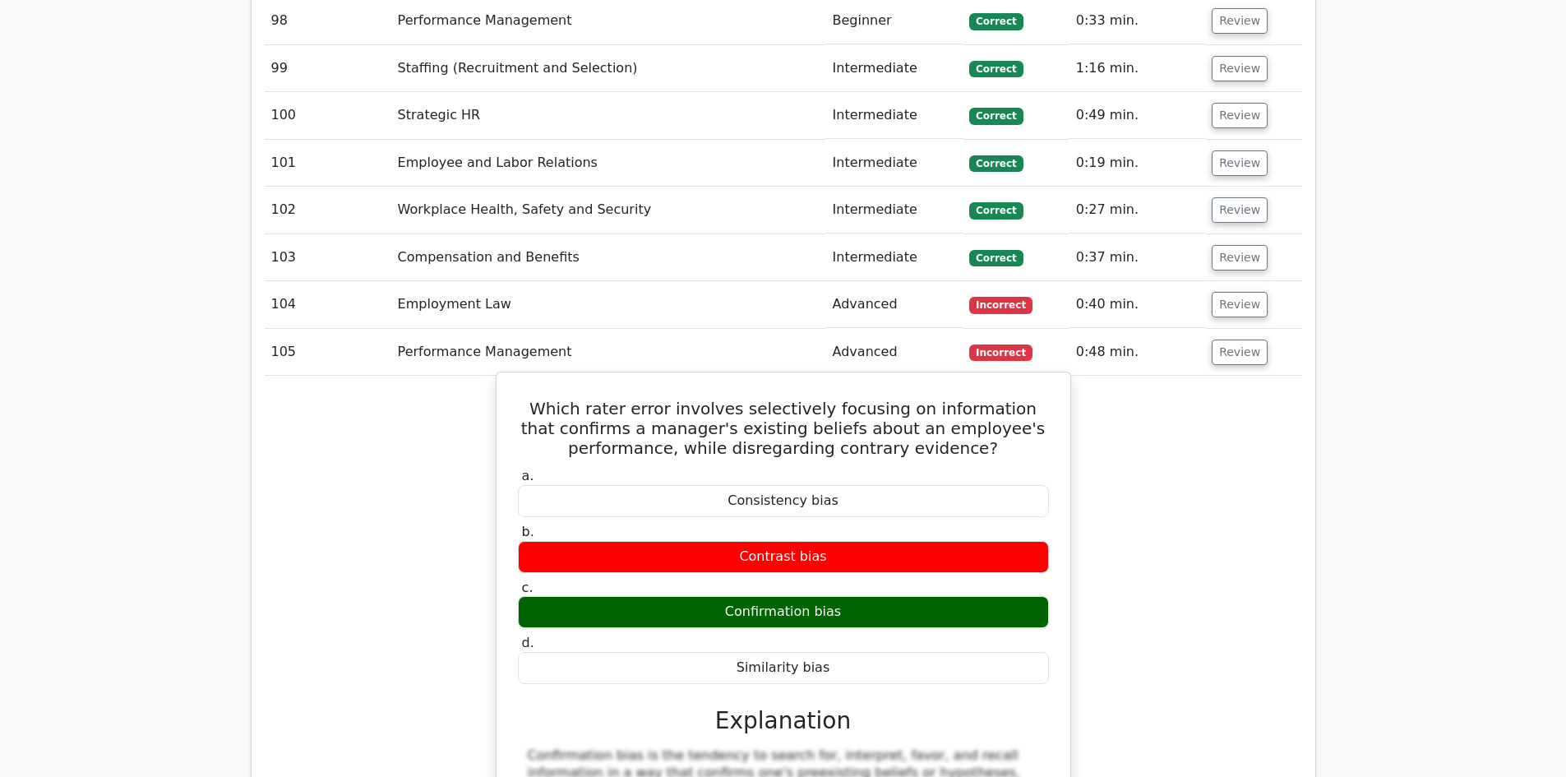
scroll to position [25079, 0]
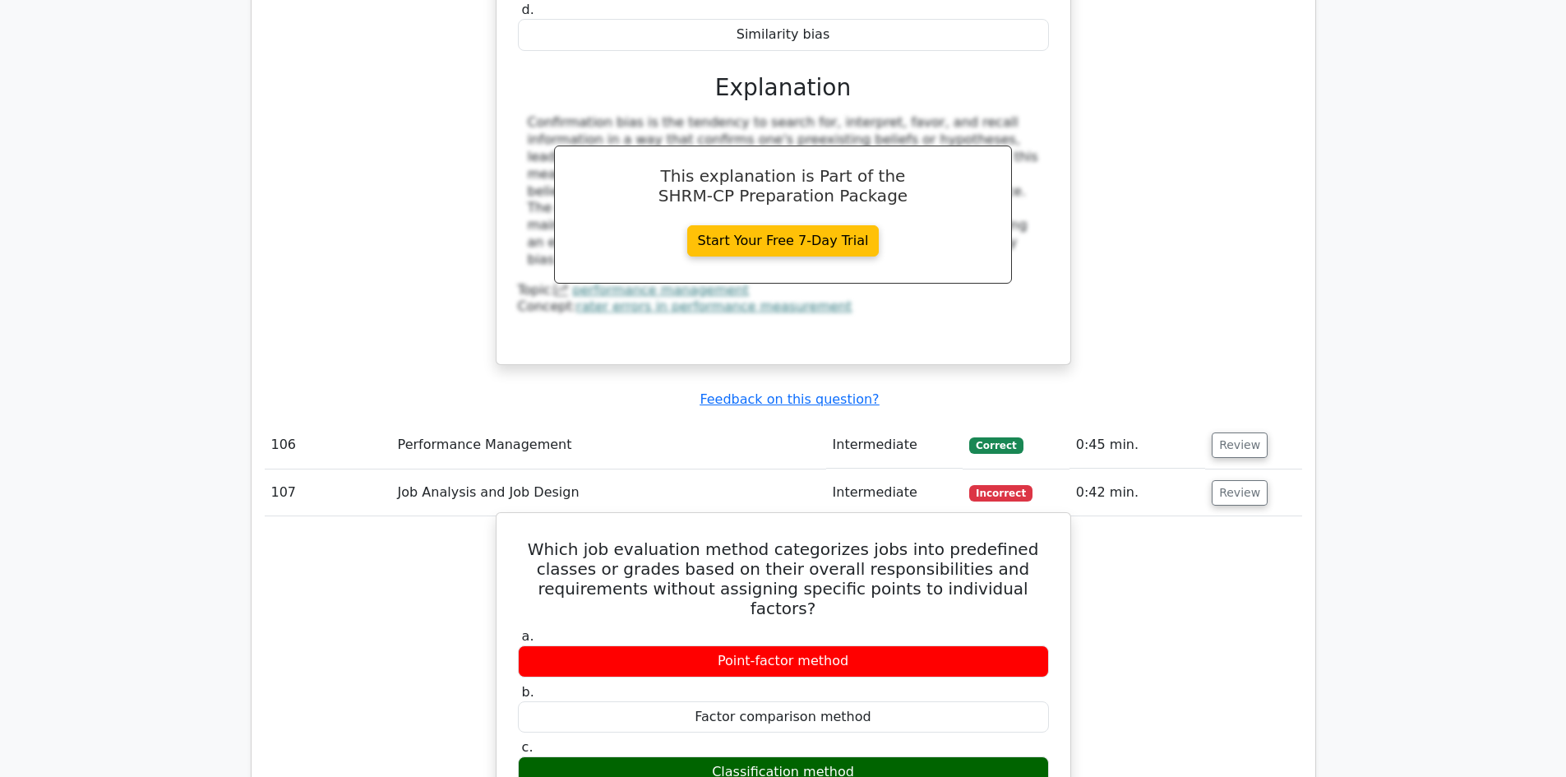
scroll to position [25819, 0]
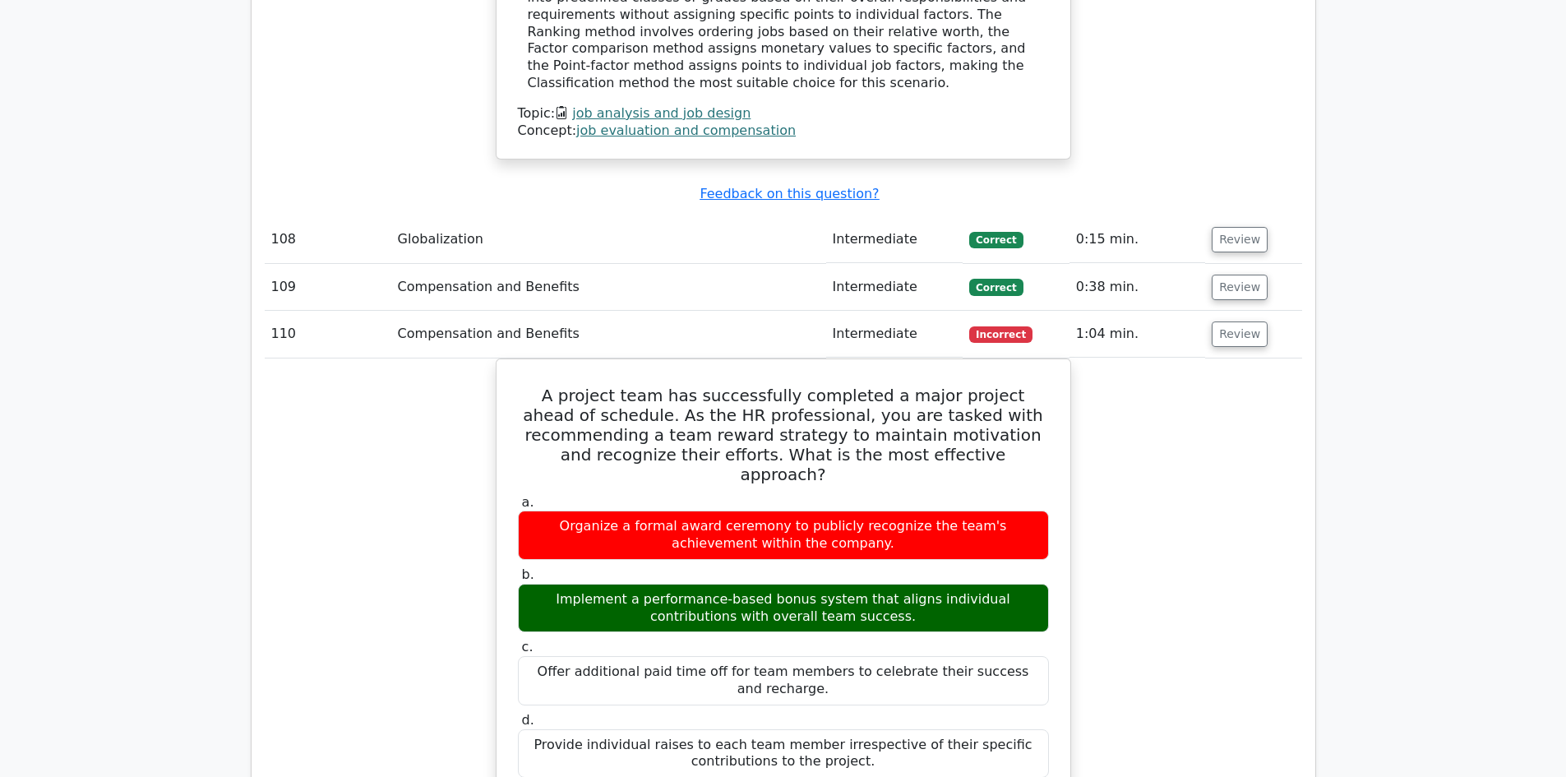
scroll to position [26888, 0]
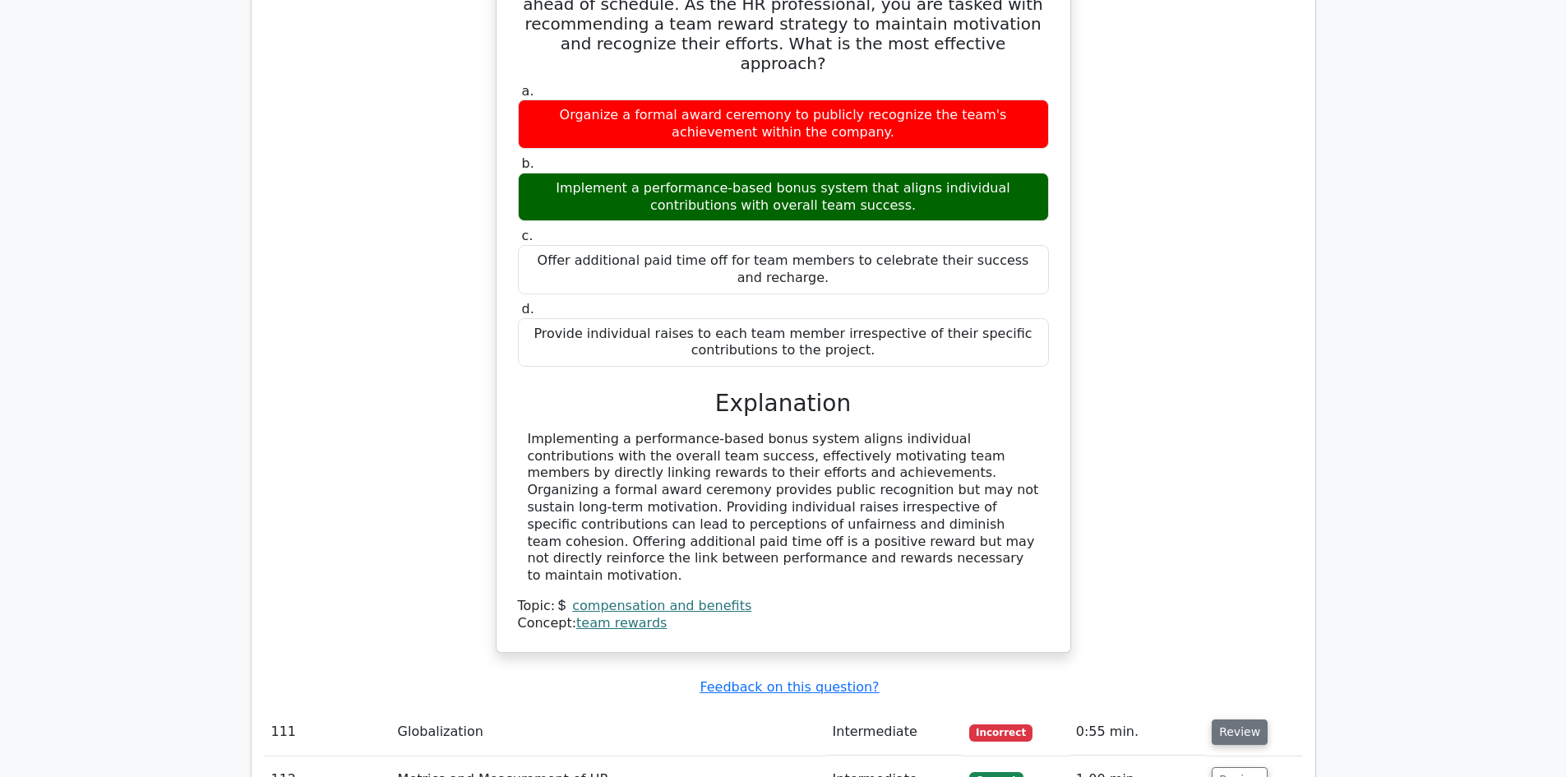
click at [1242, 719] on button "Review" at bounding box center [1240, 731] width 56 height 25
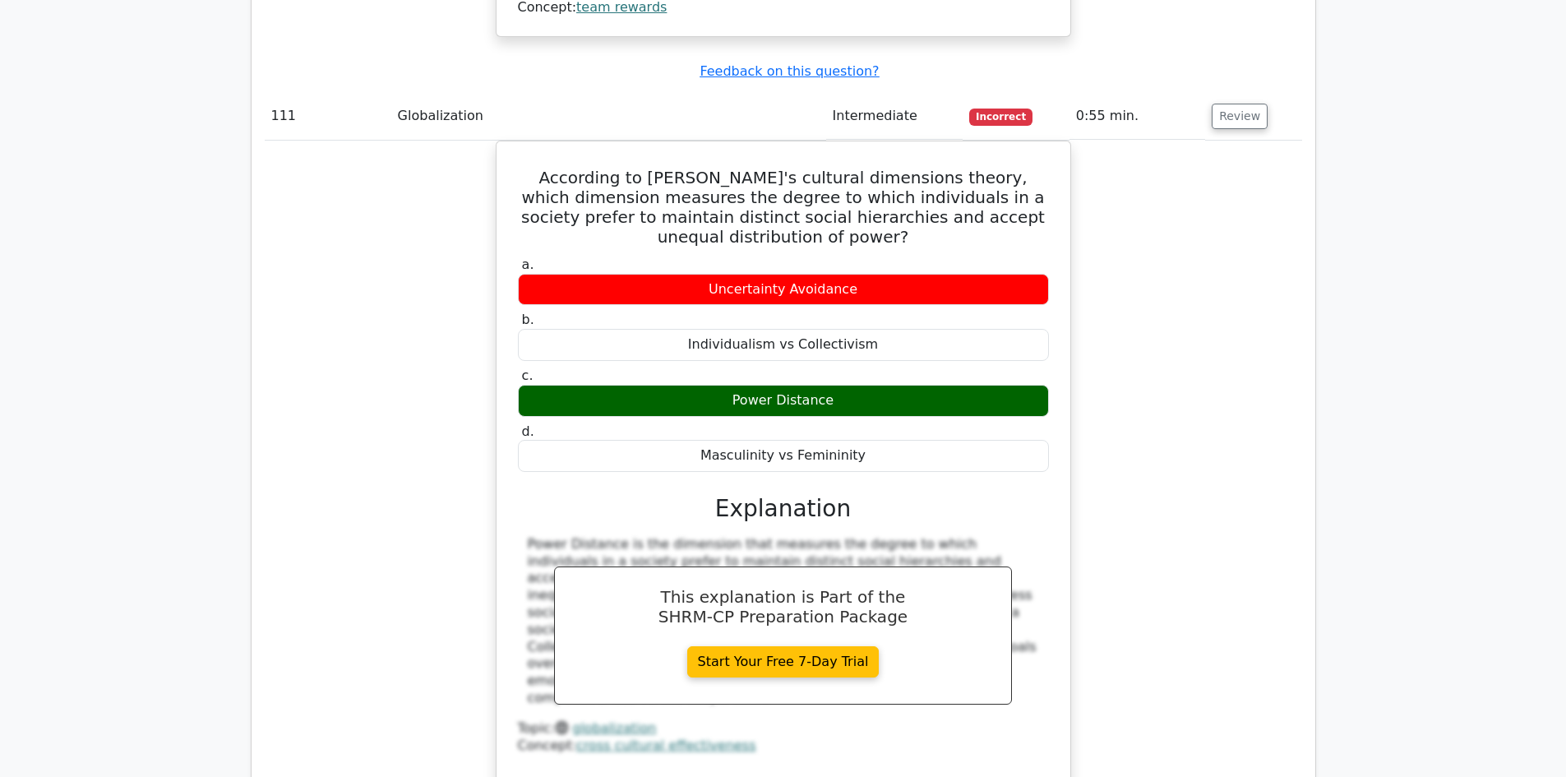
scroll to position [27710, 0]
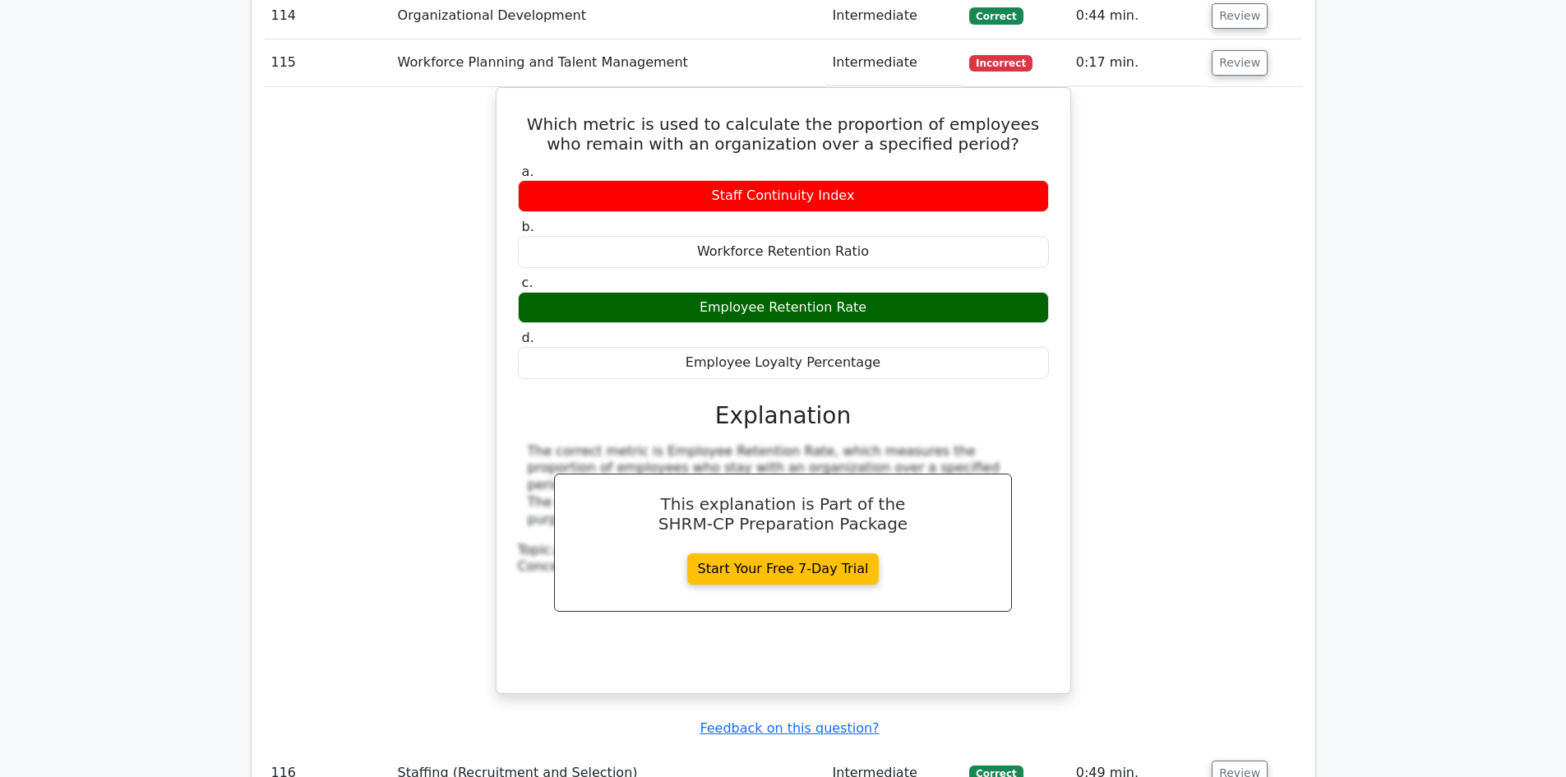
scroll to position [28614, 0]
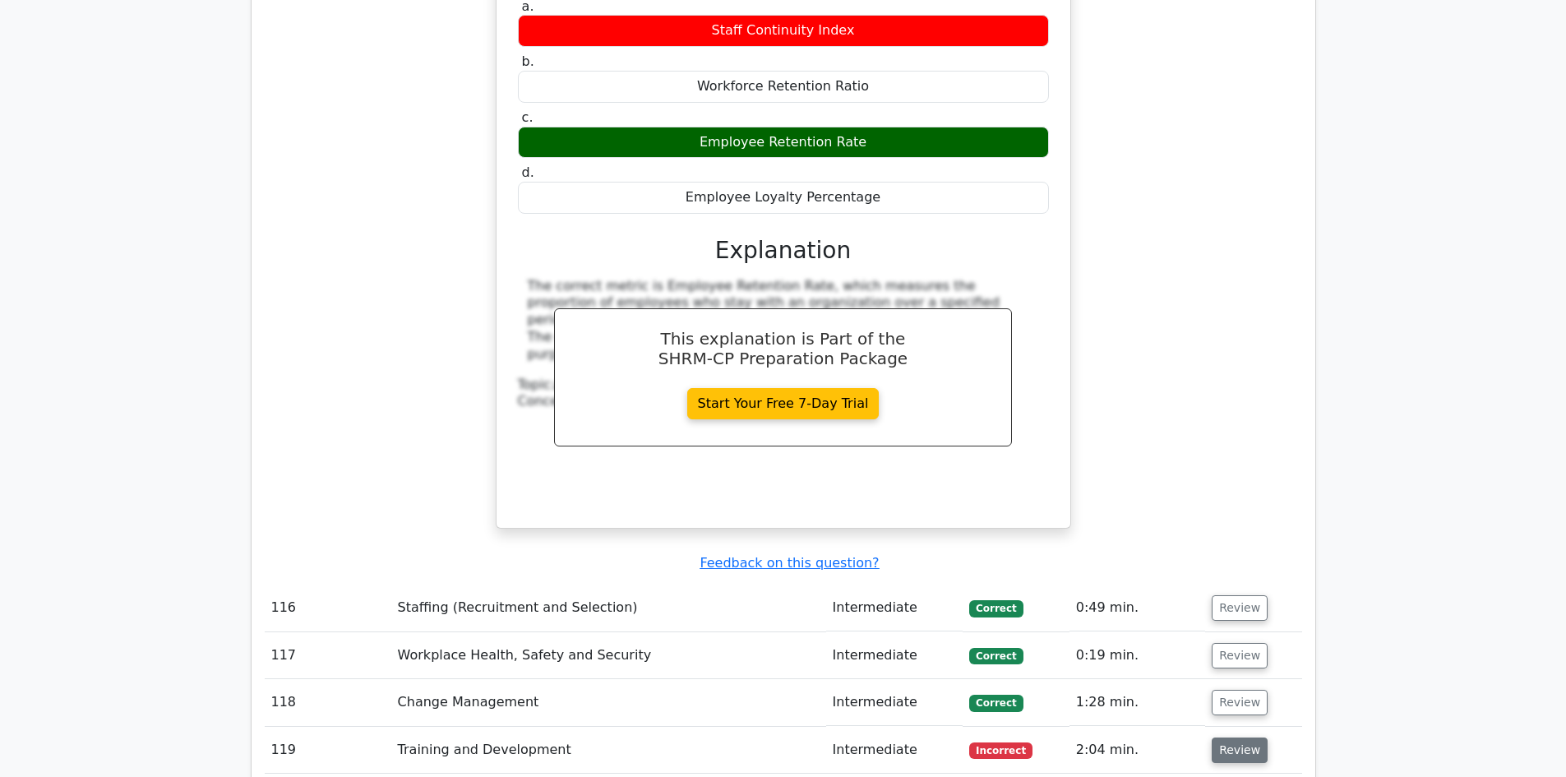
click at [1230, 738] on button "Review" at bounding box center [1240, 750] width 56 height 25
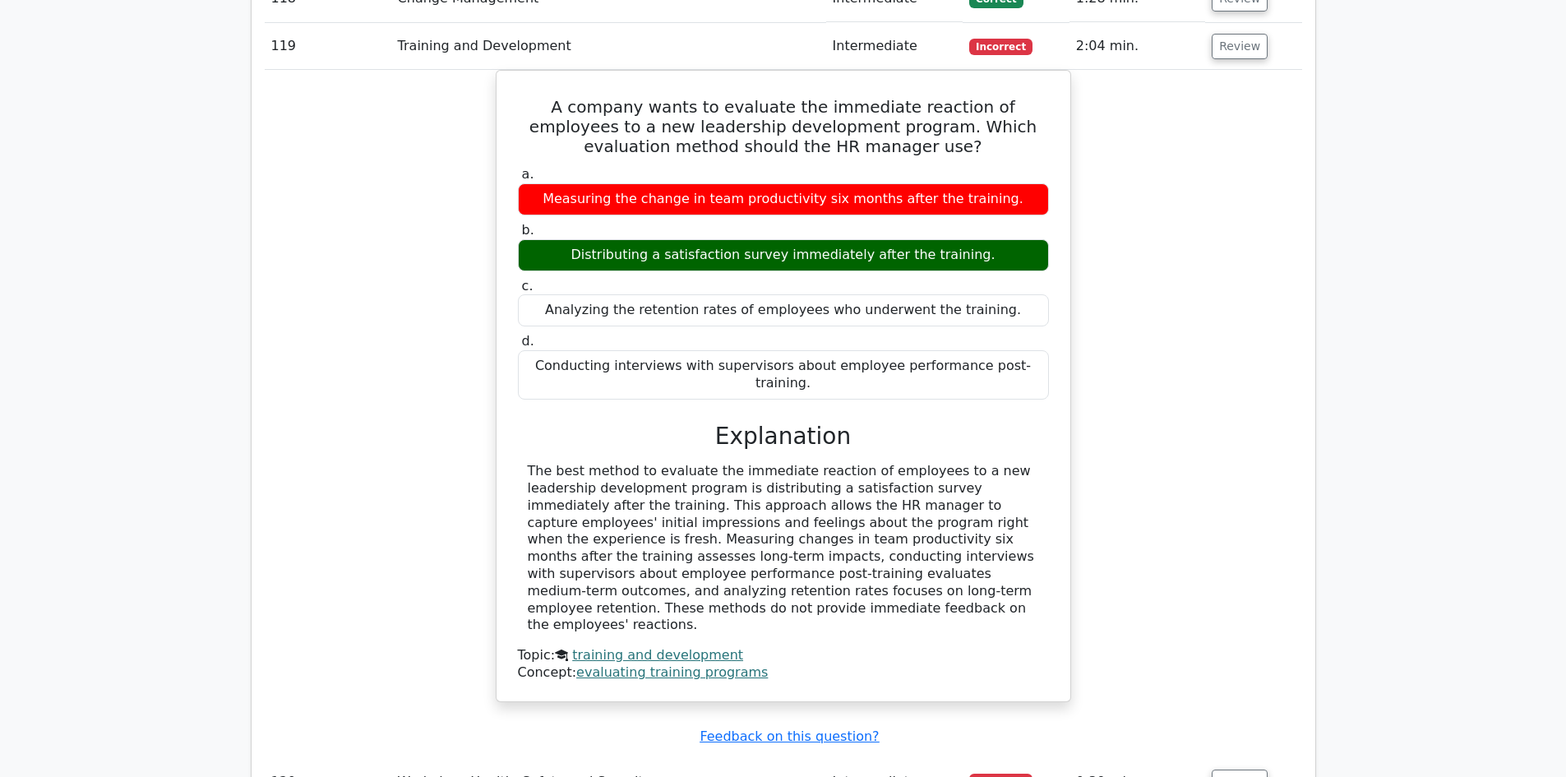
scroll to position [29272, 0]
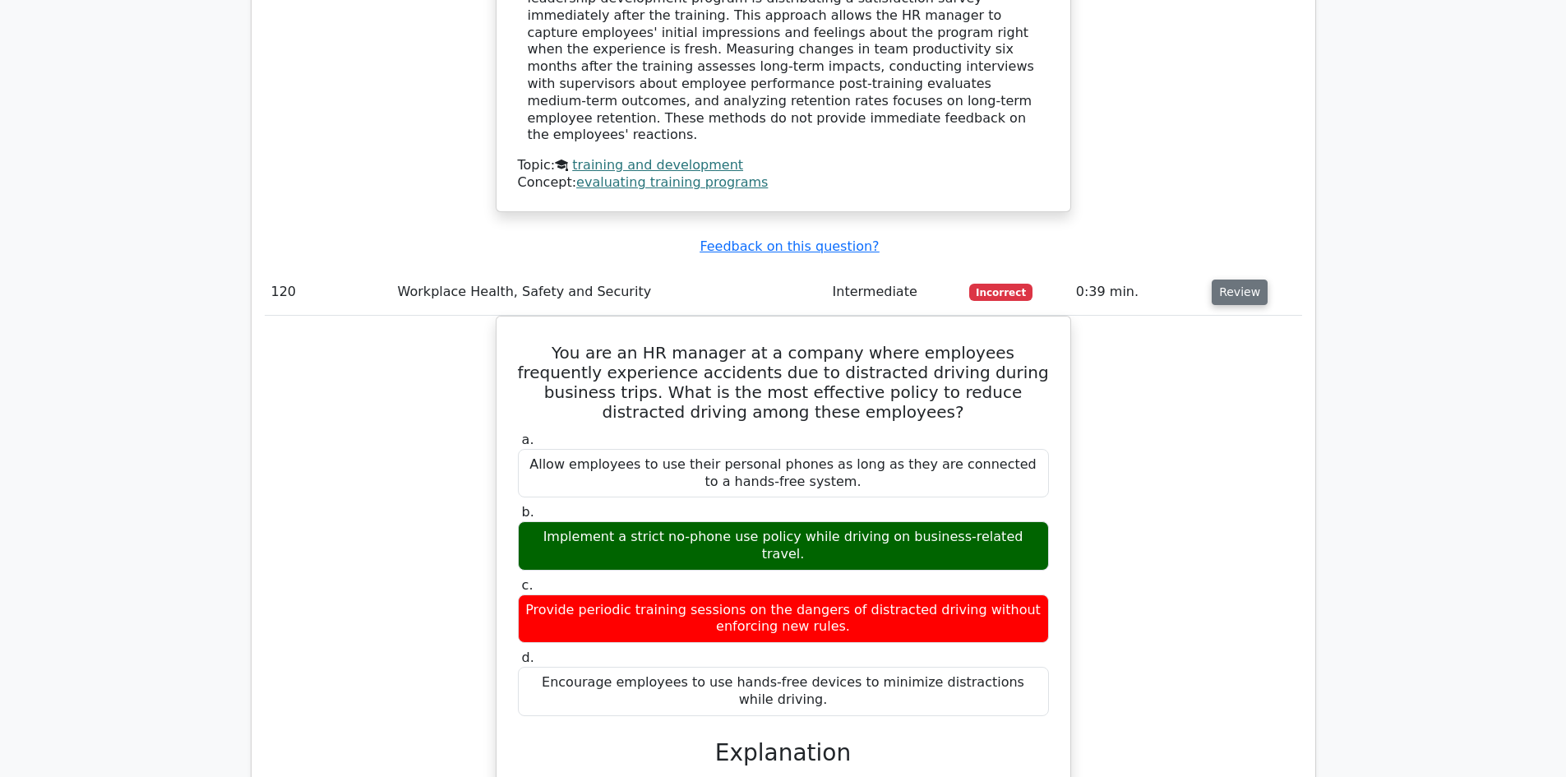
scroll to position [30012, 0]
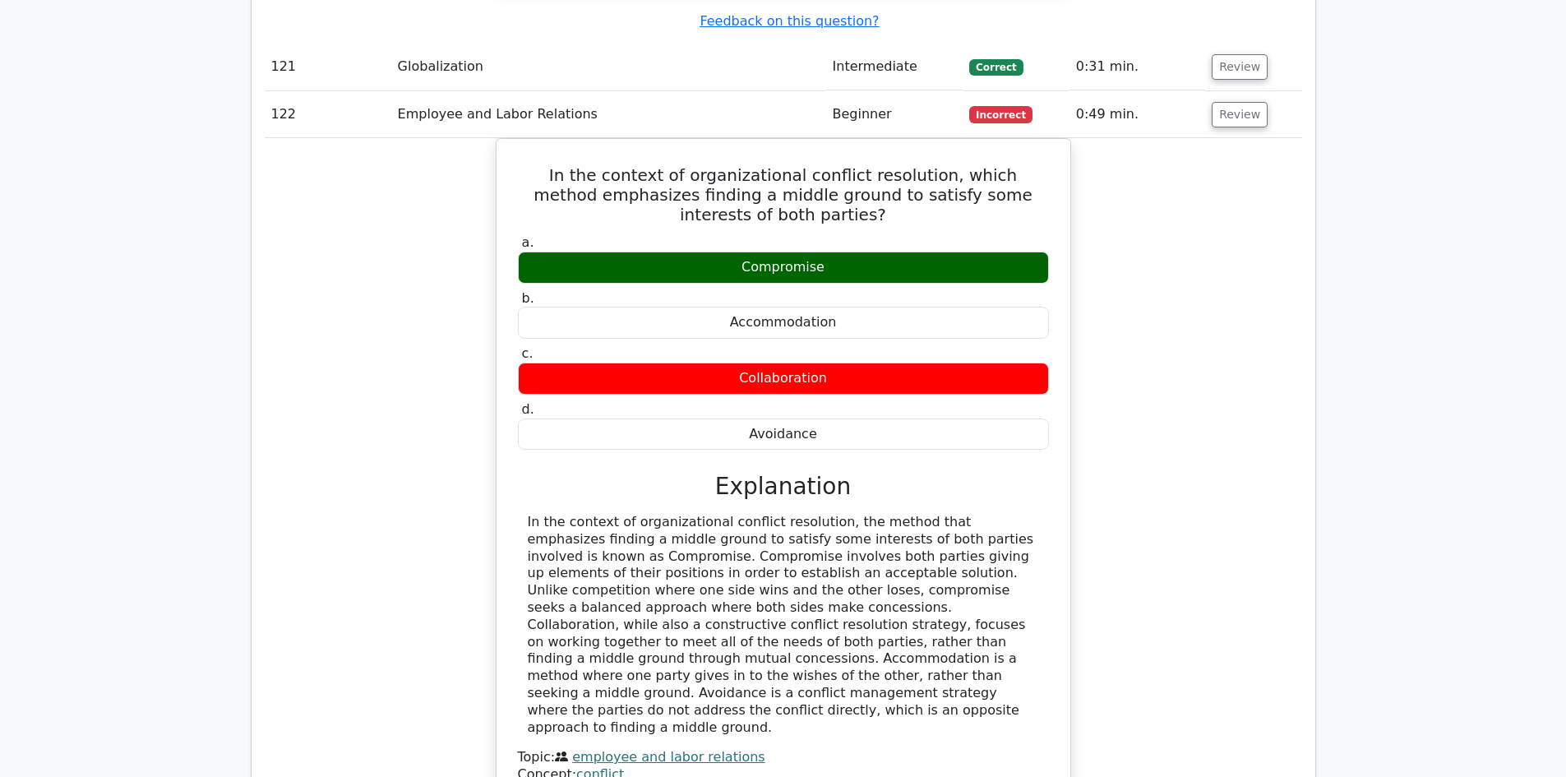
scroll to position [31163, 0]
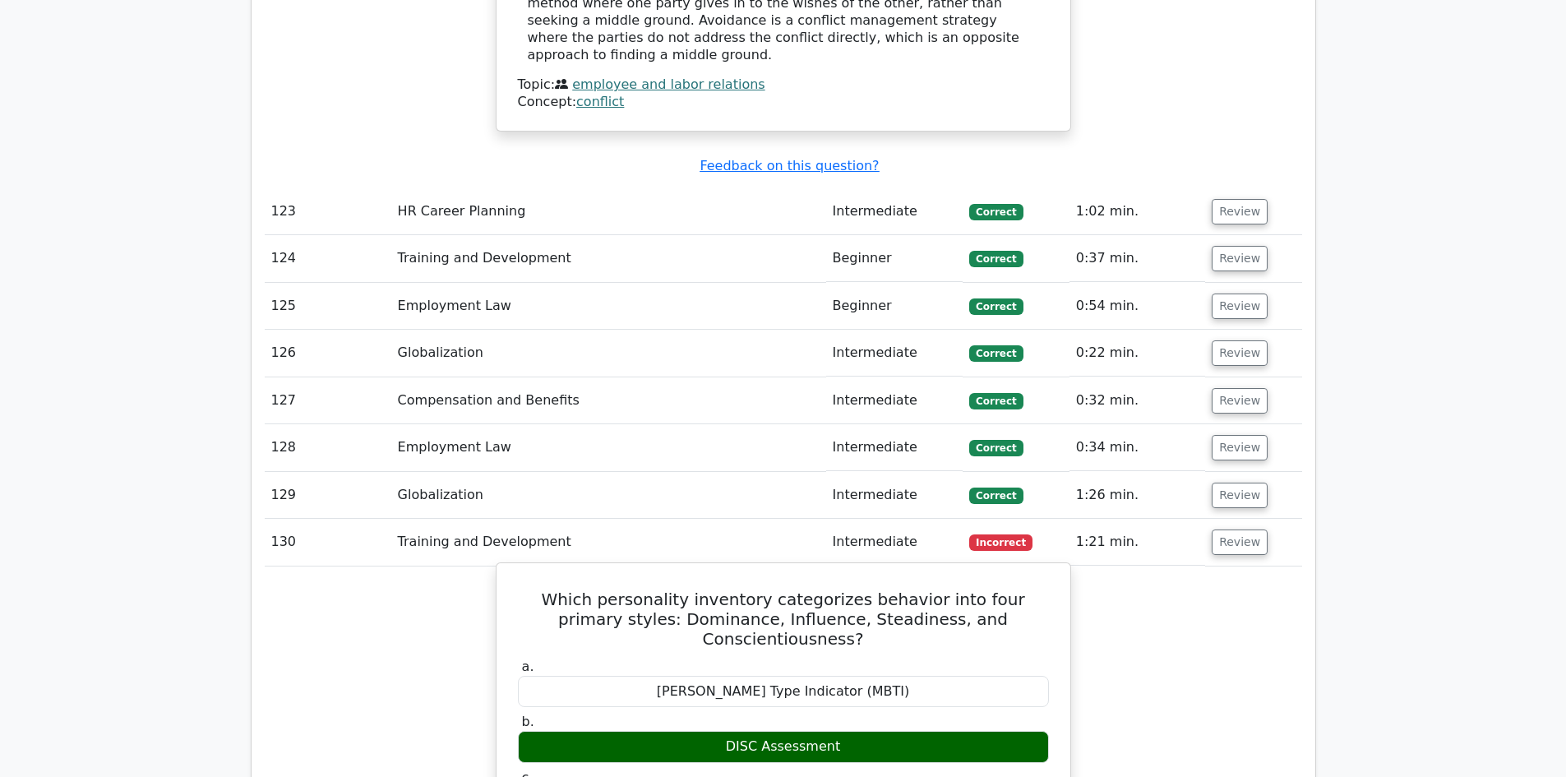
scroll to position [31575, 0]
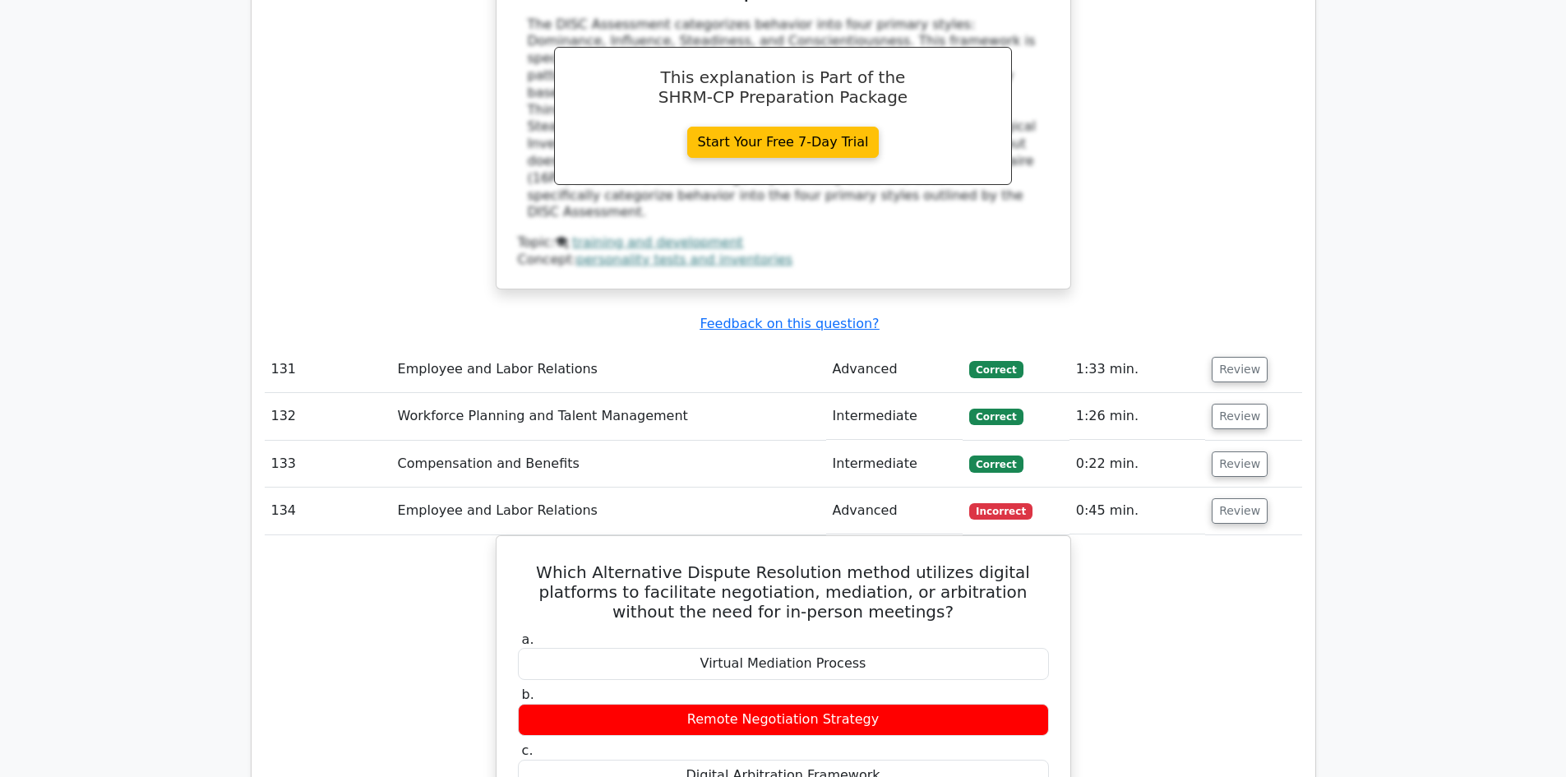
scroll to position [32819, 0]
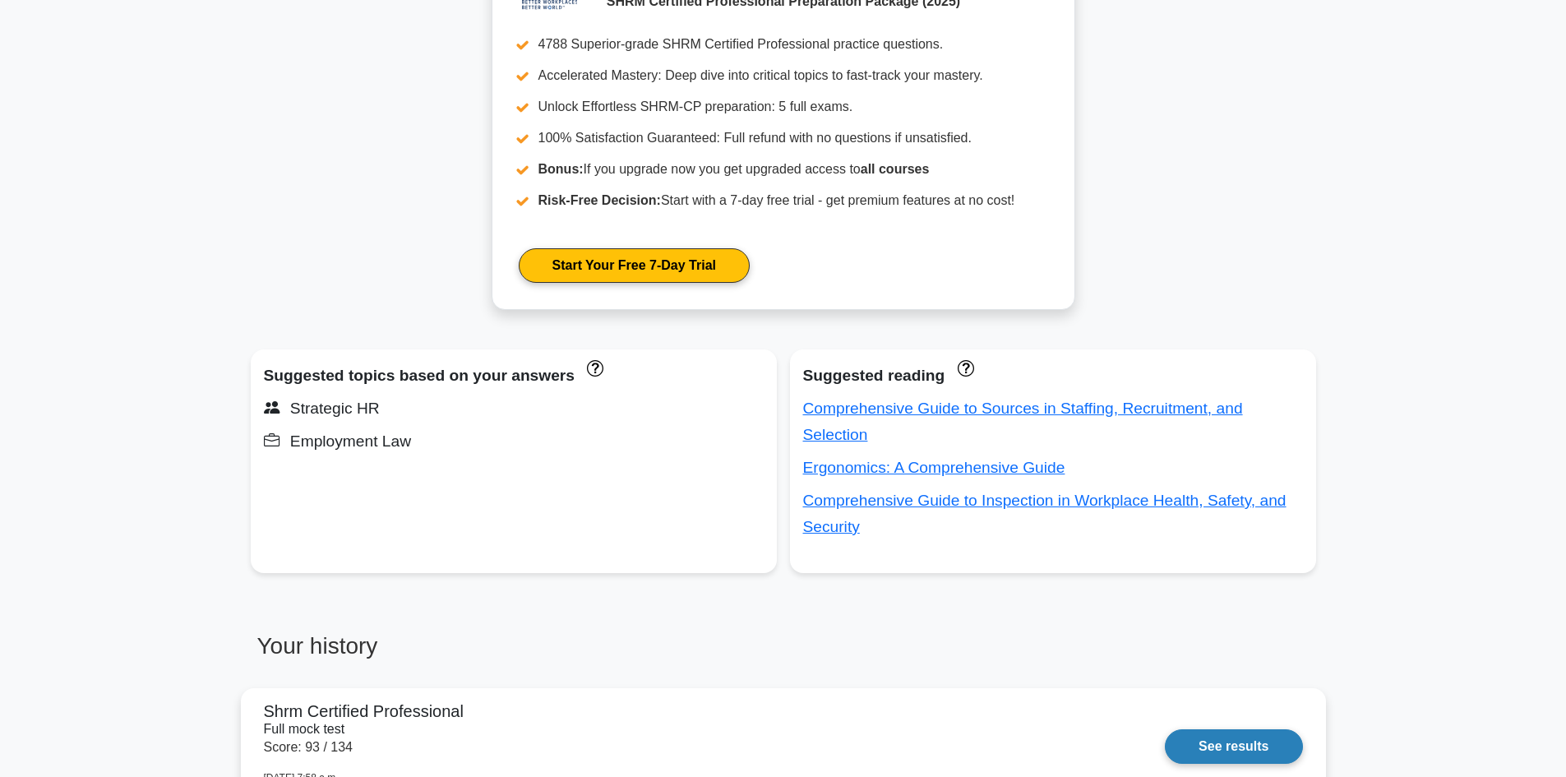
scroll to position [576, 0]
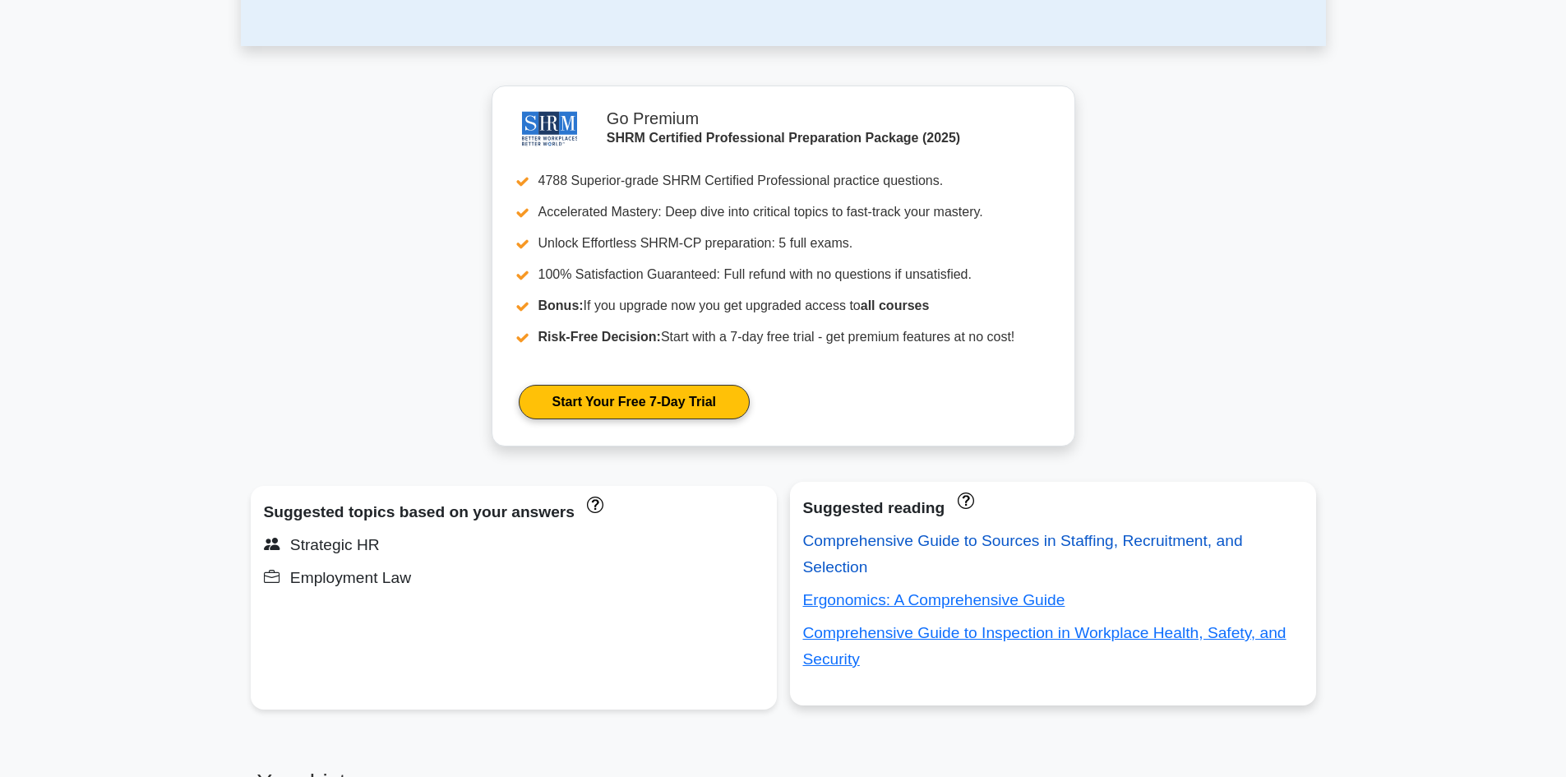
click at [940, 539] on link "Comprehensive Guide to Sources in Staffing, Recruitment, and Selection" at bounding box center [1023, 554] width 440 height 44
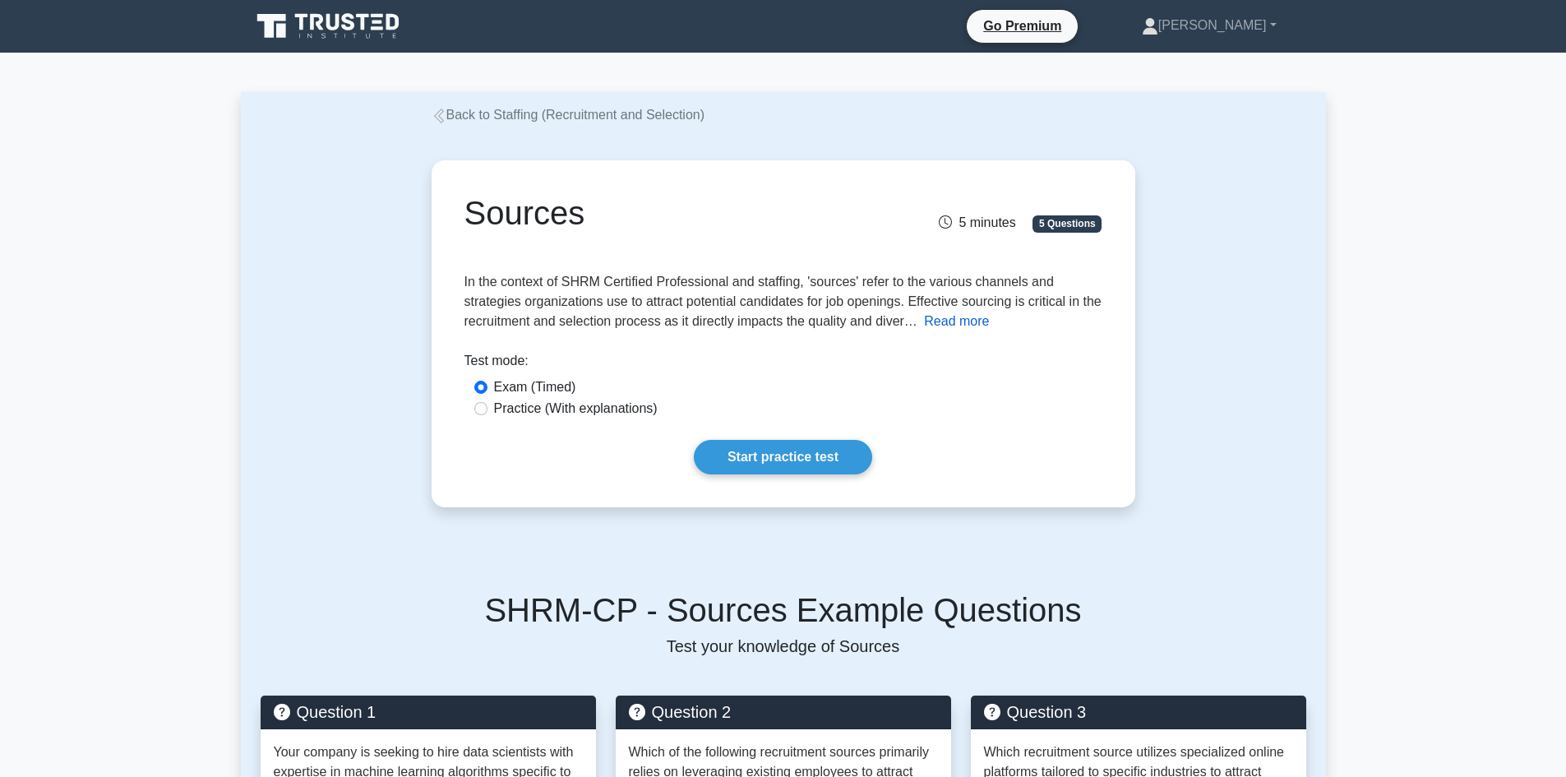
click at [953, 325] on button "Read more" at bounding box center [956, 322] width 65 height 20
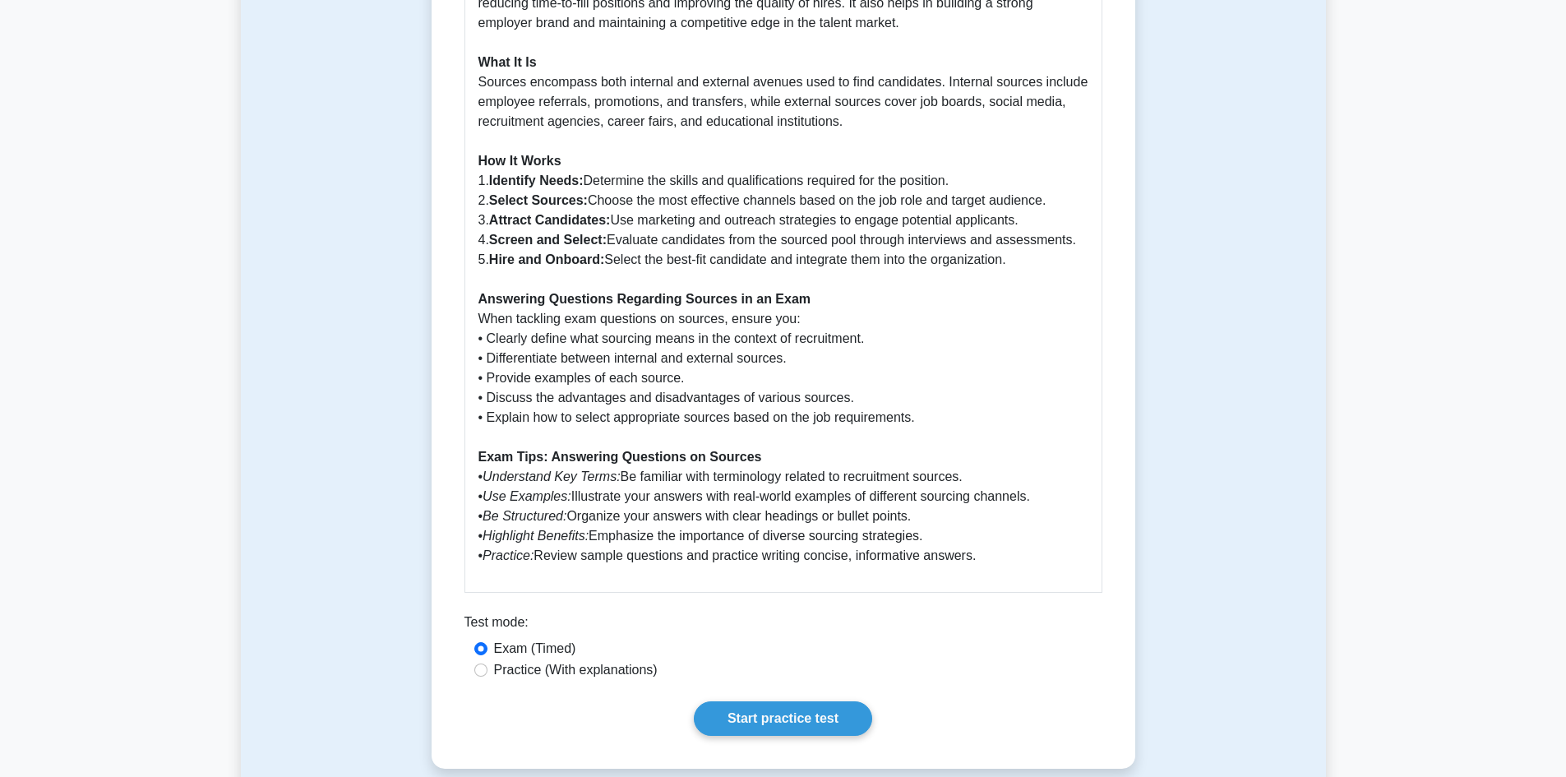
scroll to position [1151, 0]
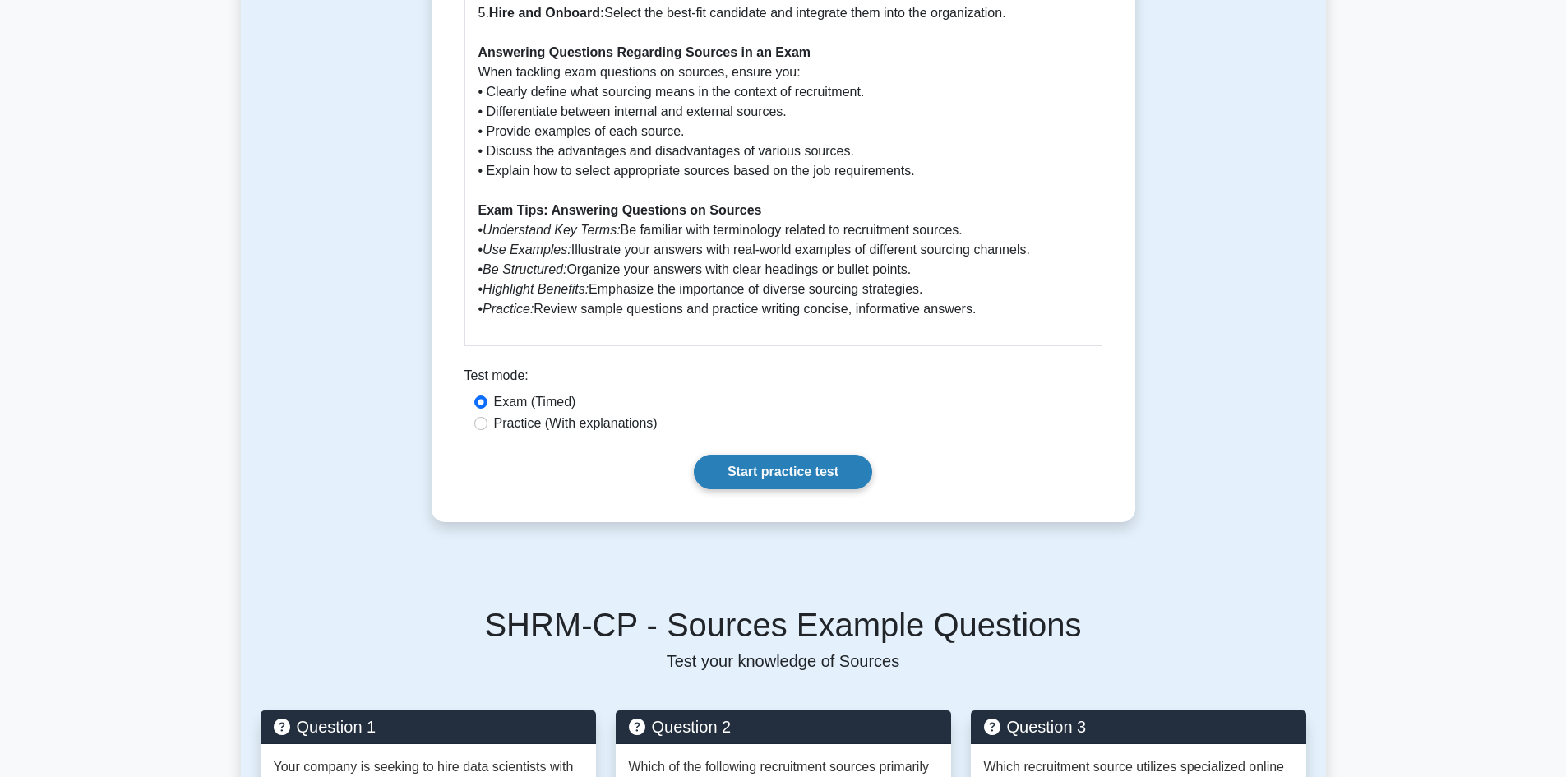
click at [784, 455] on link "Start practice test" at bounding box center [783, 472] width 178 height 35
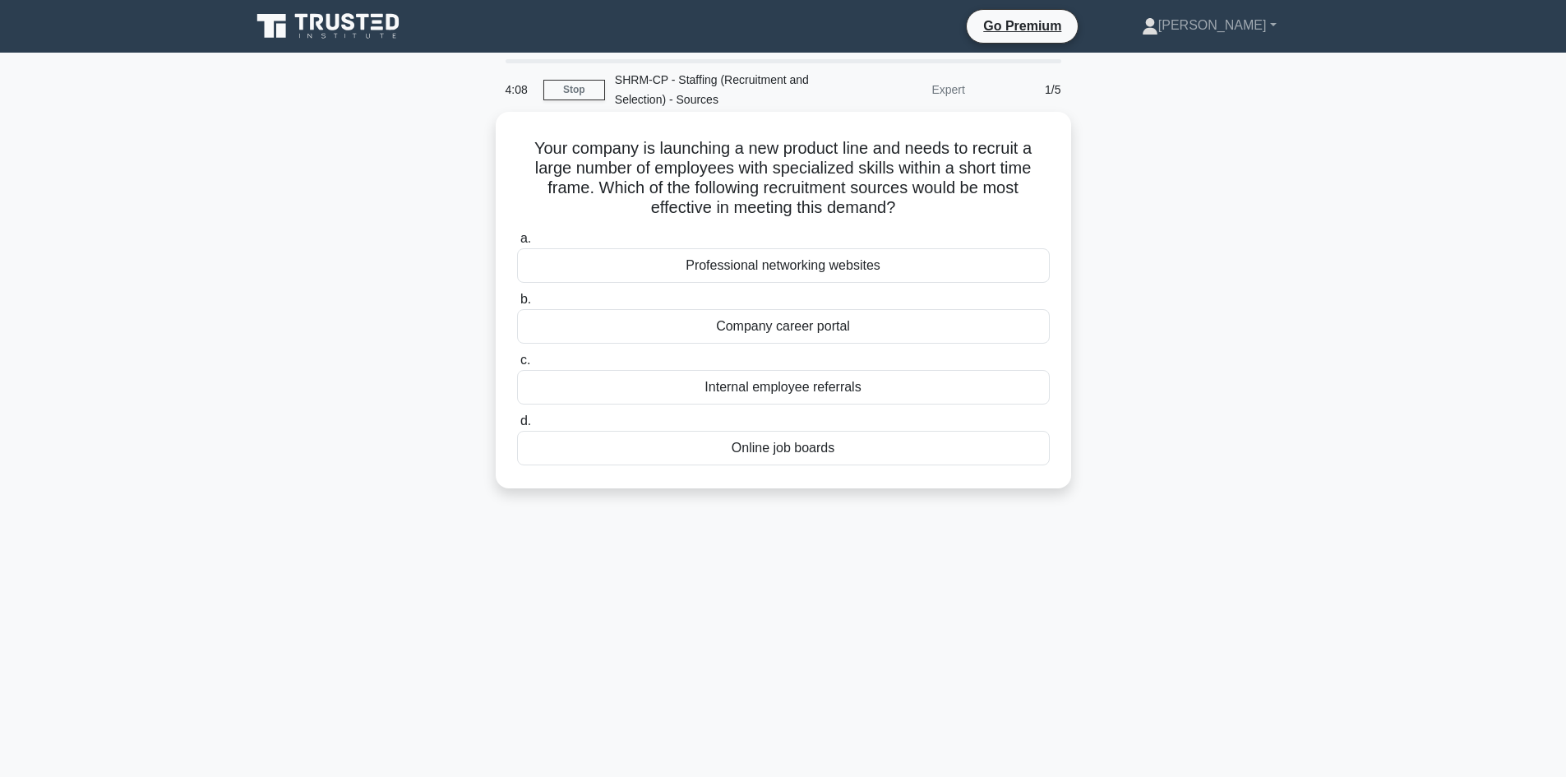
click at [805, 450] on div "Online job boards" at bounding box center [783, 448] width 533 height 35
click at [517, 427] on input "d. Online job boards" at bounding box center [517, 421] width 0 height 11
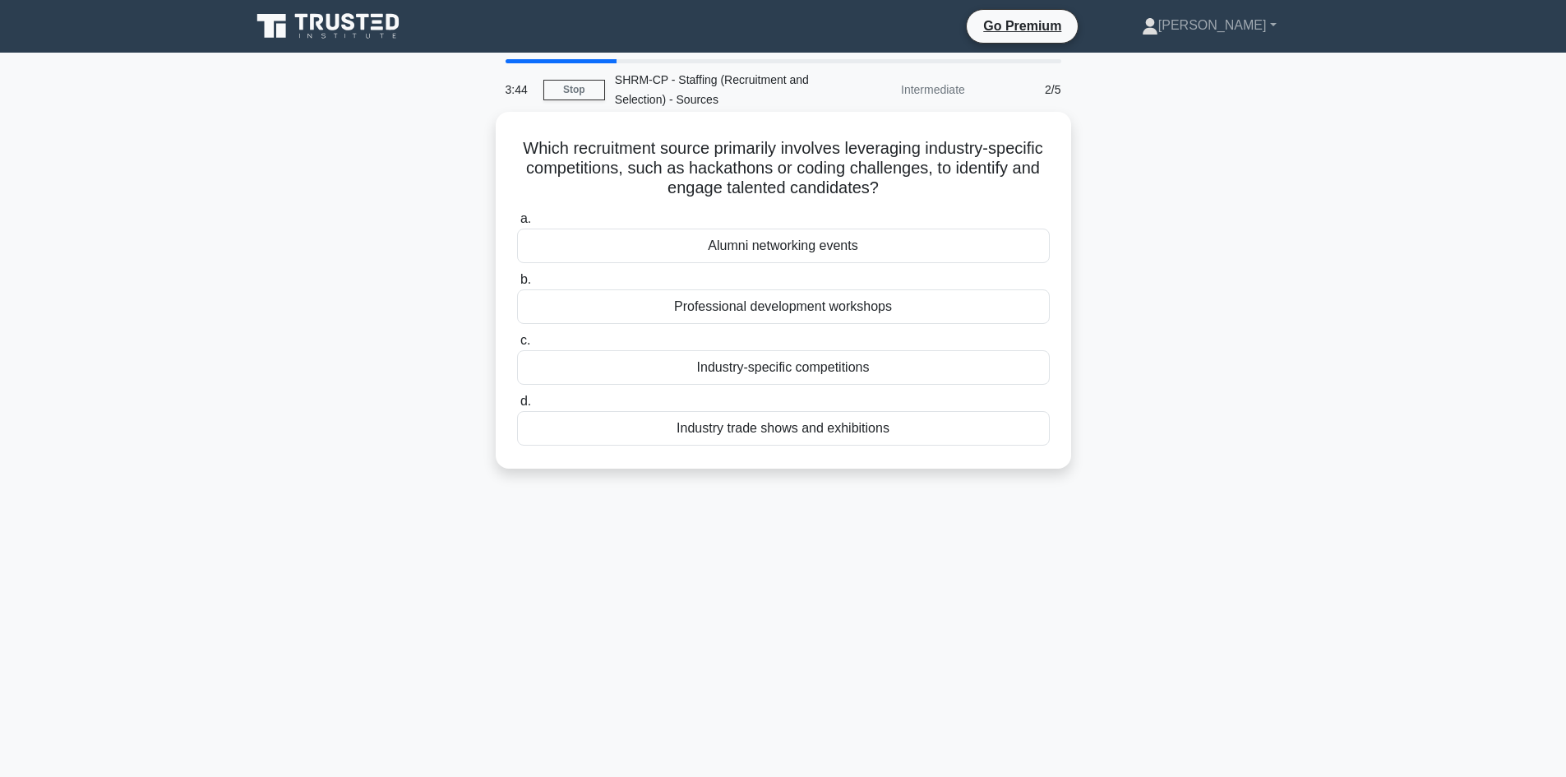
click at [762, 247] on div "Alumni networking events" at bounding box center [783, 246] width 533 height 35
click at [517, 224] on input "a. Alumni networking events" at bounding box center [517, 219] width 0 height 11
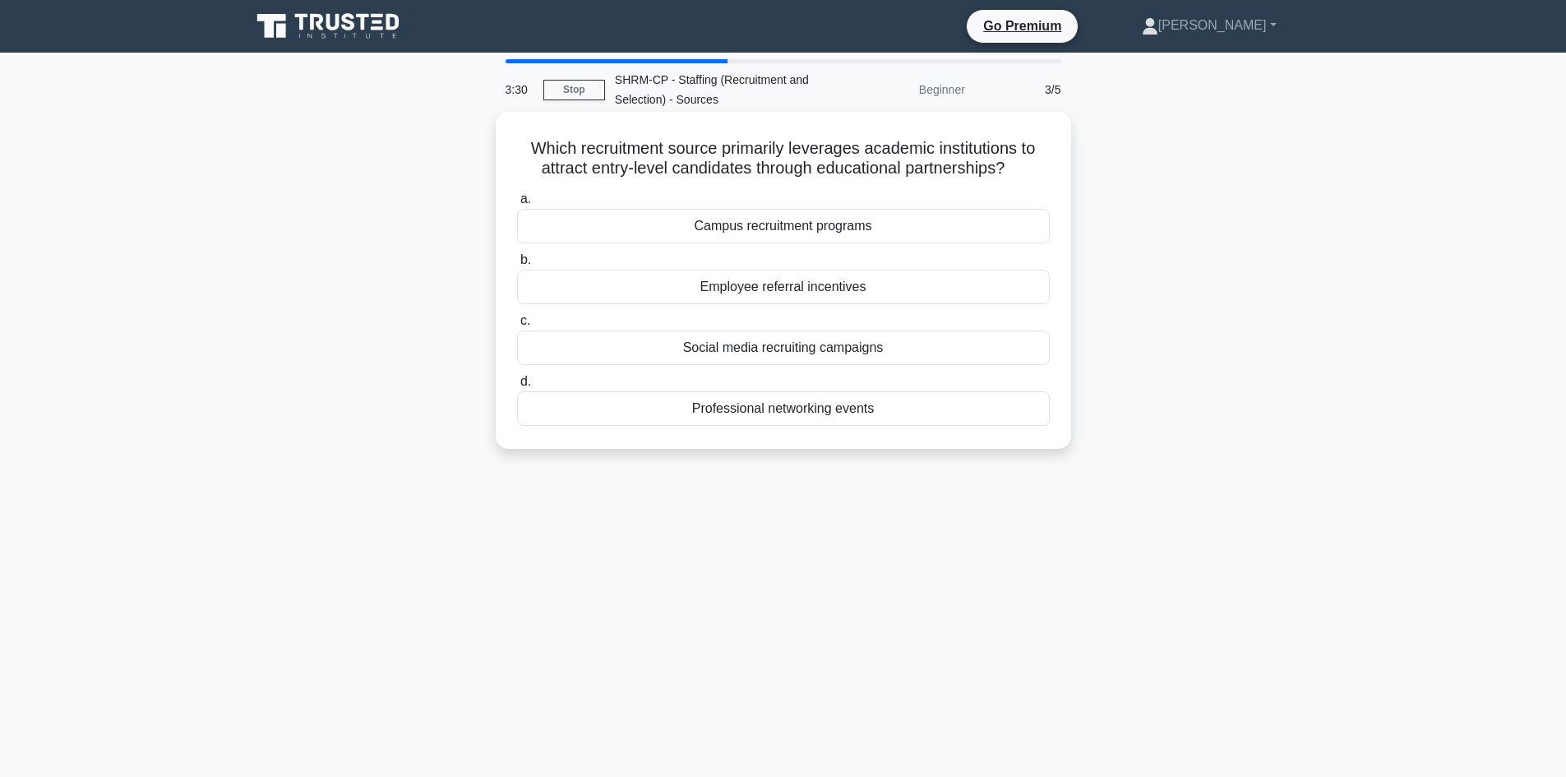
click at [776, 230] on div "Campus recruitment programs" at bounding box center [783, 226] width 533 height 35
click at [517, 205] on input "a. Campus recruitment programs" at bounding box center [517, 199] width 0 height 11
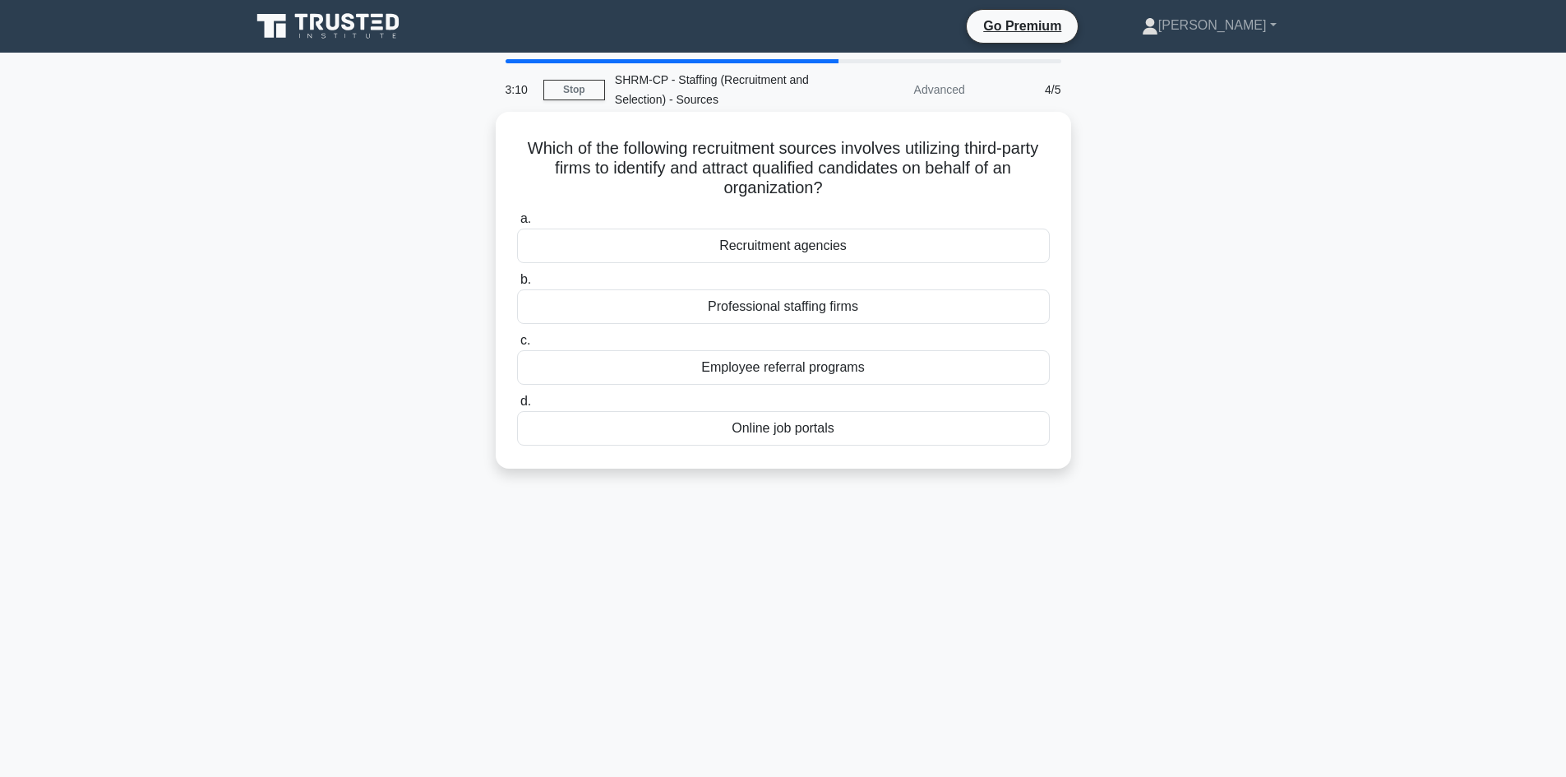
click at [752, 244] on div "Recruitment agencies" at bounding box center [783, 246] width 533 height 35
click at [517, 224] on input "a. Recruitment agencies" at bounding box center [517, 219] width 0 height 11
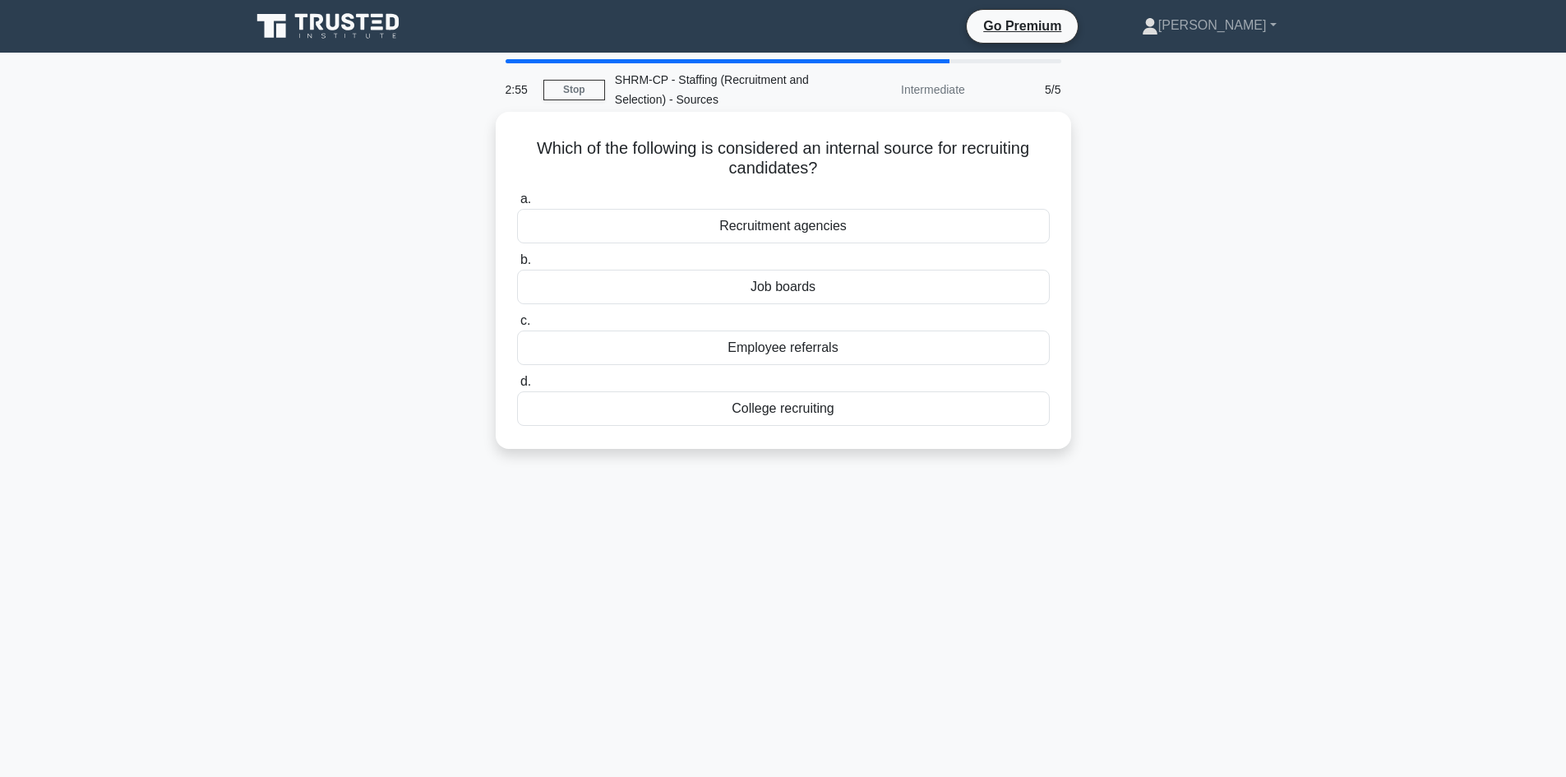
click at [772, 286] on div "Job boards" at bounding box center [783, 287] width 533 height 35
click at [517, 266] on input "b. Job boards" at bounding box center [517, 260] width 0 height 11
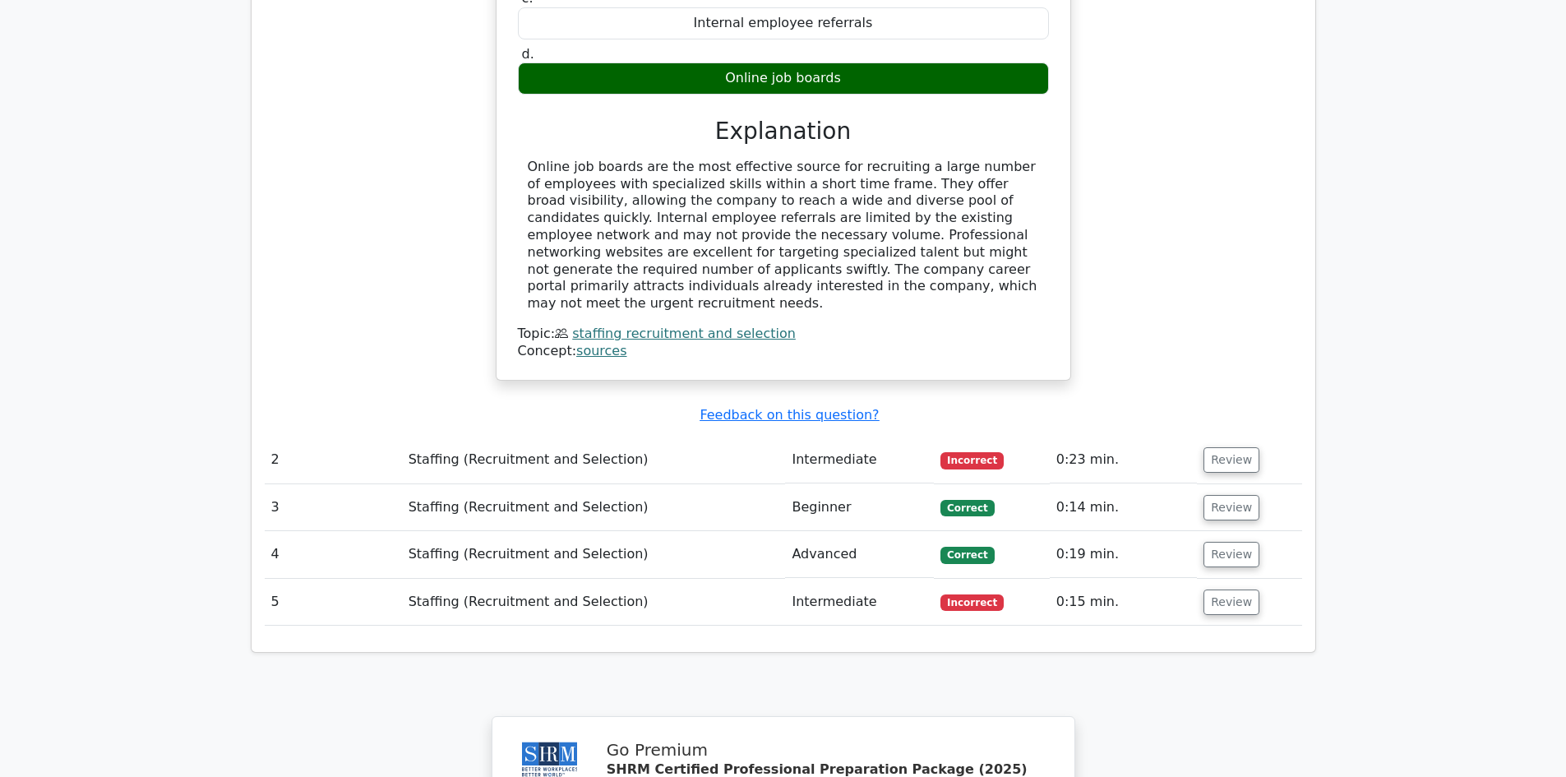
scroll to position [1562, 0]
click at [1233, 446] on button "Review" at bounding box center [1232, 458] width 56 height 25
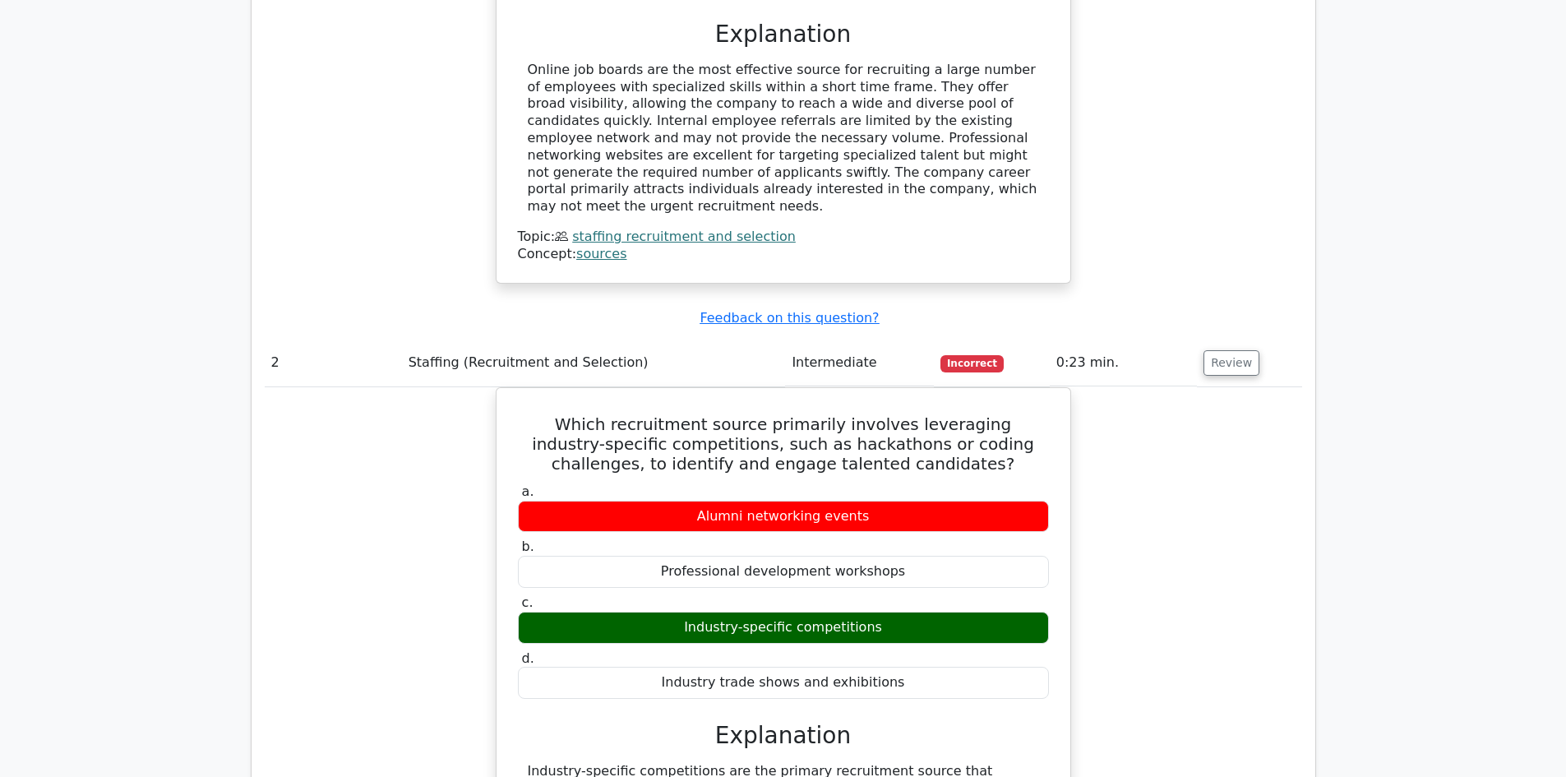
scroll to position [1973, 0]
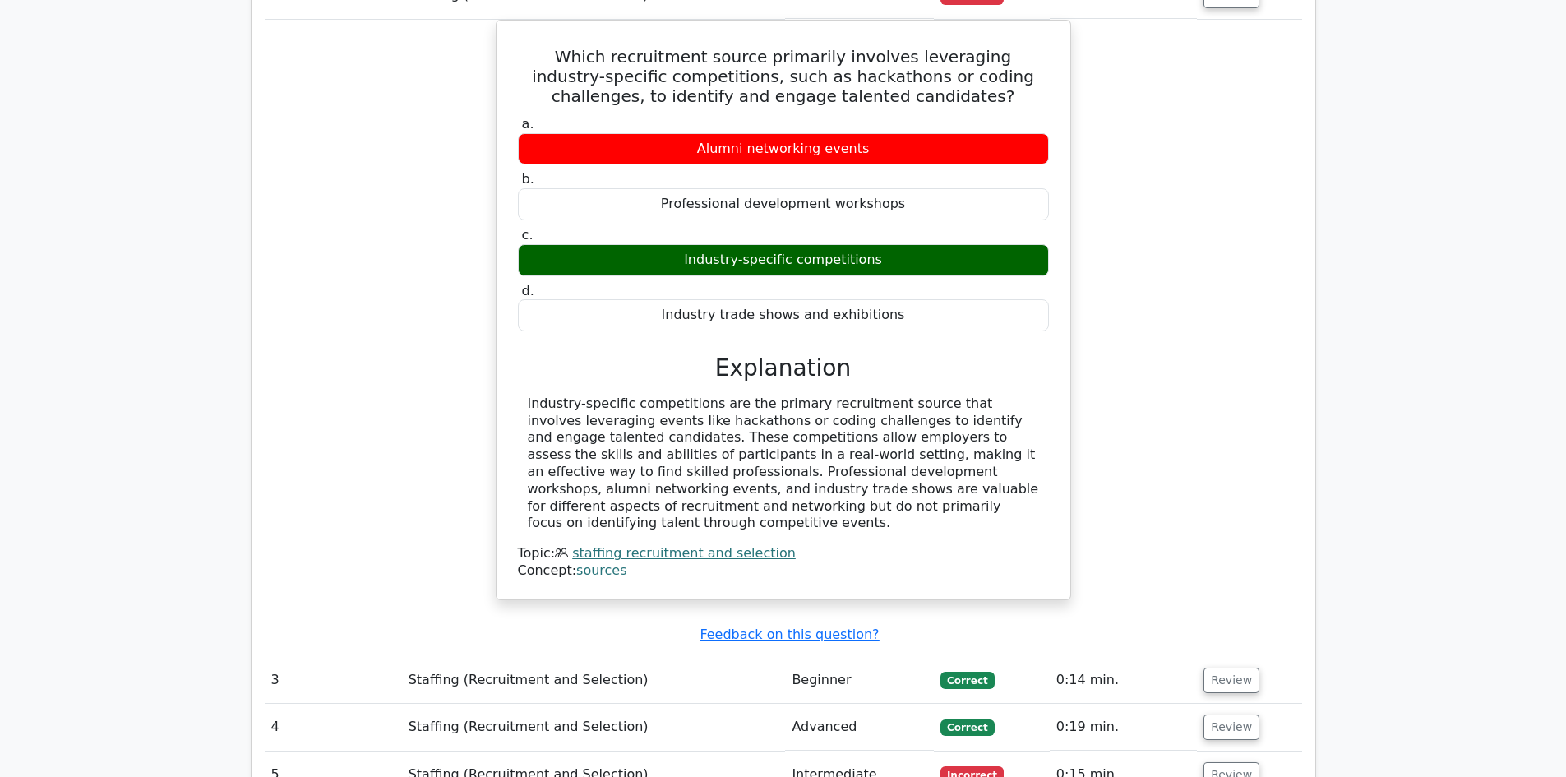
scroll to position [2302, 0]
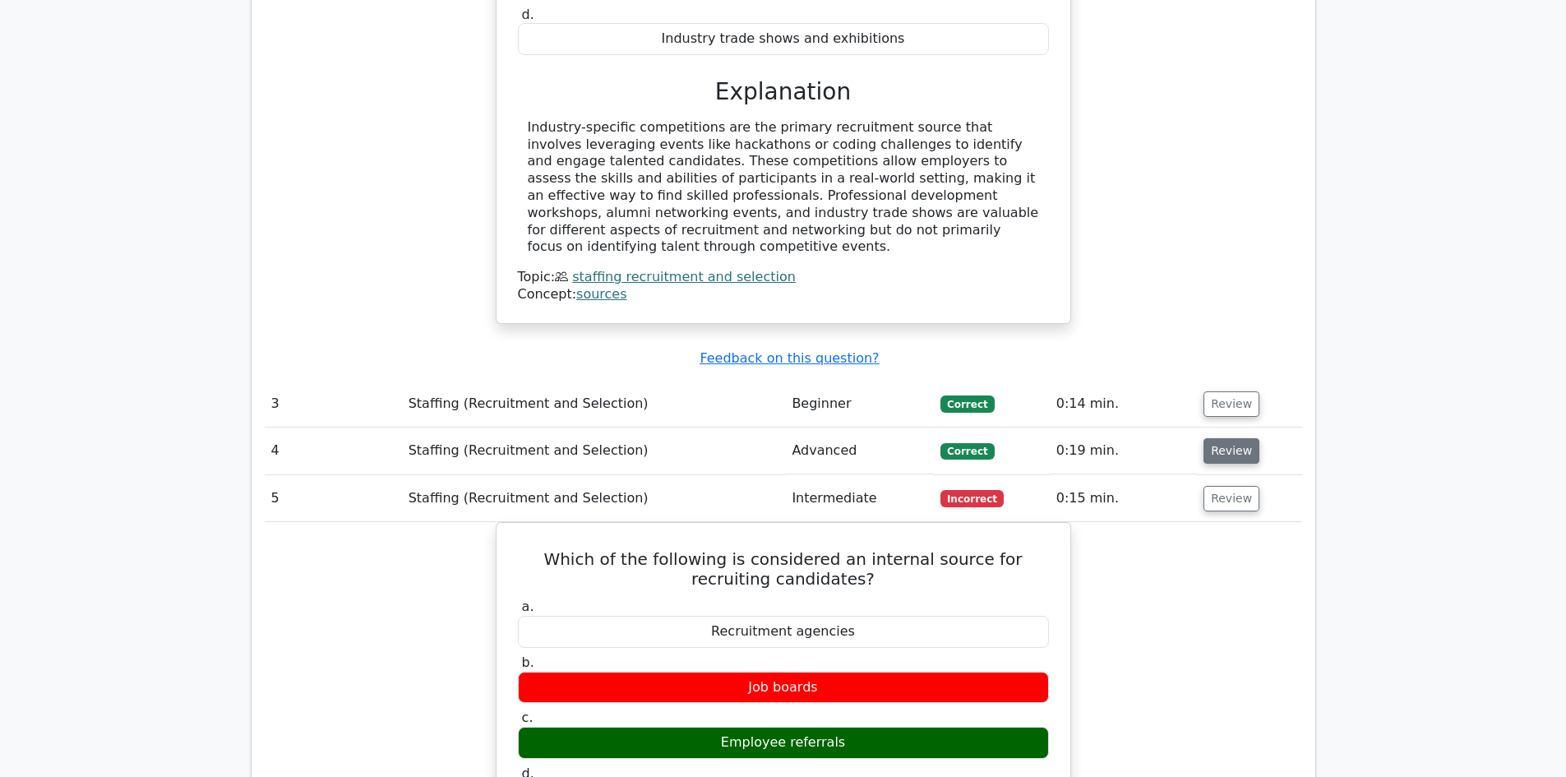
click at [1233, 438] on button "Review" at bounding box center [1232, 450] width 56 height 25
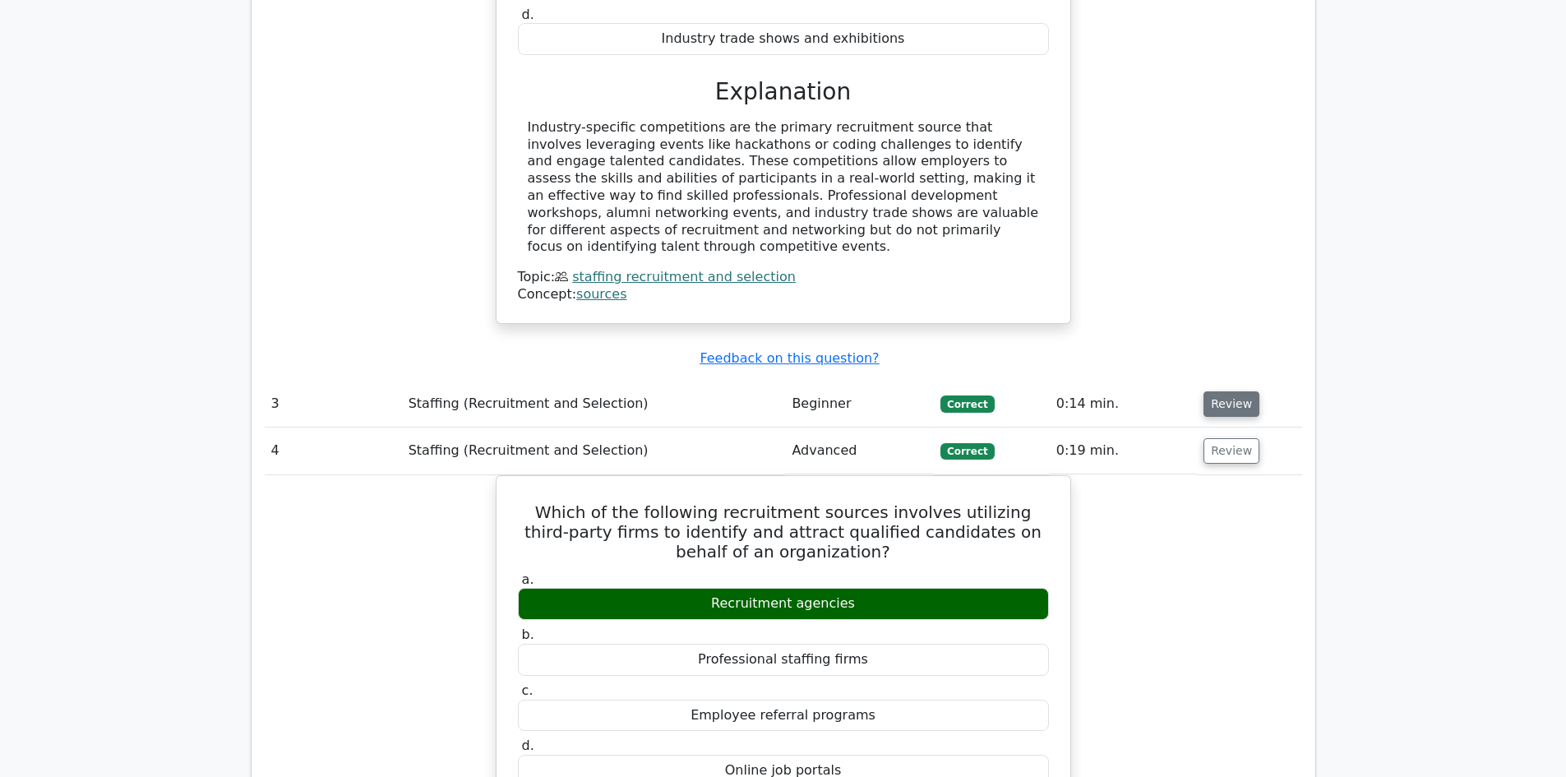
click at [1214, 391] on button "Review" at bounding box center [1232, 403] width 56 height 25
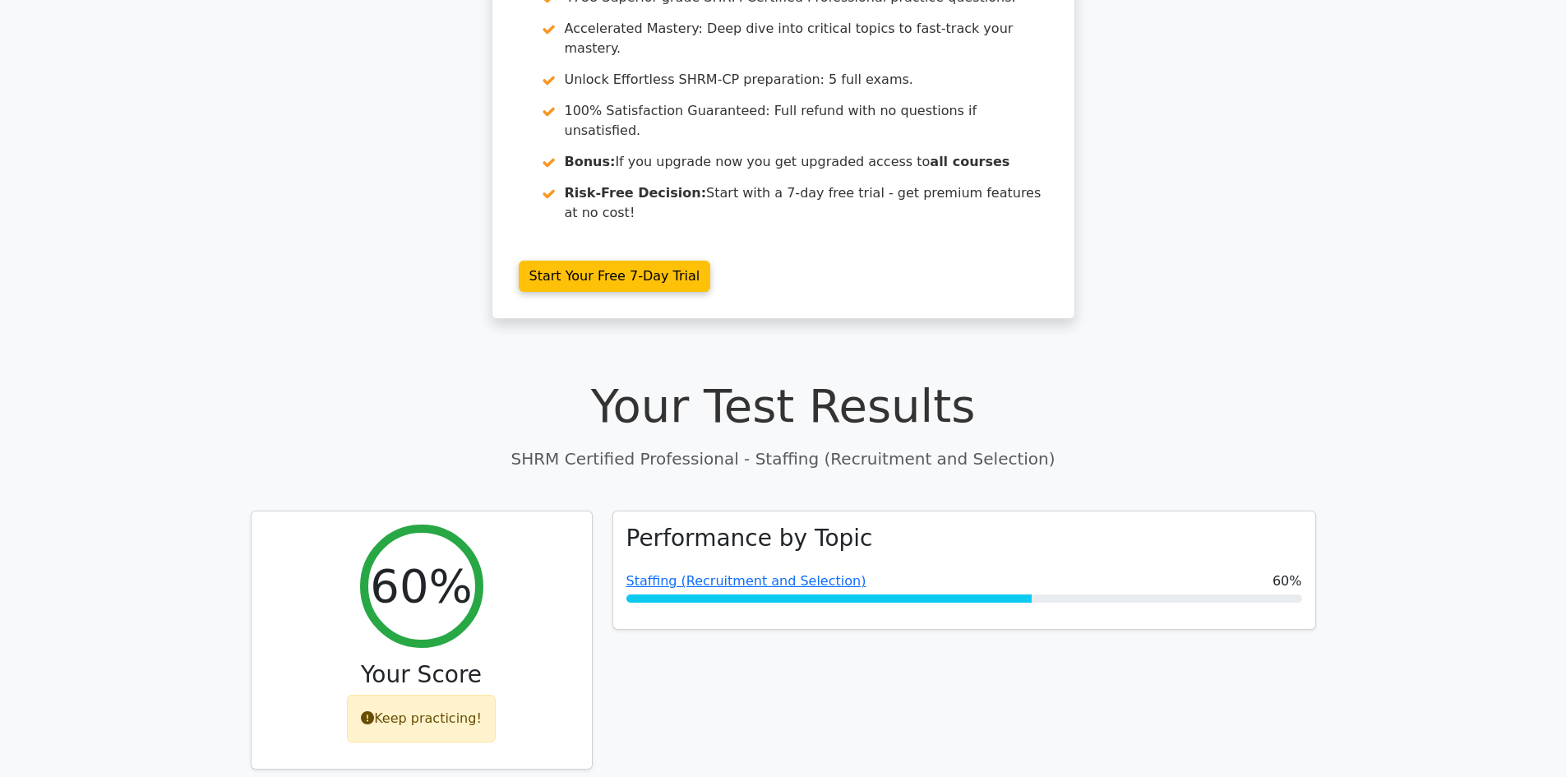
scroll to position [0, 0]
